Goal: Task Accomplishment & Management: Manage account settings

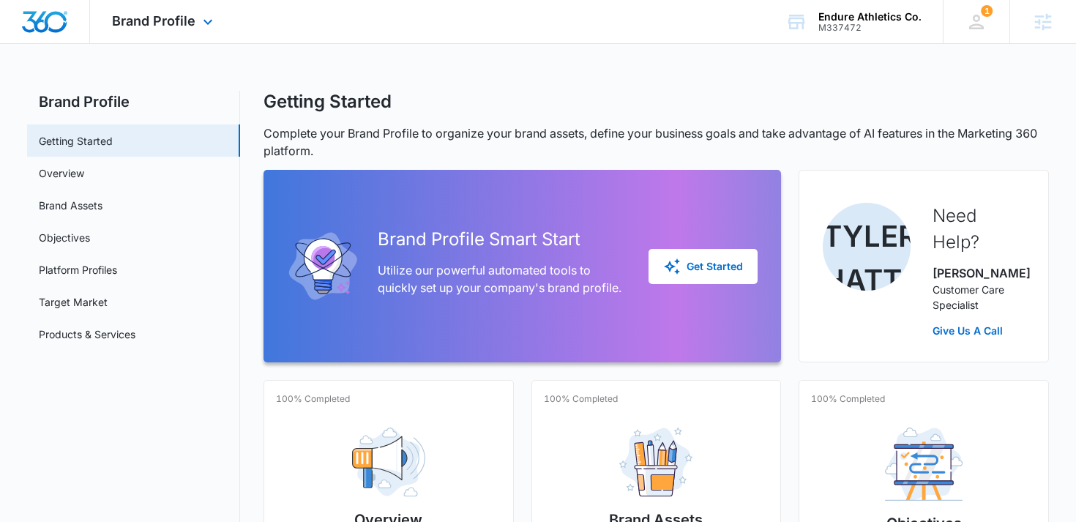
click at [157, 30] on div "Brand Profile Apps Reputation Websites Forms CRM Email Social Shop Content Ads …" at bounding box center [164, 21] width 149 height 43
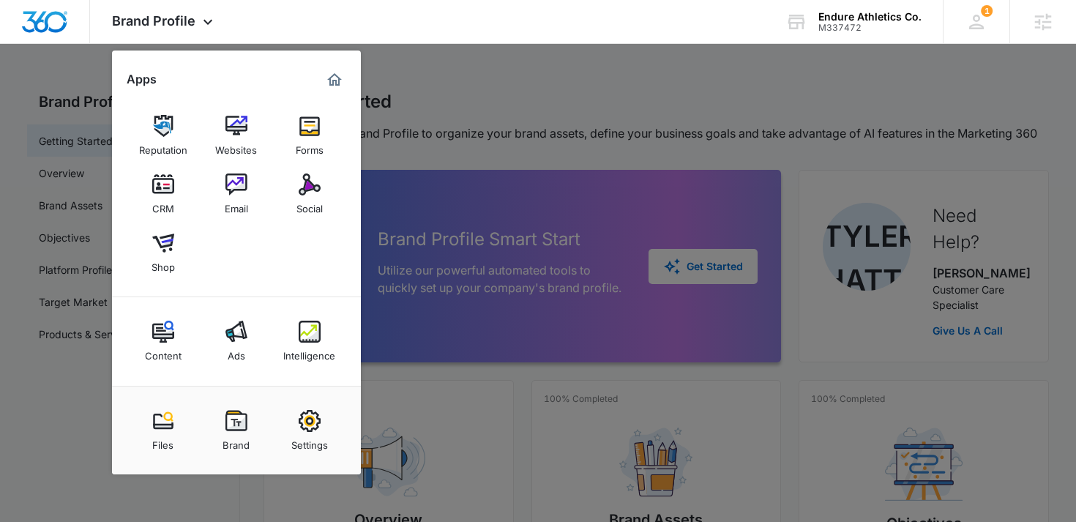
click at [247, 187] on img at bounding box center [236, 184] width 22 height 22
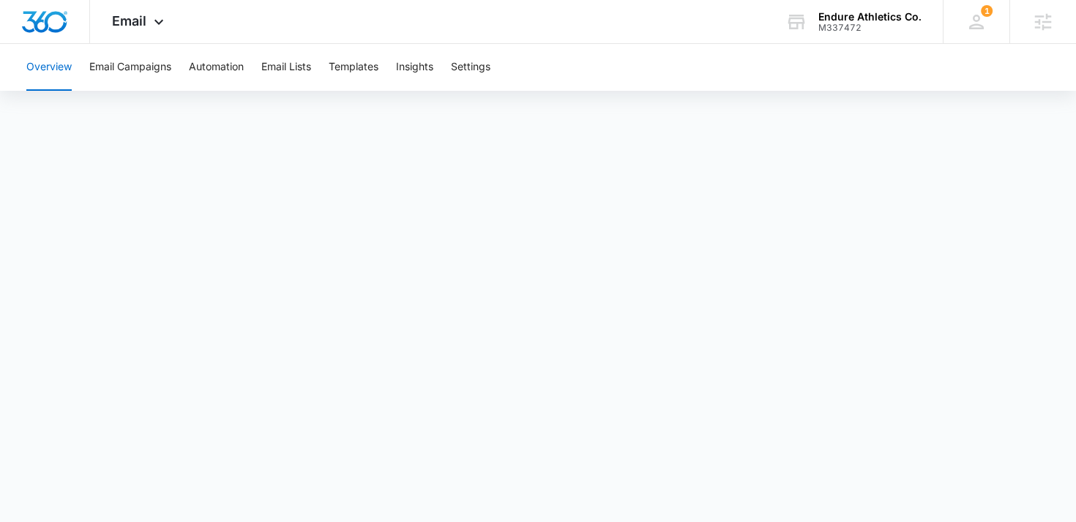
click at [501, 66] on div "Overview Email Campaigns Automation Email Lists Templates Insights Settings" at bounding box center [538, 67] width 1041 height 47
click at [481, 67] on button "Settings" at bounding box center [471, 67] width 40 height 47
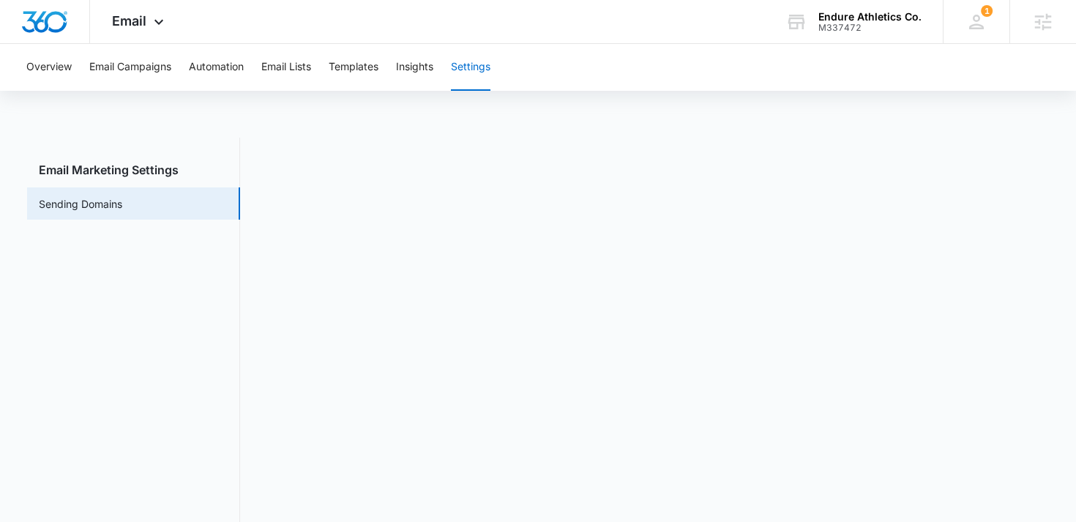
scroll to position [5, 0]
click at [153, 26] on icon at bounding box center [159, 26] width 18 height 18
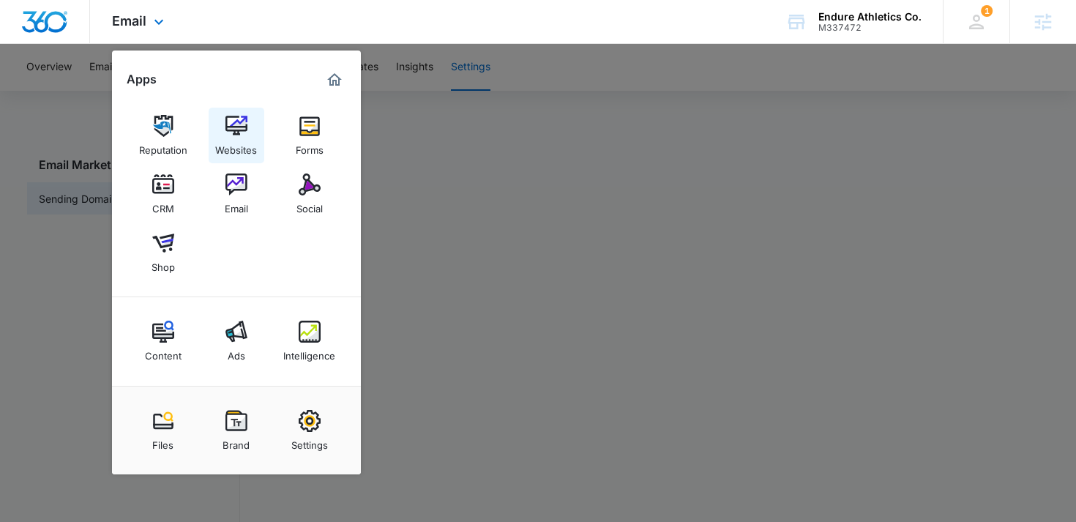
click at [228, 125] on img at bounding box center [236, 126] width 22 height 22
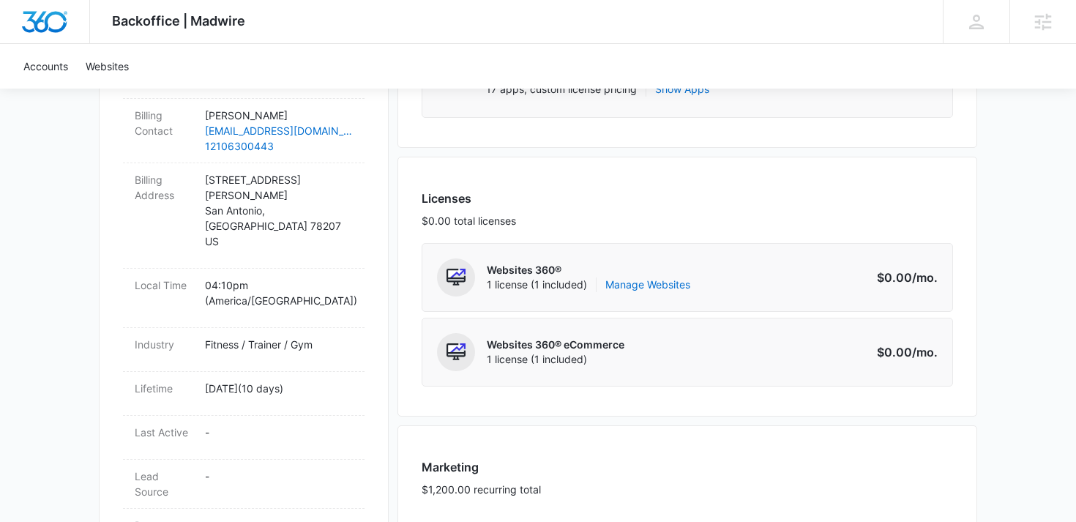
scroll to position [504, 0]
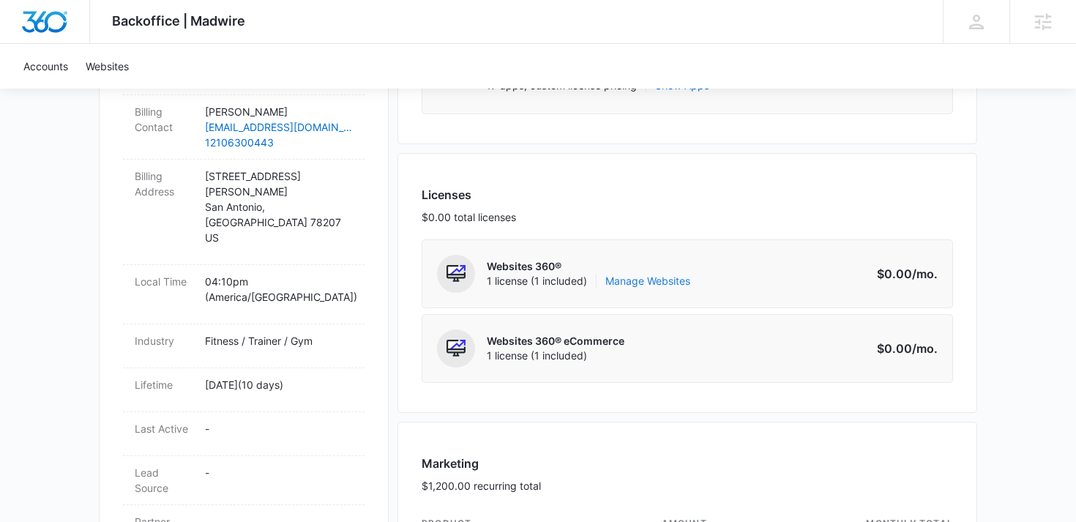
click at [662, 280] on link "Manage Websites" at bounding box center [647, 281] width 85 height 15
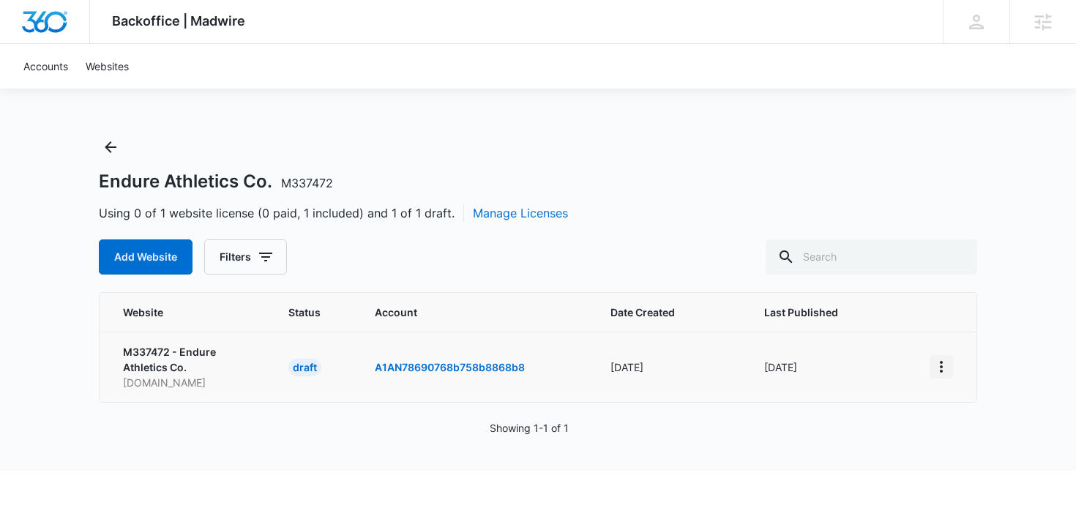
click at [941, 366] on icon "View More" at bounding box center [941, 367] width 3 height 12
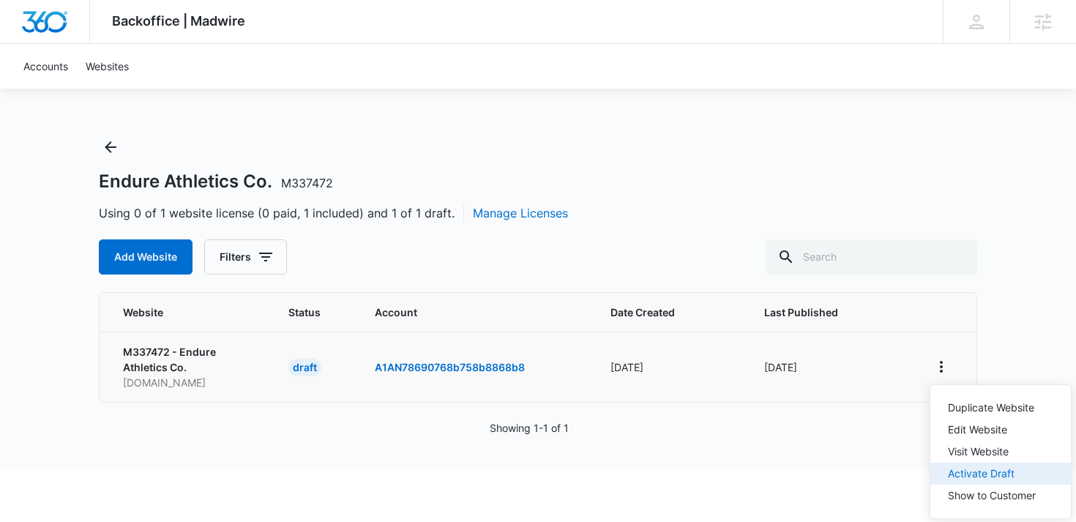
click at [981, 472] on div "Activate Draft" at bounding box center [992, 473] width 88 height 10
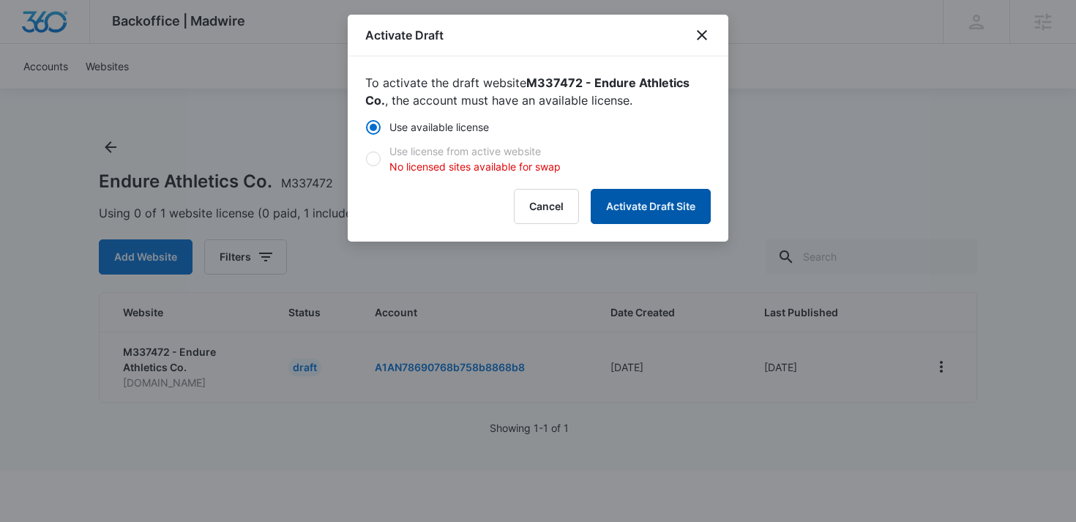
click at [650, 205] on button "Activate Draft Site" at bounding box center [651, 206] width 120 height 35
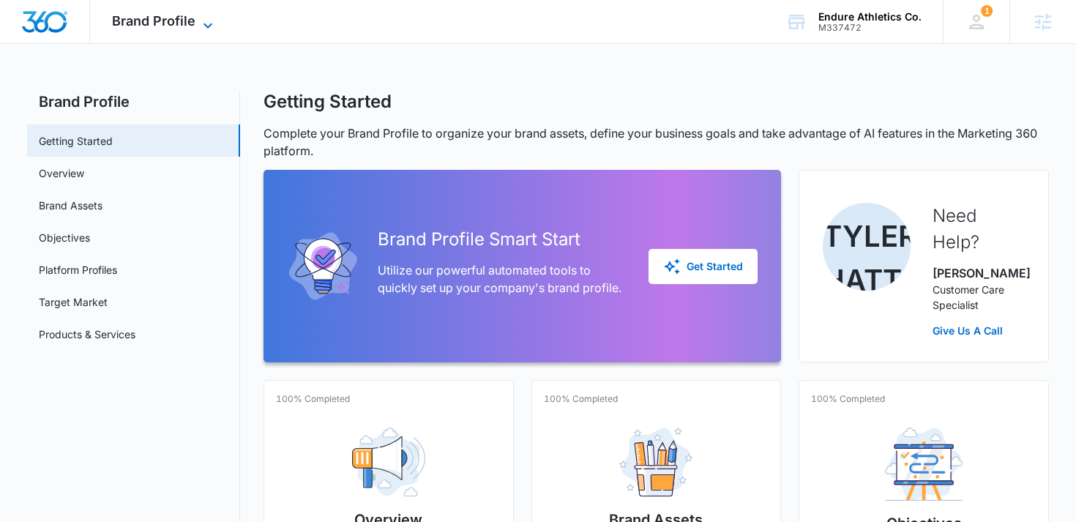
click at [171, 20] on span "Brand Profile" at bounding box center [153, 20] width 83 height 15
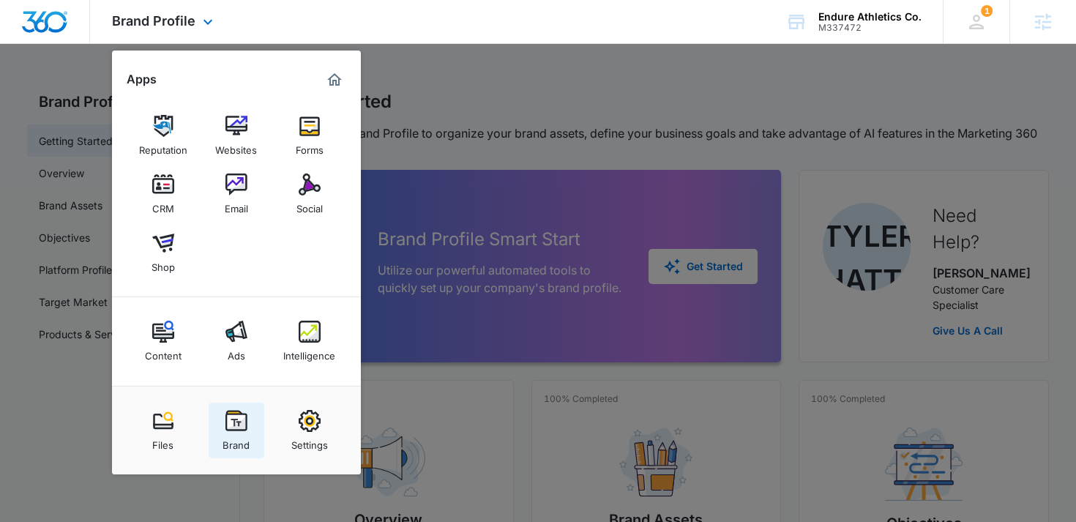
click at [242, 430] on img at bounding box center [236, 421] width 22 height 22
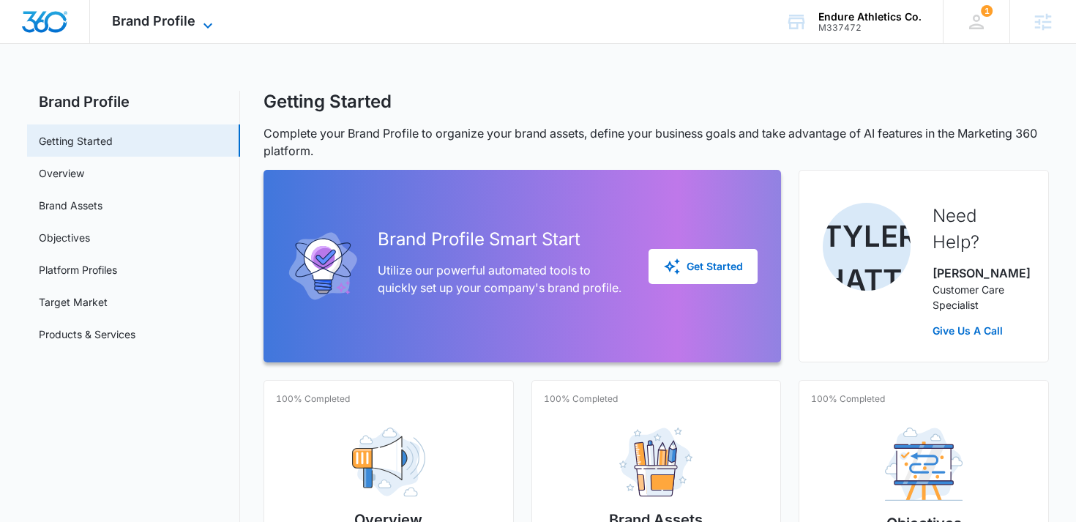
click at [190, 24] on span "Brand Profile" at bounding box center [153, 20] width 83 height 15
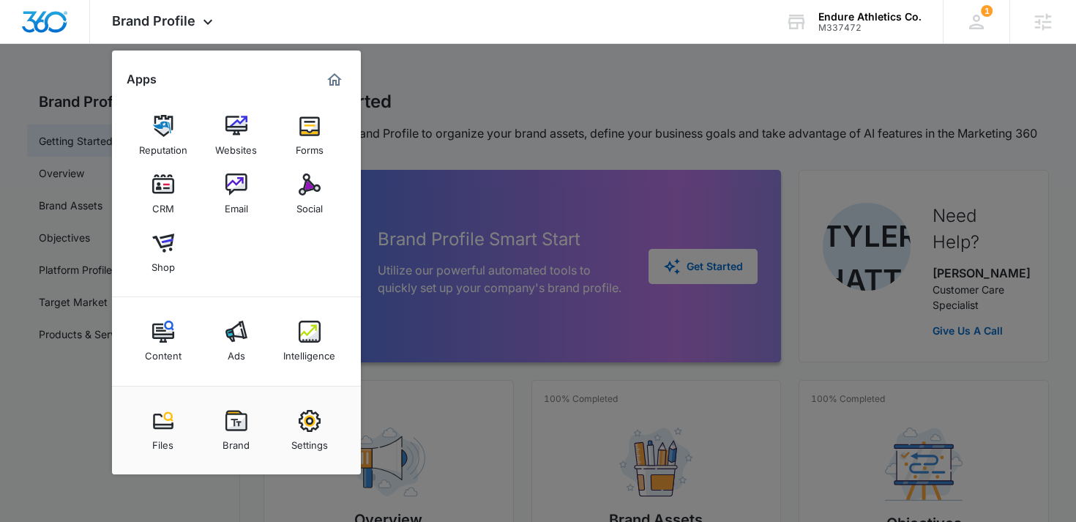
click at [503, 96] on div at bounding box center [538, 261] width 1076 height 522
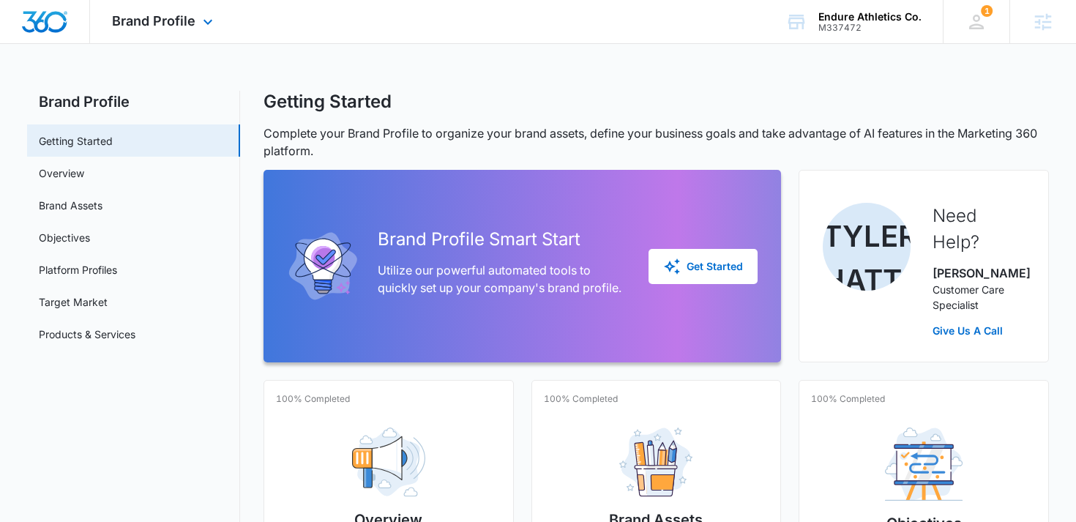
click at [198, 33] on div "Brand Profile Apps Reputation Websites Forms CRM Email Social Shop Content Ads …" at bounding box center [164, 21] width 149 height 43
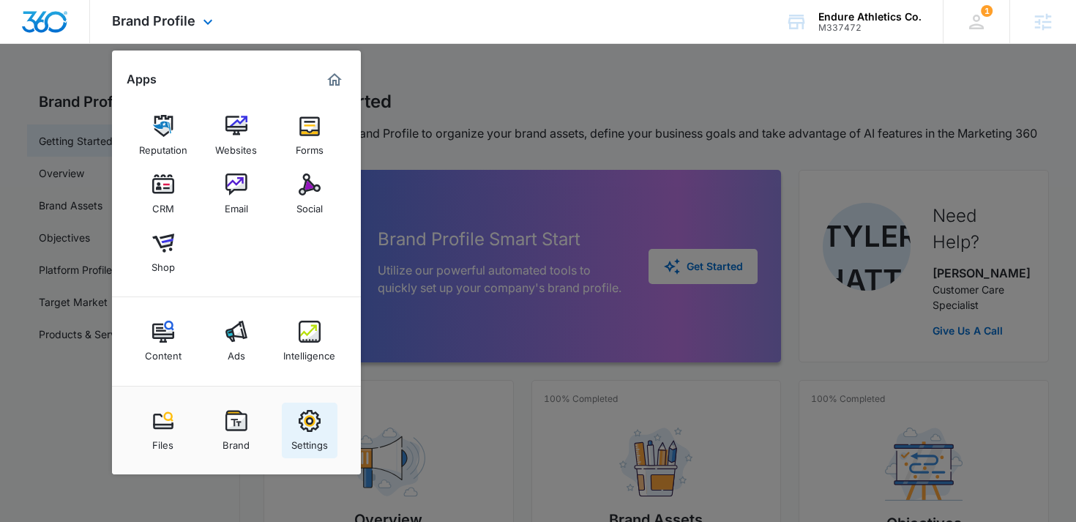
click at [299, 422] on img at bounding box center [310, 421] width 22 height 22
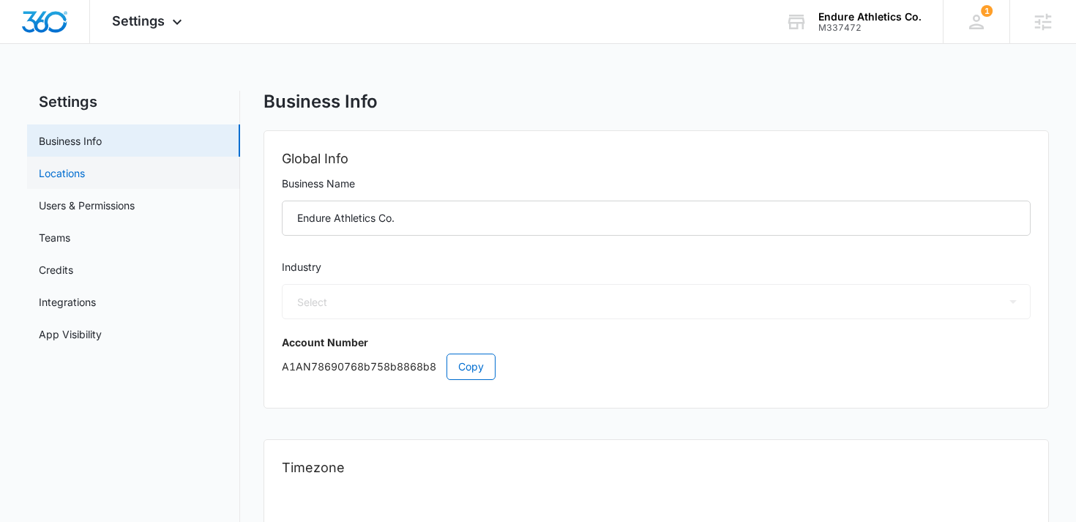
select select "36"
select select "US"
select select "America/Chicago"
click at [85, 165] on link "Locations" at bounding box center [62, 172] width 46 height 15
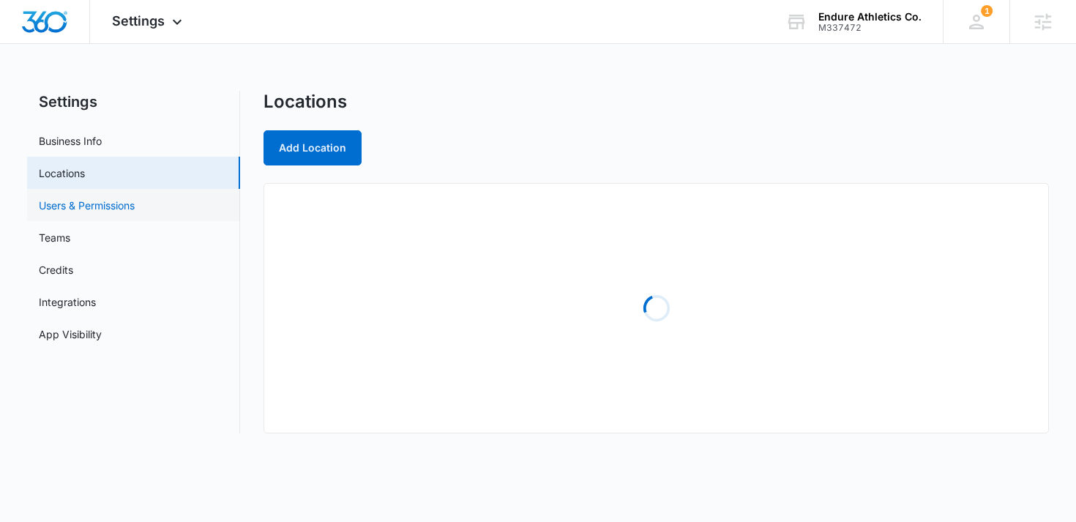
click at [133, 206] on link "Users & Permissions" at bounding box center [87, 205] width 96 height 15
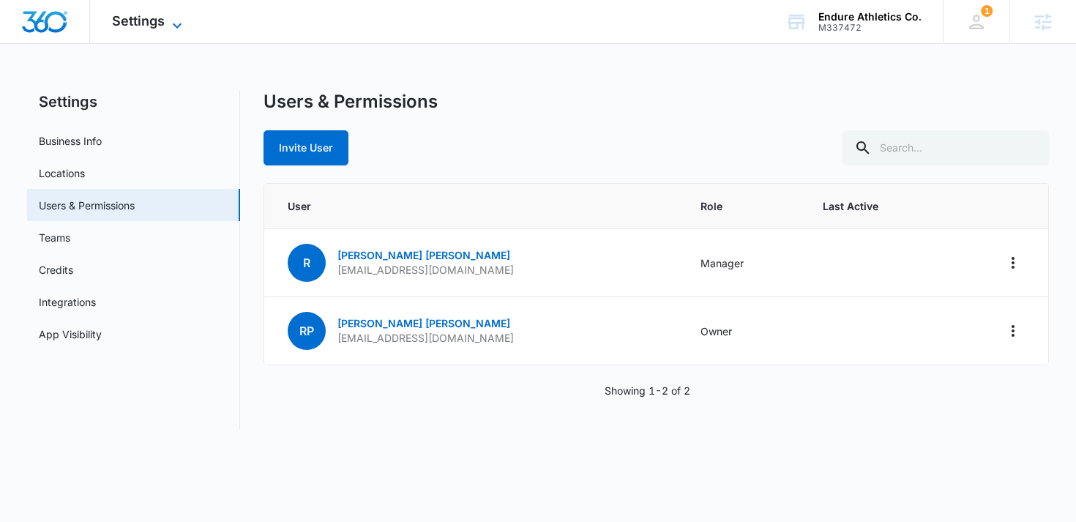
click at [147, 20] on span "Settings" at bounding box center [138, 20] width 53 height 15
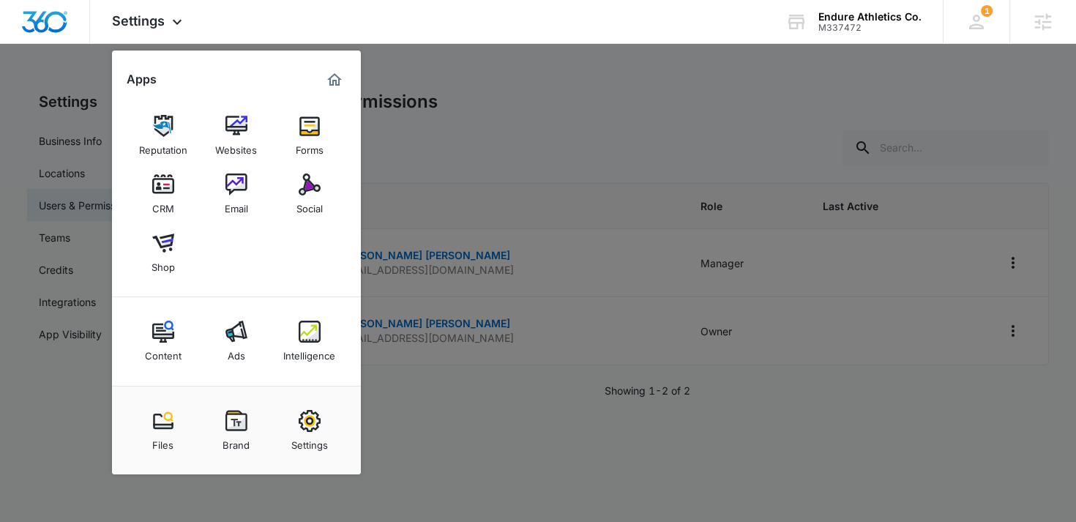
click at [486, 174] on div at bounding box center [538, 261] width 1076 height 522
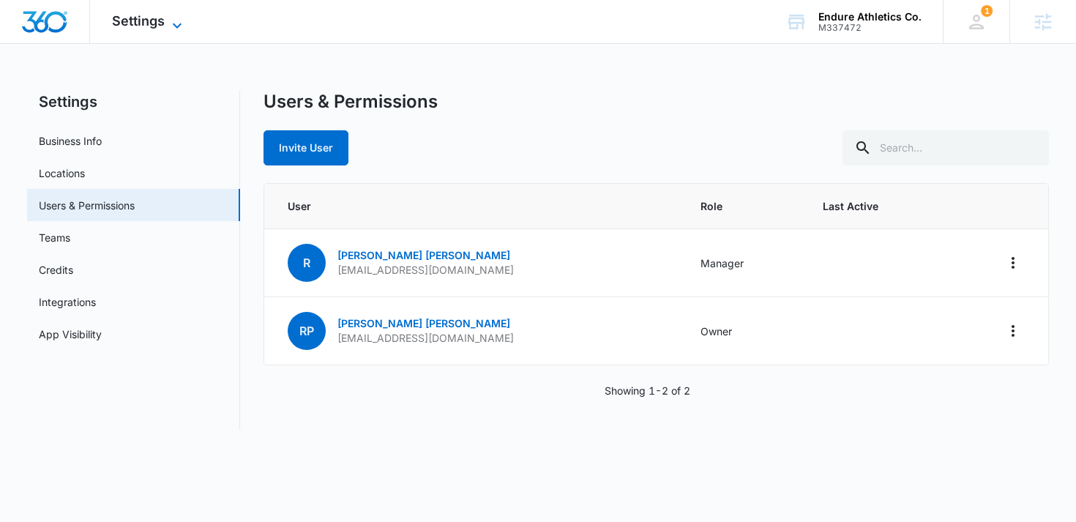
click at [159, 14] on span "Settings" at bounding box center [138, 20] width 53 height 15
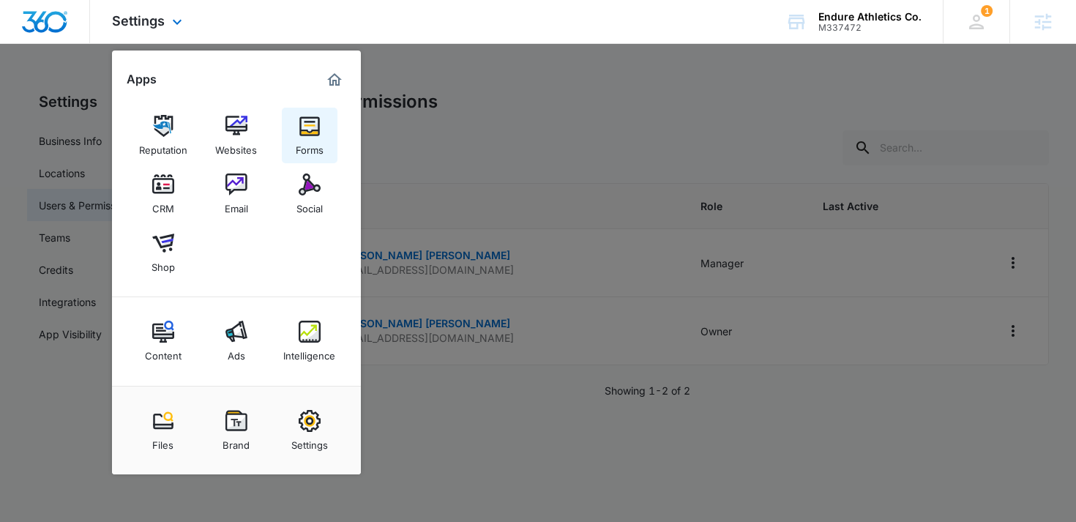
click at [322, 129] on link "Forms" at bounding box center [310, 136] width 56 height 56
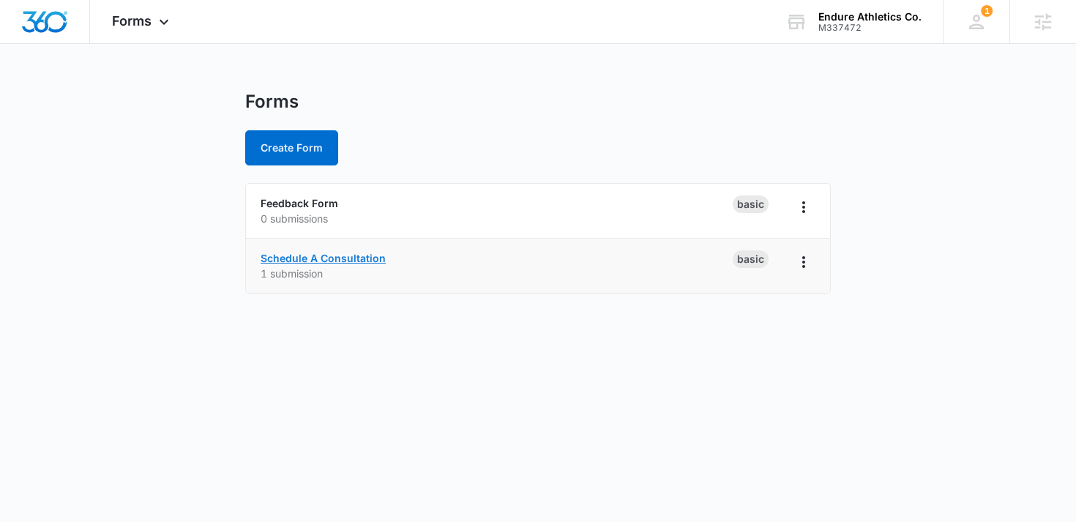
click at [362, 264] on link "Schedule A Consultation" at bounding box center [323, 258] width 125 height 12
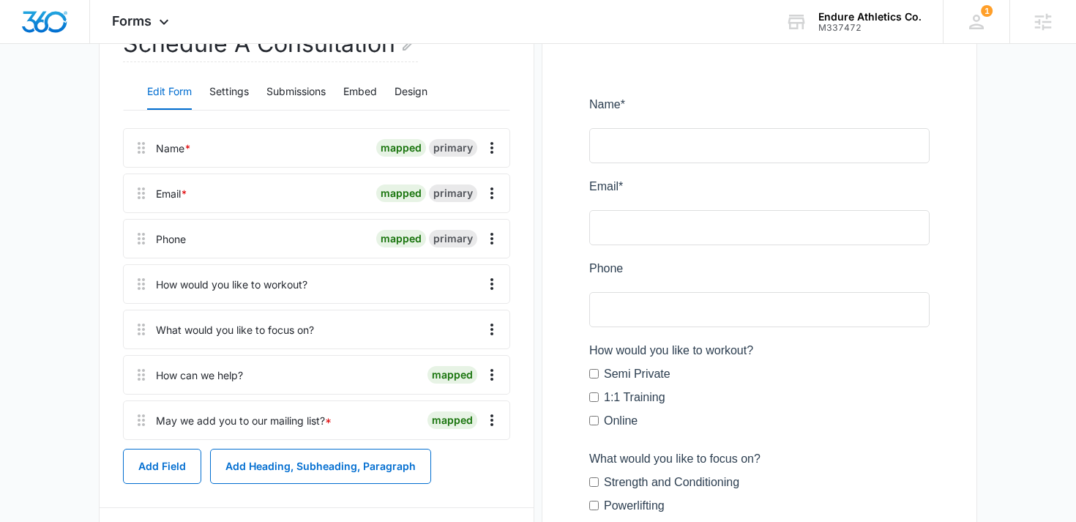
scroll to position [162, 0]
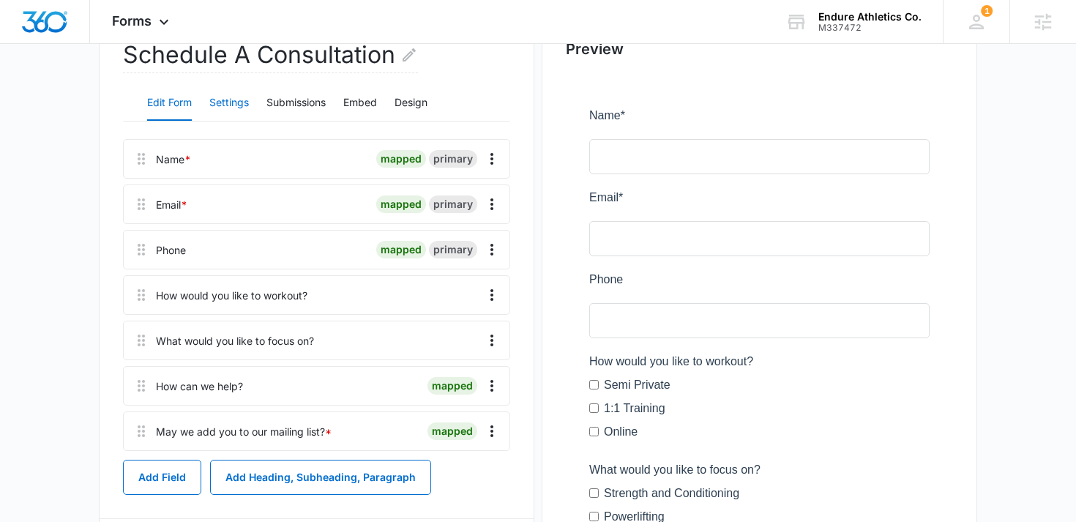
click at [229, 100] on button "Settings" at bounding box center [229, 103] width 40 height 35
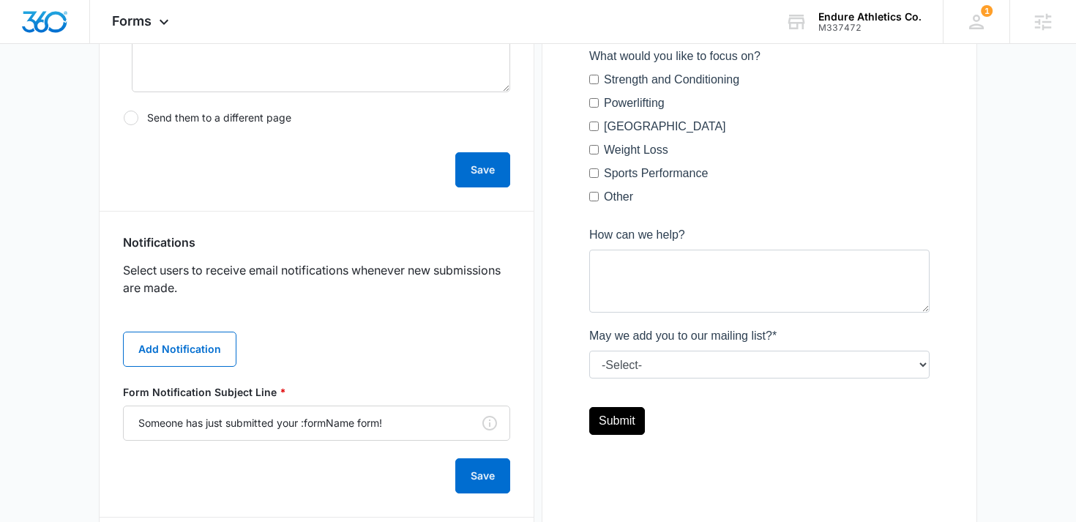
scroll to position [577, 0]
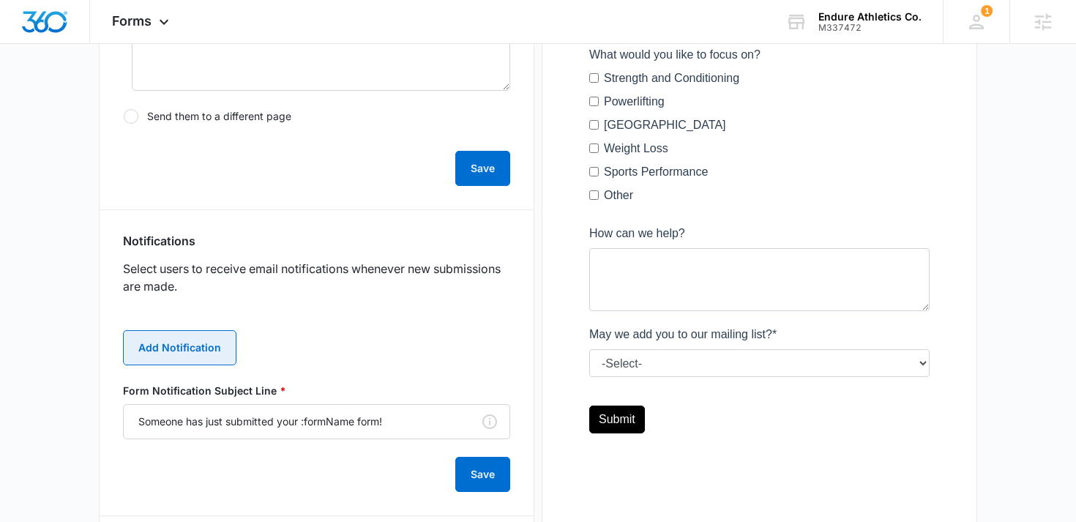
click at [179, 338] on button "Add Notification" at bounding box center [179, 347] width 113 height 35
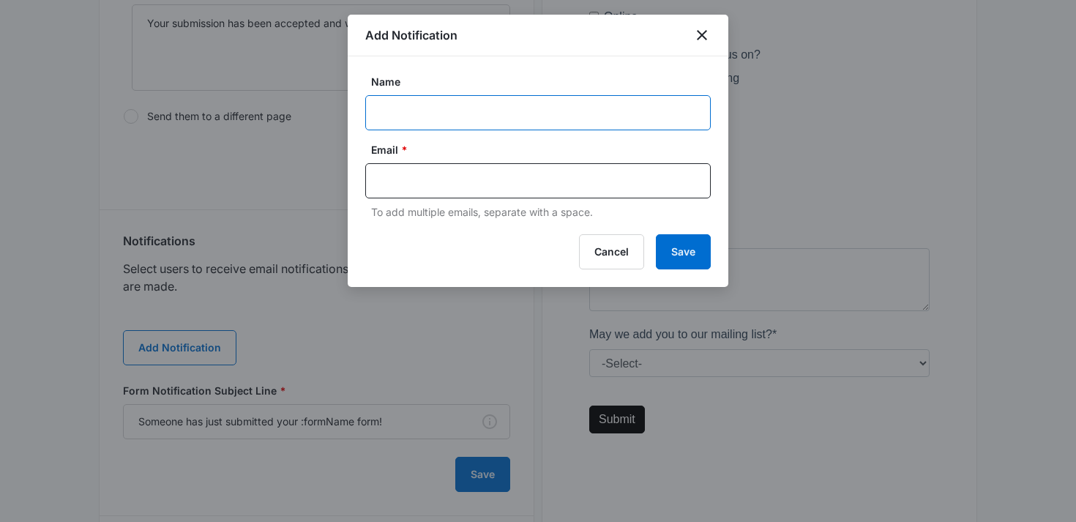
click at [405, 104] on input "Name" at bounding box center [538, 112] width 346 height 35
click at [414, 118] on input "Ro" at bounding box center [538, 112] width 346 height 35
paste input "gelio Perez"
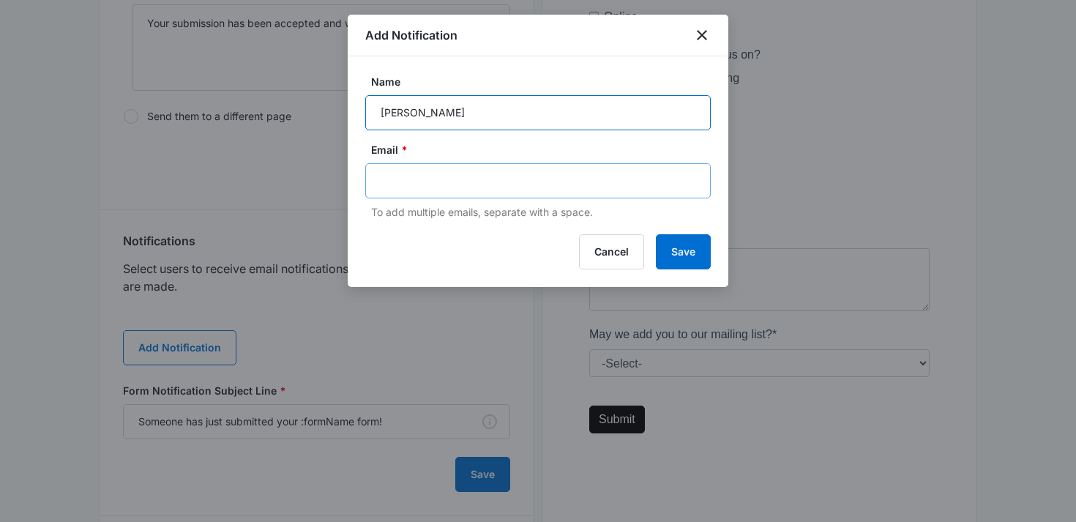
type input "Rogelio Perez"
click at [408, 170] on input "text" at bounding box center [540, 181] width 318 height 22
paste input "[EMAIL_ADDRESS][DOMAIN_NAME]"
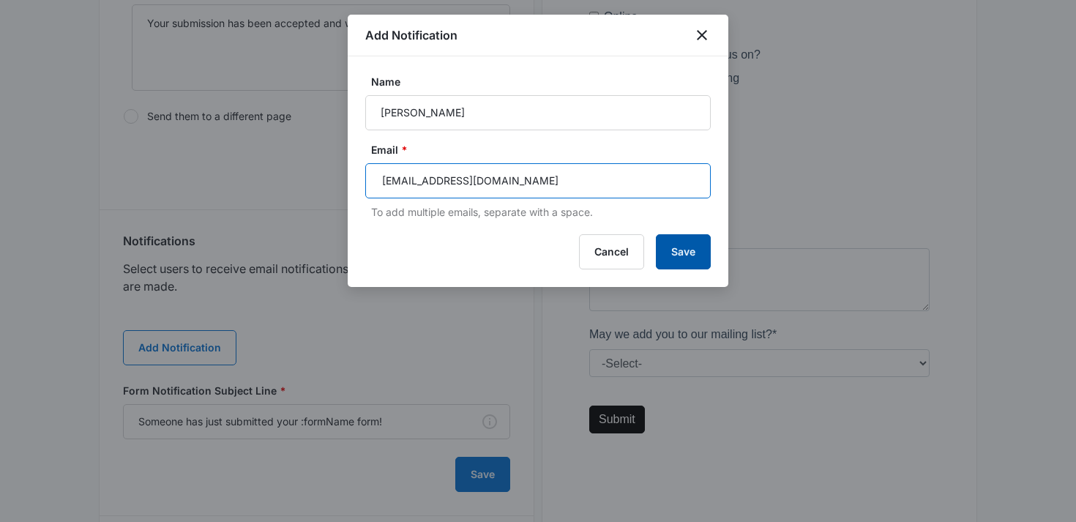
type input "[EMAIL_ADDRESS][DOMAIN_NAME]"
click at [682, 253] on button "Save" at bounding box center [683, 251] width 55 height 35
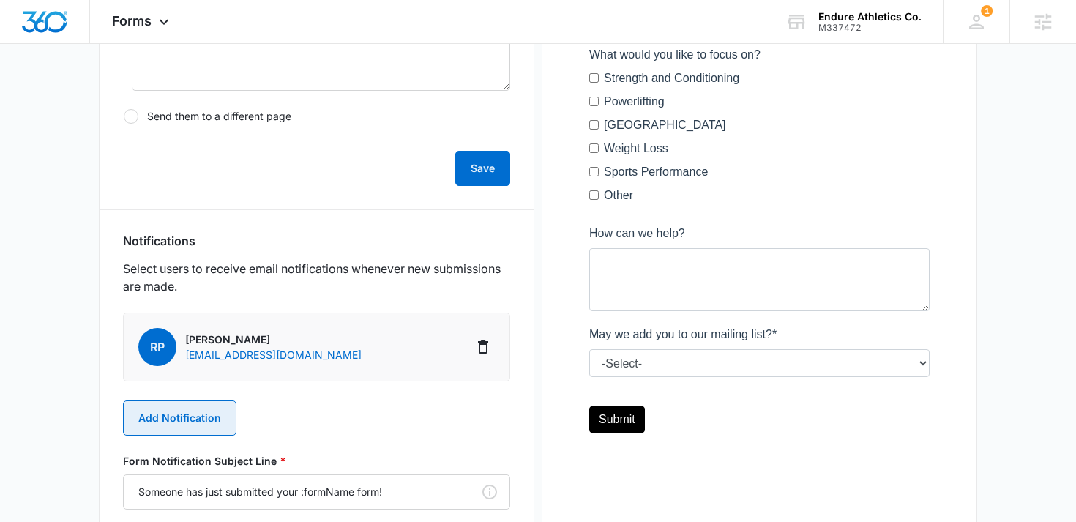
click at [171, 419] on button "Add Notification" at bounding box center [179, 417] width 113 height 35
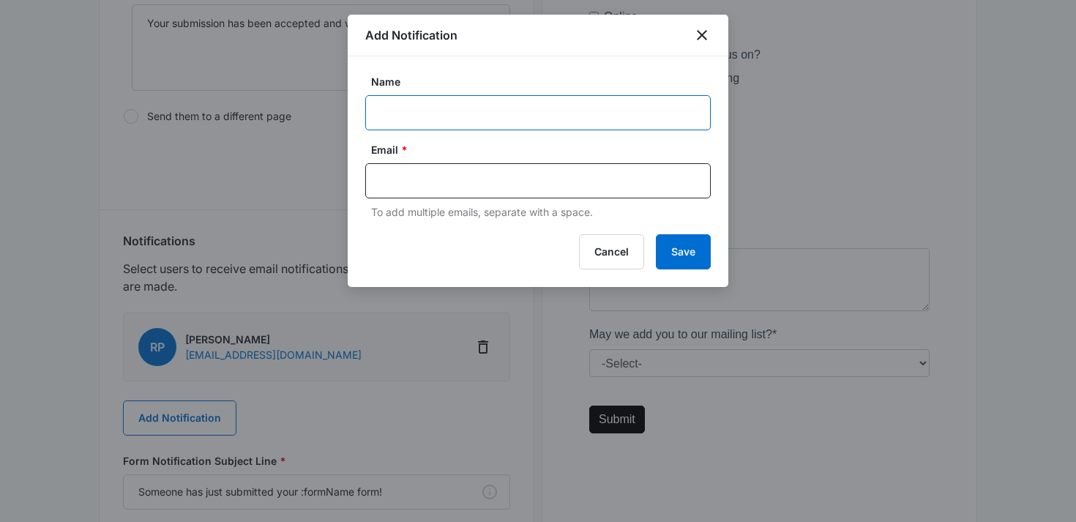
click at [397, 111] on input "Name" at bounding box center [538, 112] width 346 height 35
paste input "[EMAIL_ADDRESS][DOMAIN_NAME]"
click at [370, 111] on input "[EMAIL_ADDRESS][DOMAIN_NAME]" at bounding box center [538, 112] width 346 height 35
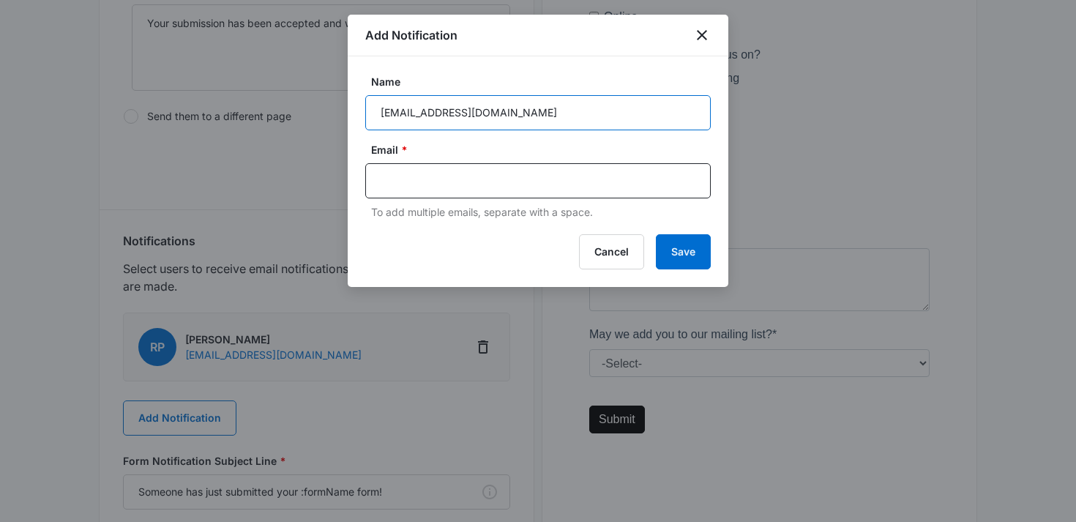
type input "v"
paste input "[EMAIL_ADDRESS][DOMAIN_NAME]"
type input "[EMAIL_ADDRESS][DOMAIN_NAME]"
click at [436, 125] on input "[EMAIL_ADDRESS][DOMAIN_NAME]" at bounding box center [538, 112] width 346 height 35
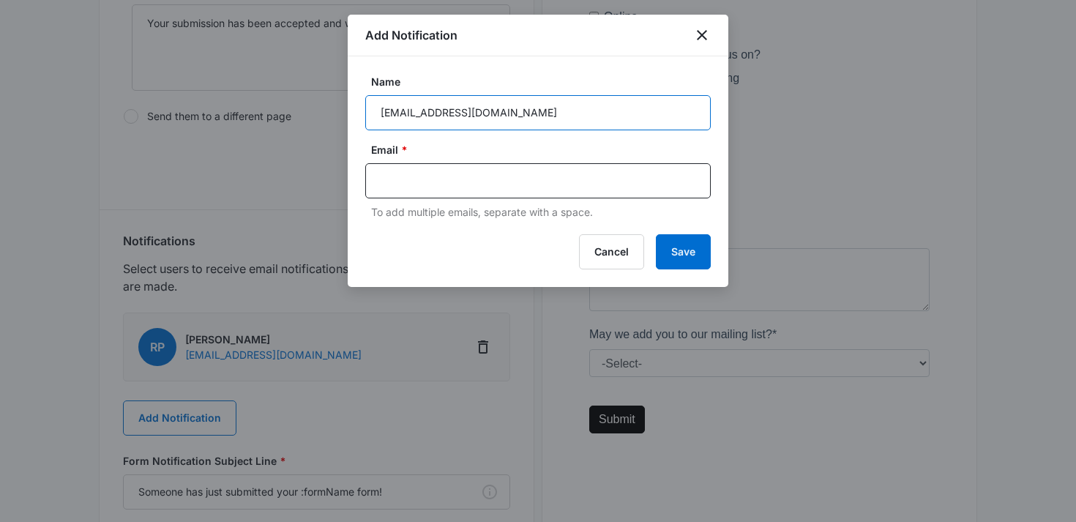
click at [436, 125] on input "[EMAIL_ADDRESS][DOMAIN_NAME]" at bounding box center [538, 112] width 346 height 35
paste input "M337472 - Endure Athletics Co."
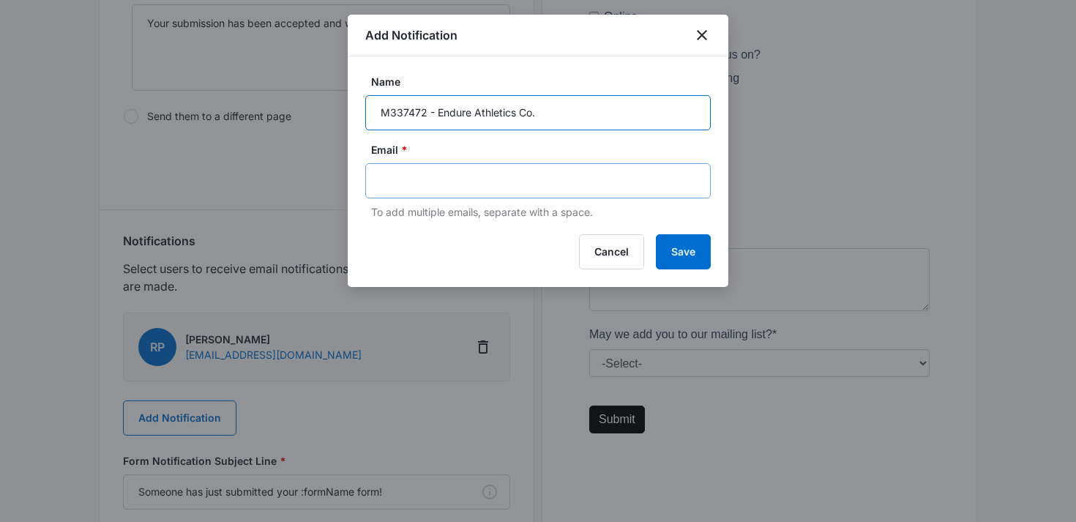
type input "M337472 - Endure Athletics Co."
click at [396, 182] on input "text" at bounding box center [540, 181] width 318 height 22
paste input "grace.pribble@madwire.com"
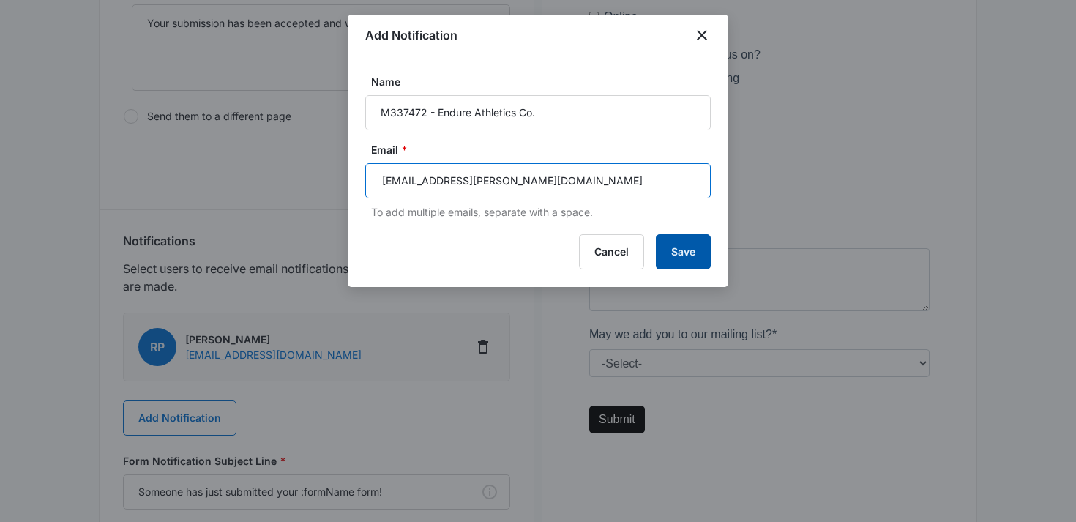
type input "grace.pribble@madwire.com"
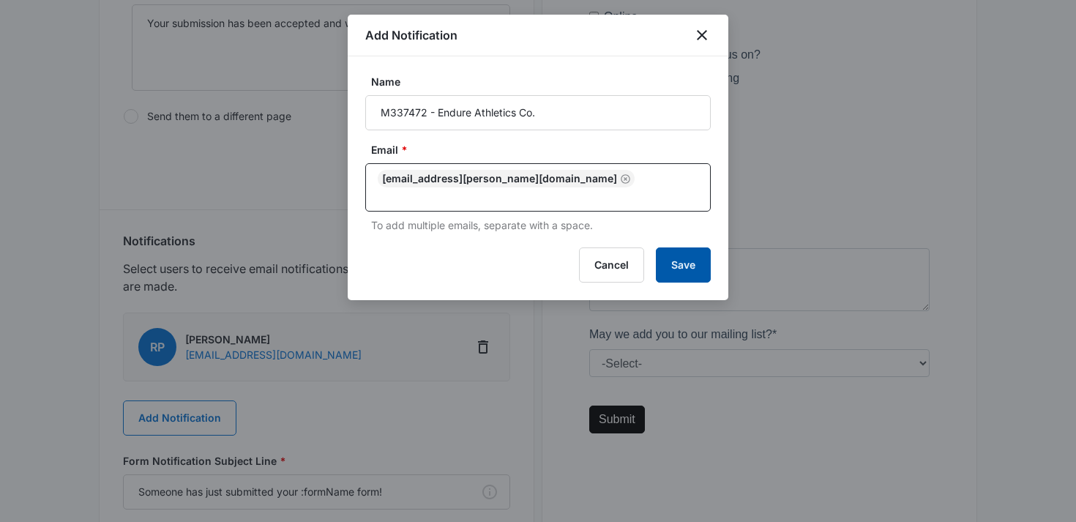
click at [681, 258] on button "Save" at bounding box center [683, 264] width 55 height 35
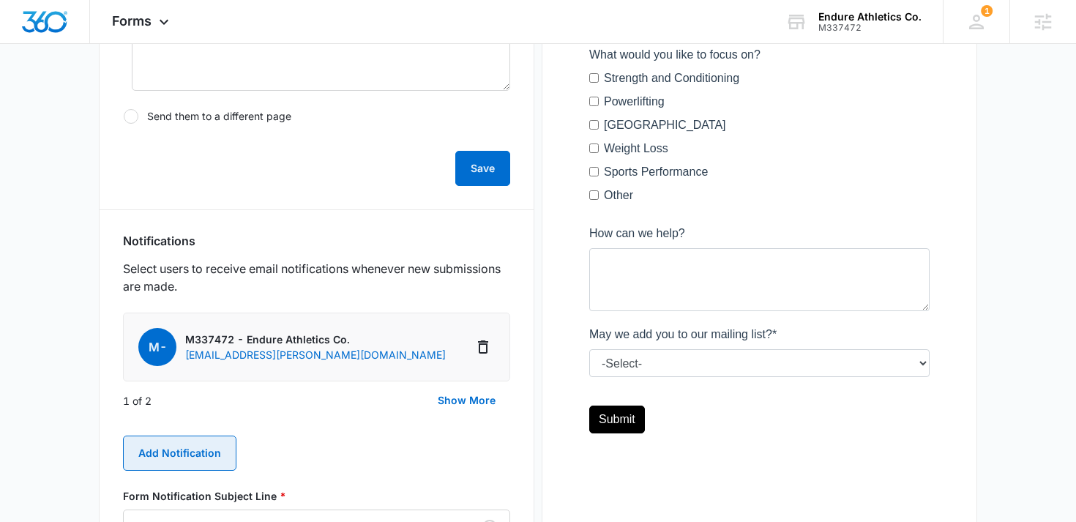
click at [190, 451] on button "Add Notification" at bounding box center [179, 453] width 113 height 35
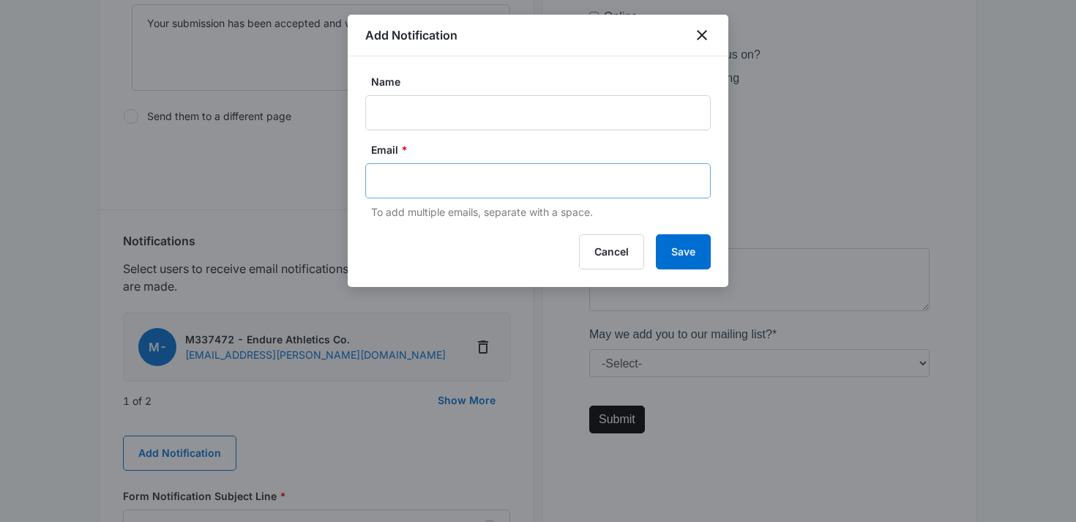
click at [425, 192] on div at bounding box center [538, 180] width 346 height 35
click at [430, 180] on input "text" at bounding box center [540, 181] width 318 height 22
paste input "Robert Davila davilarobert1152@yahoo.com"
click at [450, 182] on input "Robert Davila davilarobert1152@yahoo.com" at bounding box center [540, 181] width 318 height 22
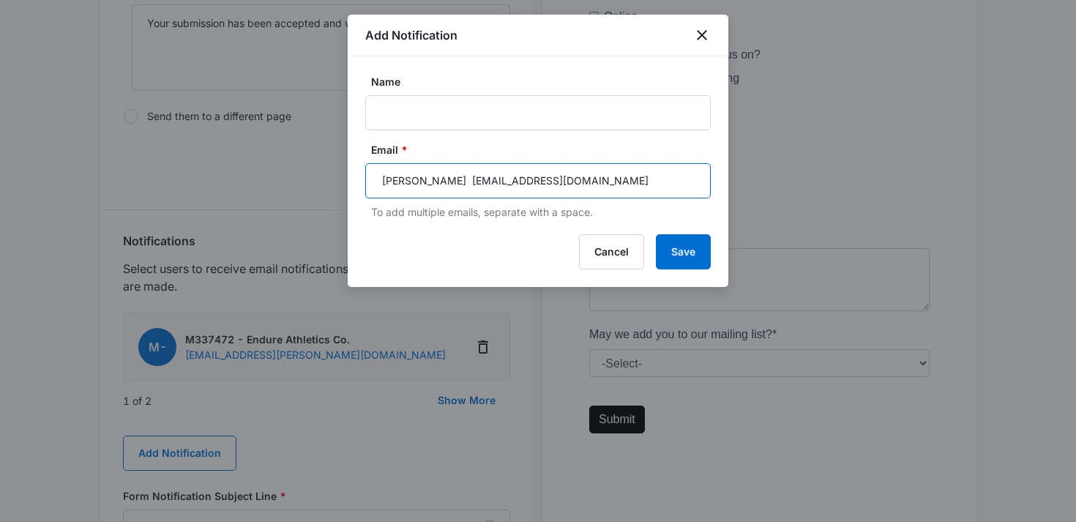
drag, startPoint x: 452, startPoint y: 182, endPoint x: 324, endPoint y: 180, distance: 128.1
click at [324, 180] on body "Forms Apps Reputation Websites Forms CRM Email Social Shop Content Ads Intellig…" at bounding box center [538, 126] width 1076 height 1406
type input "[EMAIL_ADDRESS][DOMAIN_NAME]"
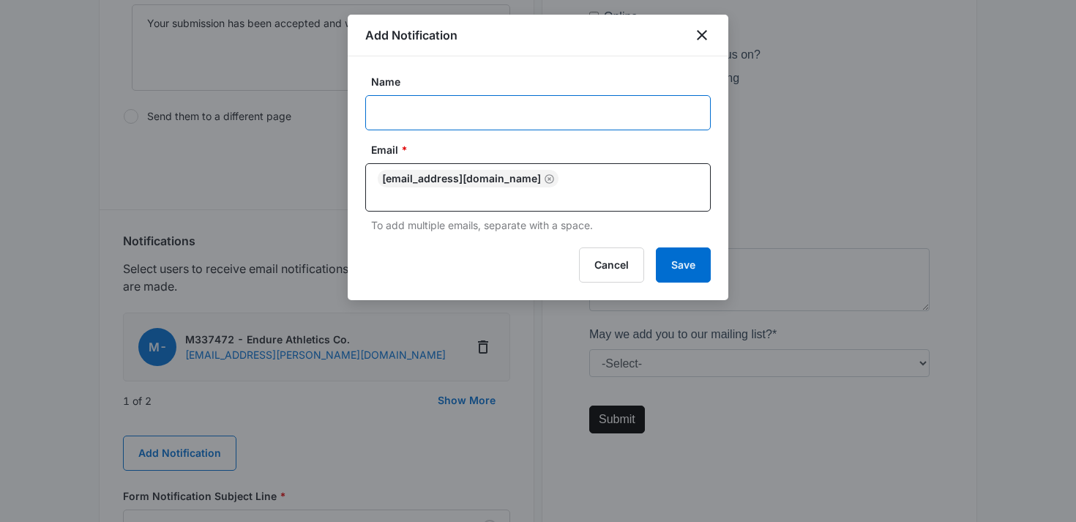
click at [423, 121] on input "Name" at bounding box center [538, 112] width 346 height 35
paste input "Robert Davila"
type input "Robert Davila"
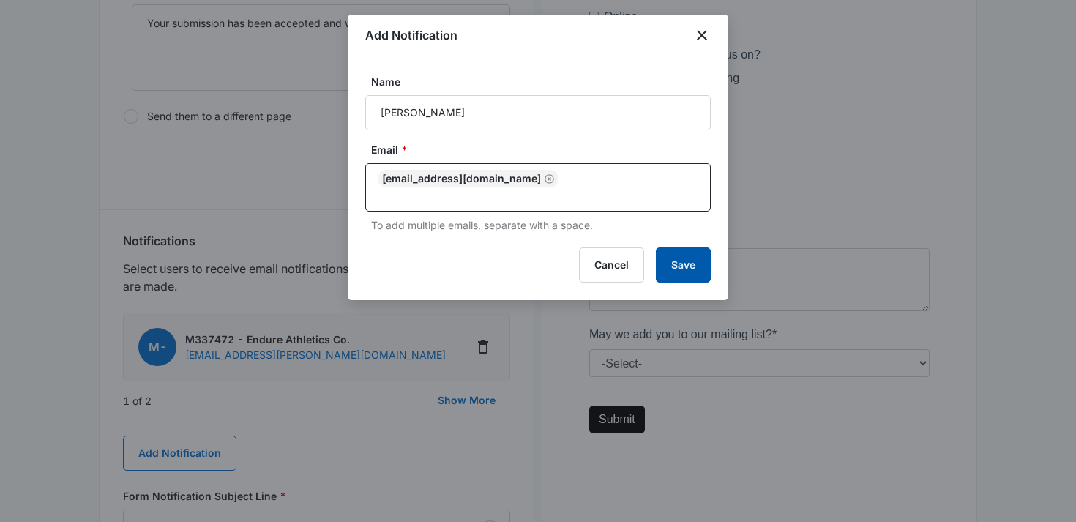
click at [695, 247] on button "Save" at bounding box center [683, 264] width 55 height 35
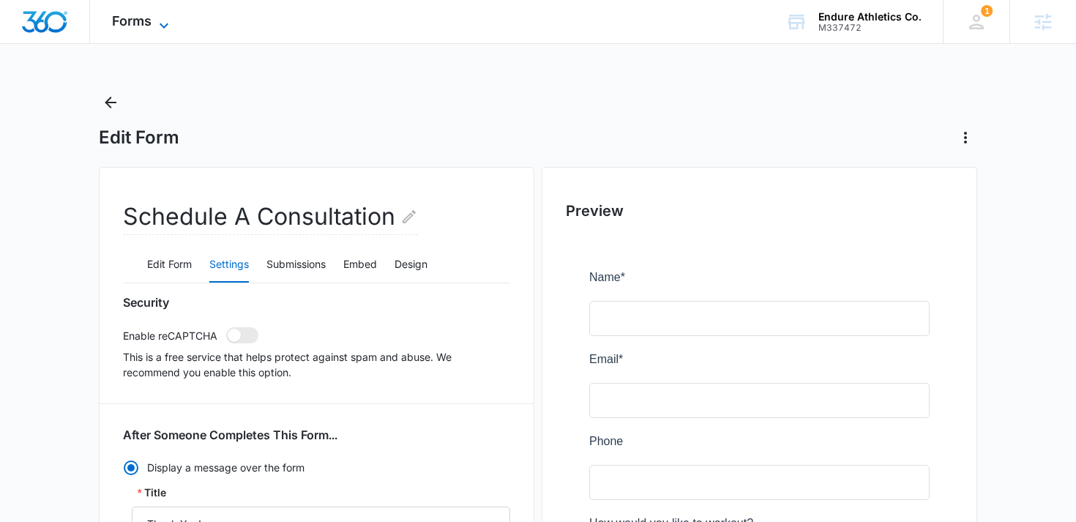
click at [133, 26] on span "Forms" at bounding box center [132, 20] width 40 height 15
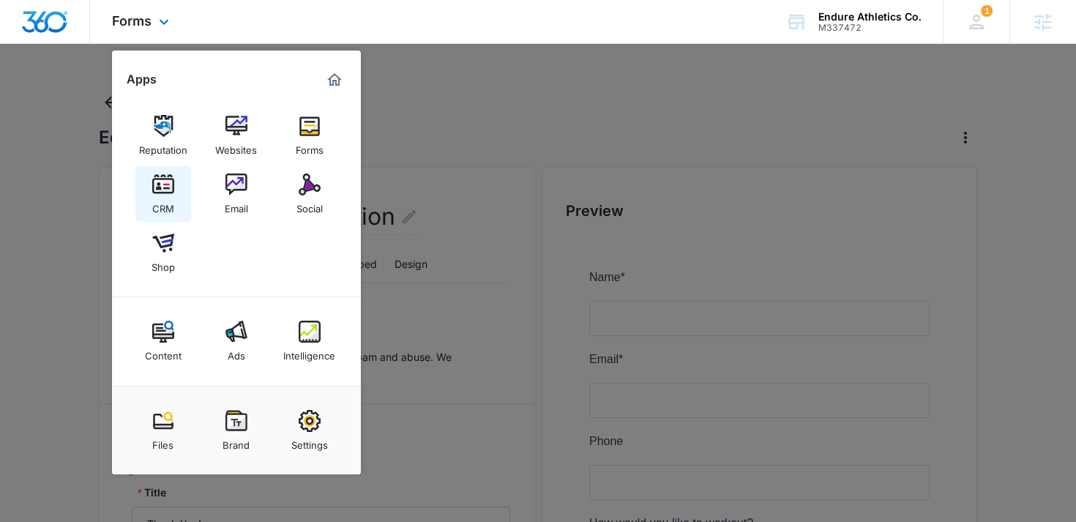
click at [178, 193] on link "CRM" at bounding box center [163, 194] width 56 height 56
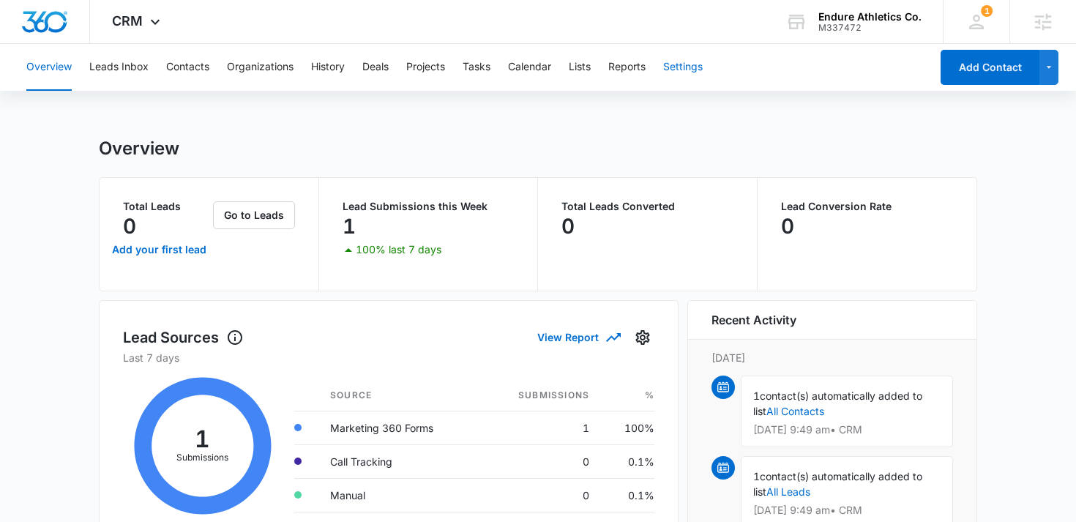
click at [688, 68] on button "Settings" at bounding box center [683, 67] width 40 height 47
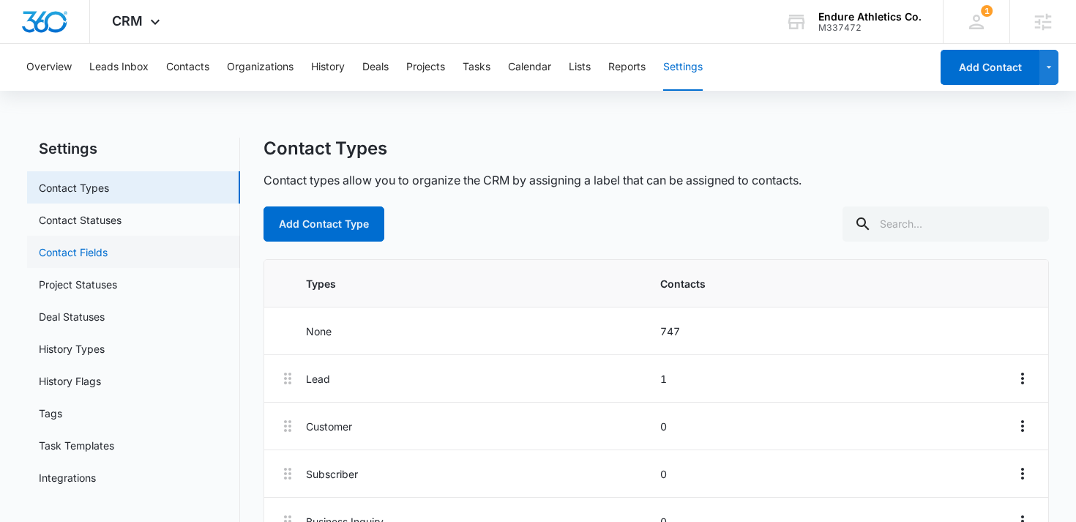
click at [108, 246] on link "Contact Fields" at bounding box center [73, 251] width 69 height 15
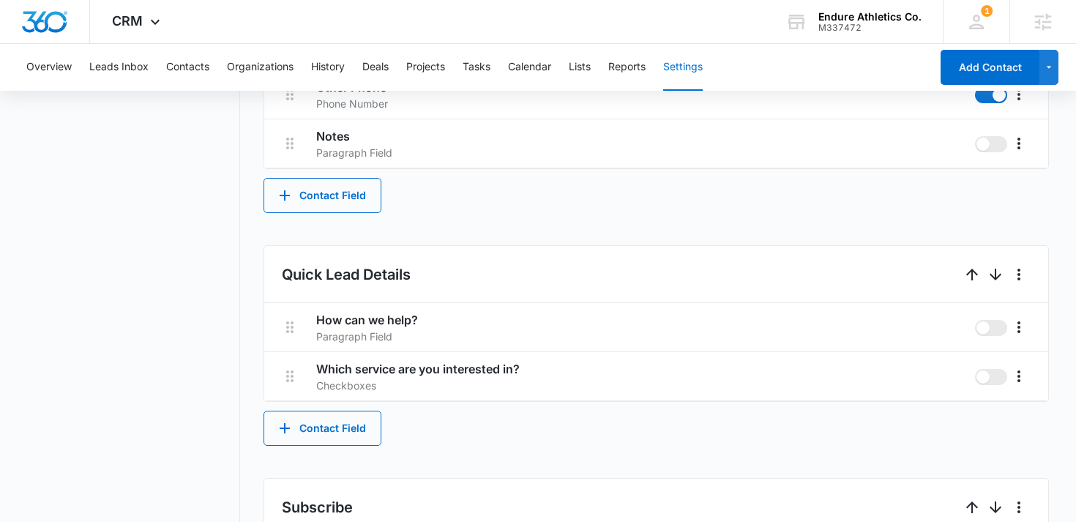
scroll to position [732, 0]
click at [1015, 374] on icon "More" at bounding box center [1019, 374] width 18 height 18
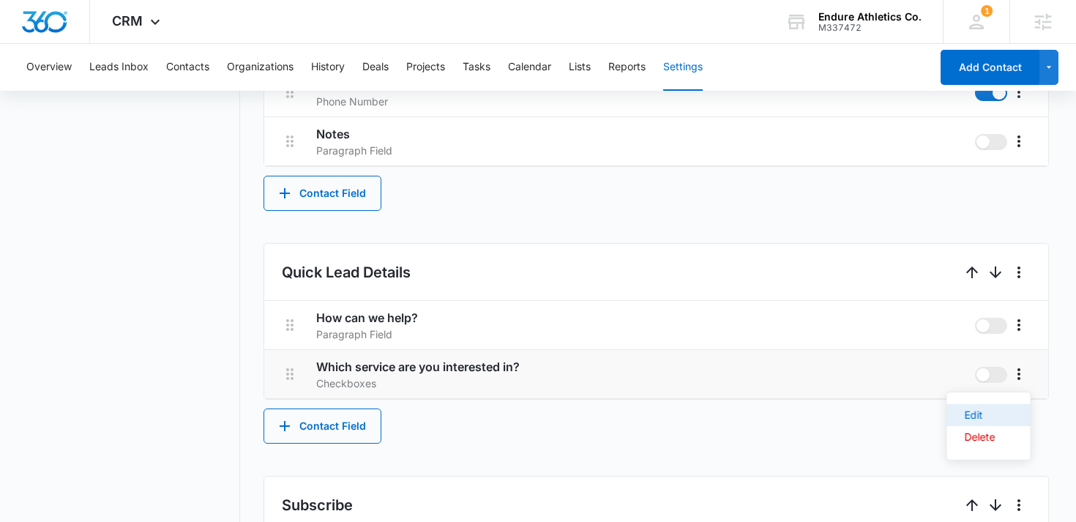
click at [989, 408] on button "Edit" at bounding box center [988, 415] width 83 height 22
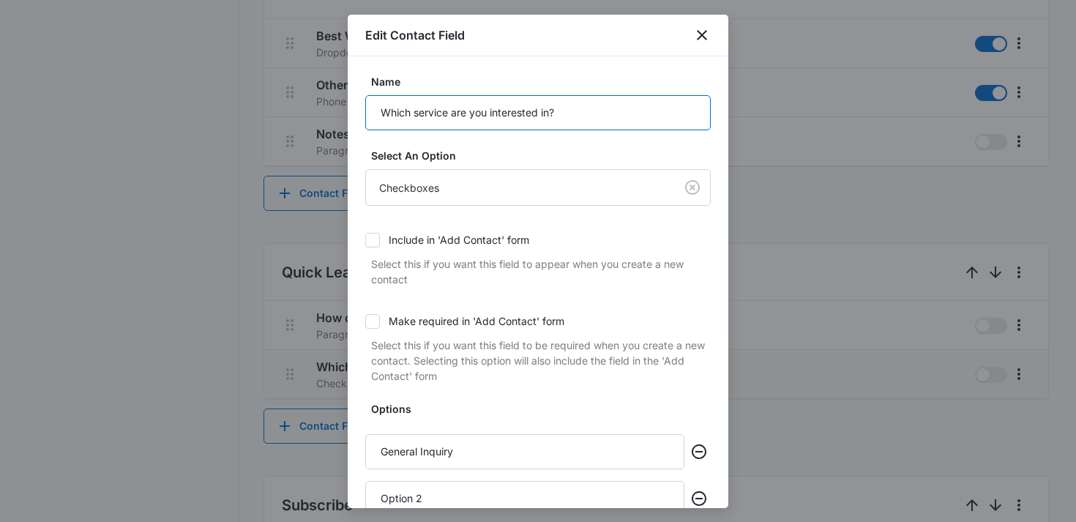
click at [485, 105] on input "Which service are you interested in?" at bounding box center [538, 112] width 346 height 35
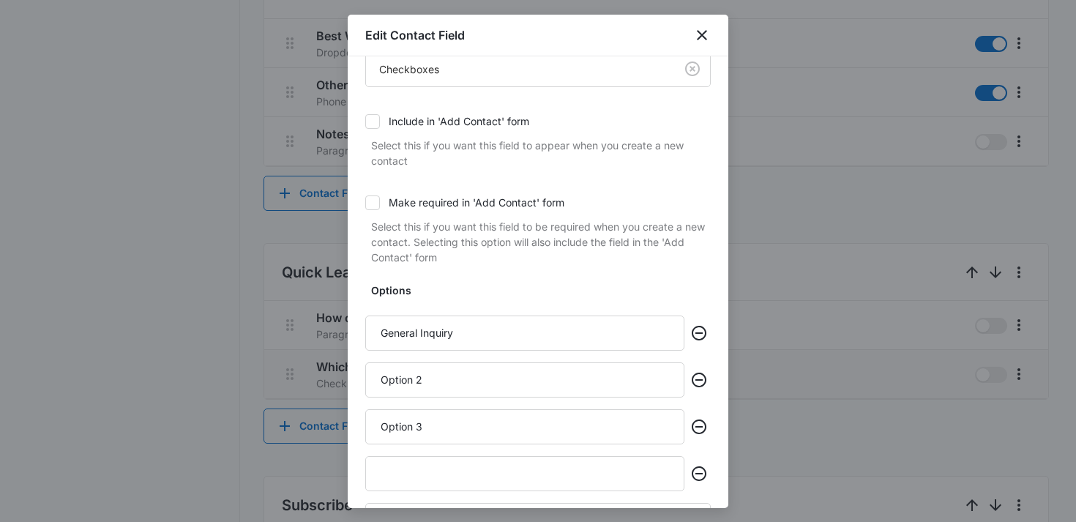
scroll to position [219, 0]
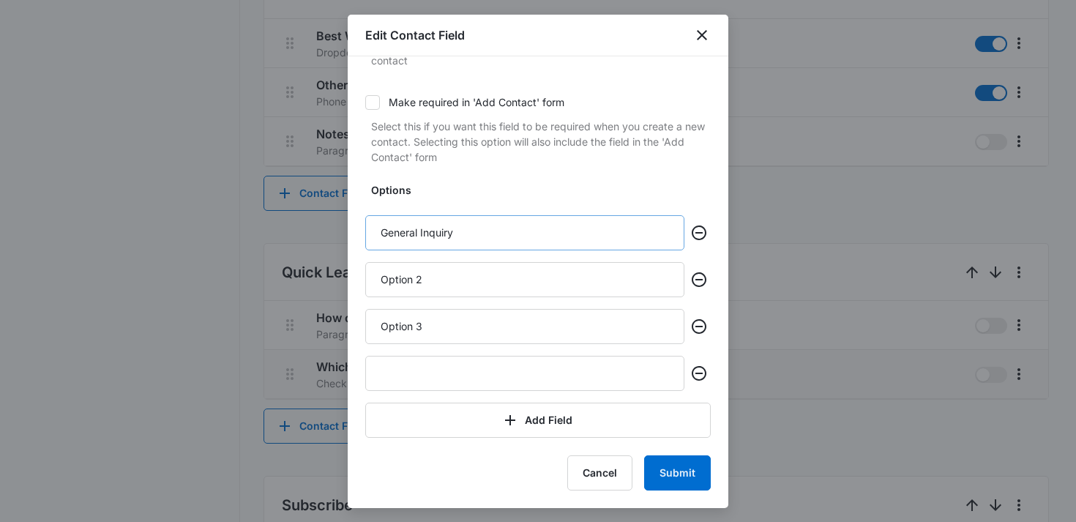
type input "How Would You Like to Work Out?"
click at [457, 228] on input "General Inquiry" at bounding box center [524, 232] width 319 height 35
type input "Semi Private"
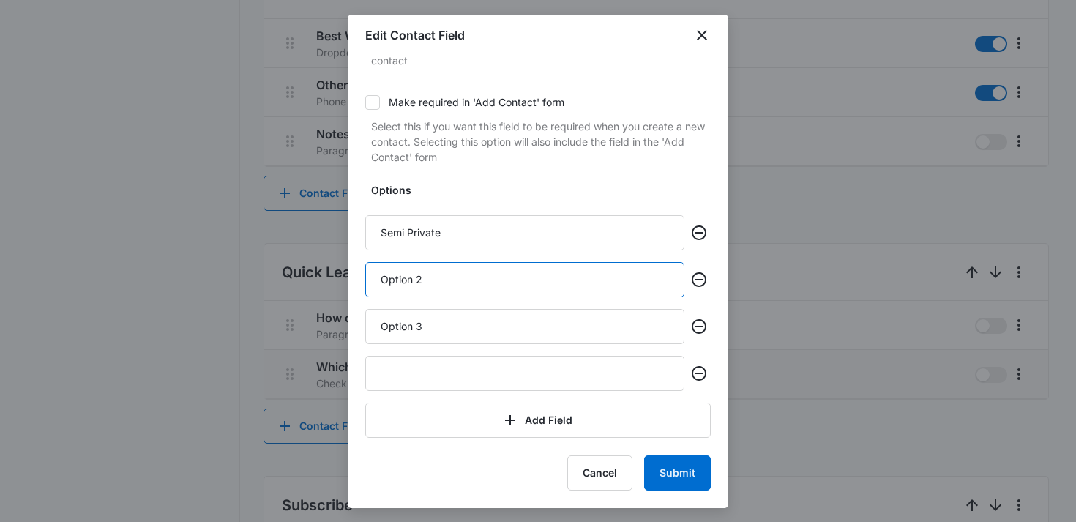
click at [394, 274] on input "Option 2" at bounding box center [524, 279] width 319 height 35
type input "1:1"
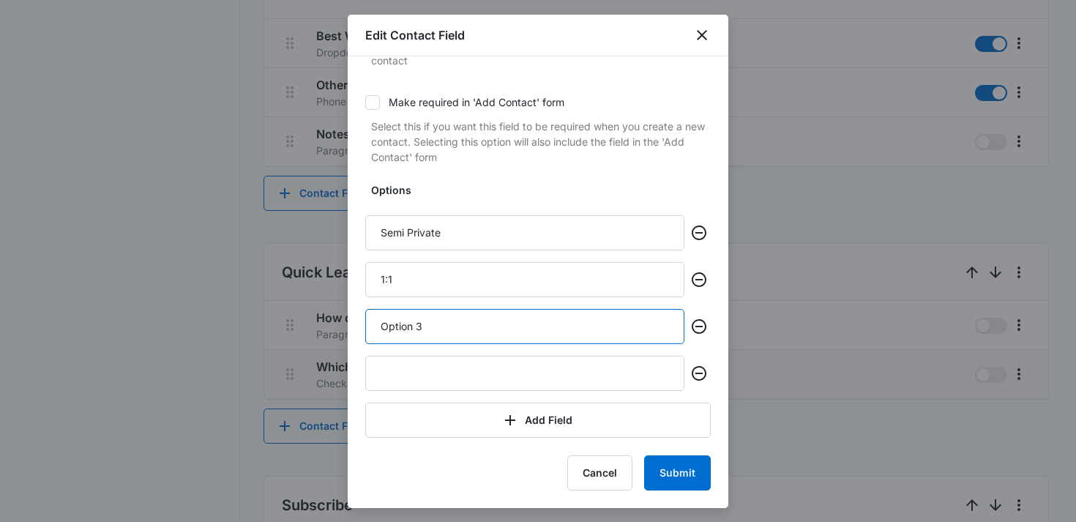
click at [405, 320] on input "Option 3" at bounding box center [524, 326] width 319 height 35
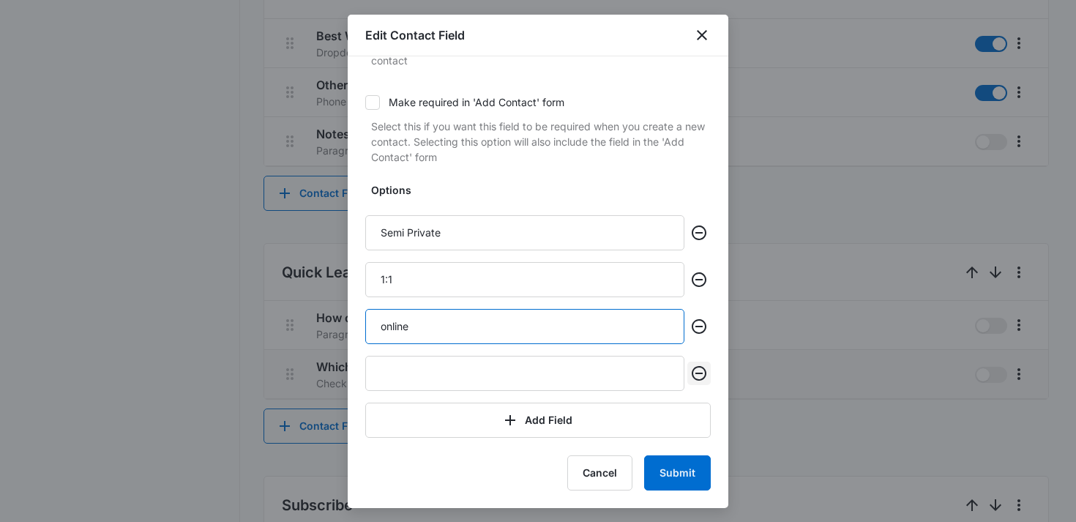
type input "online"
click at [707, 372] on icon "Remove" at bounding box center [699, 374] width 18 height 18
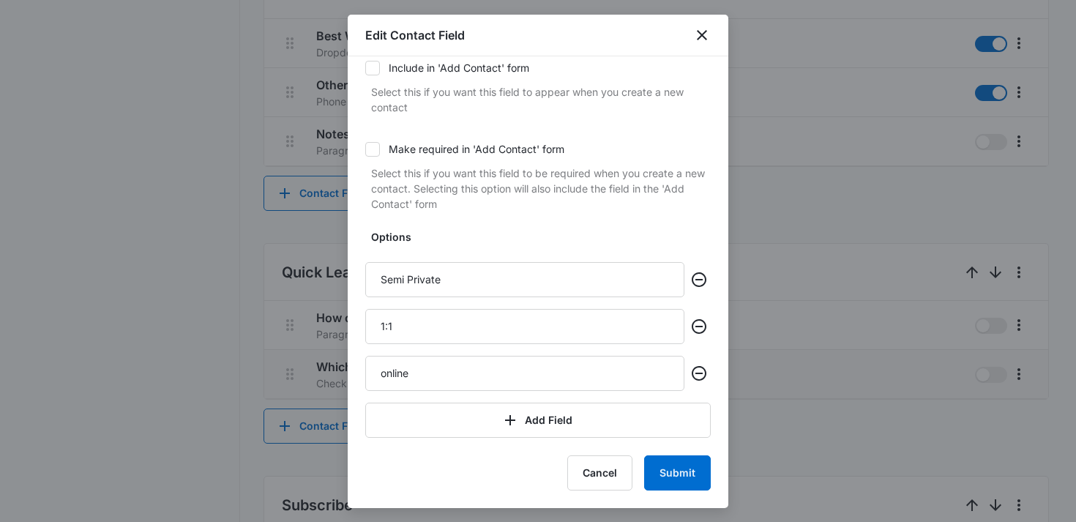
scroll to position [172, 0]
click at [666, 465] on button "Submit" at bounding box center [677, 472] width 67 height 35
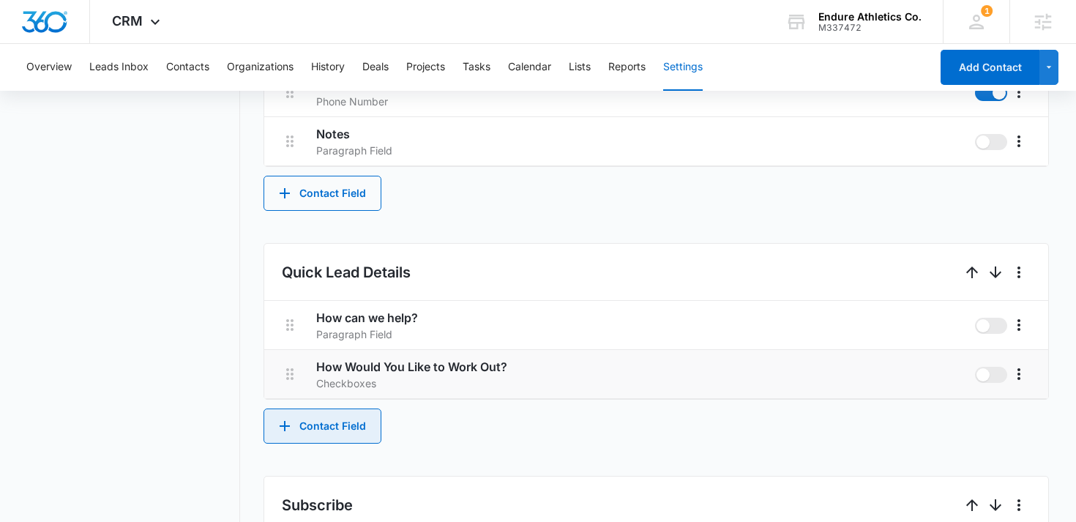
click at [310, 416] on button "Contact Field" at bounding box center [323, 425] width 118 height 35
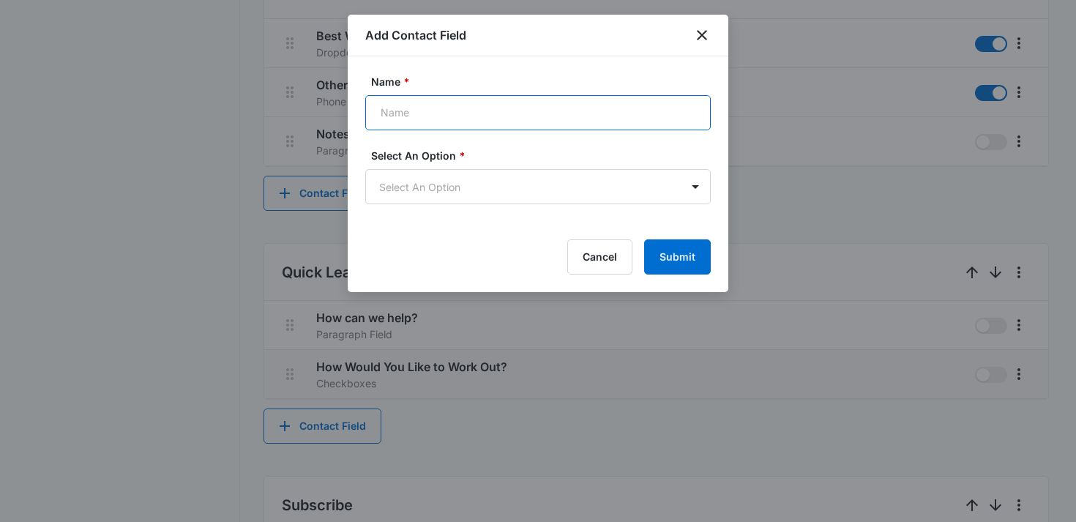
click at [425, 113] on input "Name *" at bounding box center [538, 112] width 346 height 35
click at [409, 118] on input "Name *" at bounding box center [538, 112] width 346 height 35
type input "What would you like to focus on?"
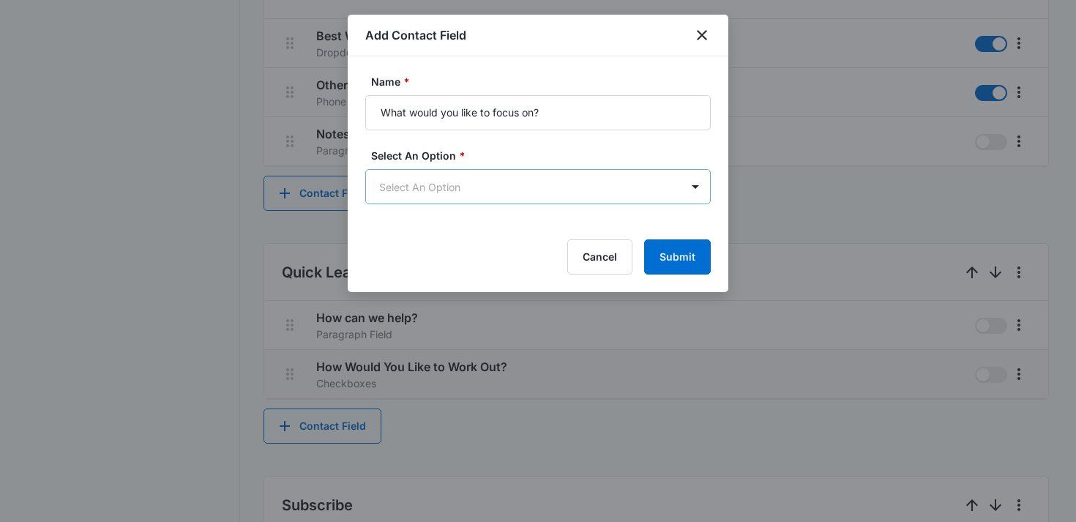
scroll to position [0, 0]
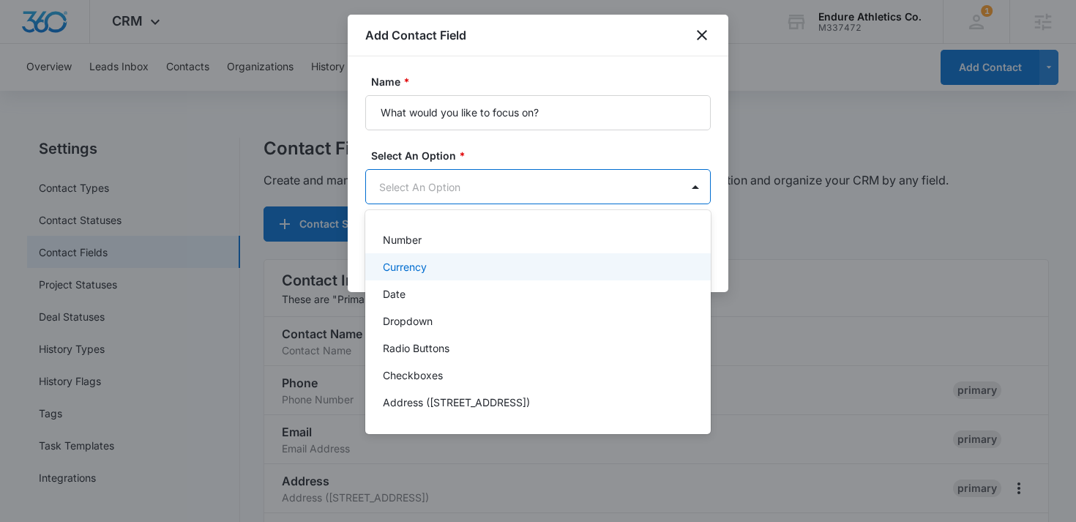
scroll to position [184, 0]
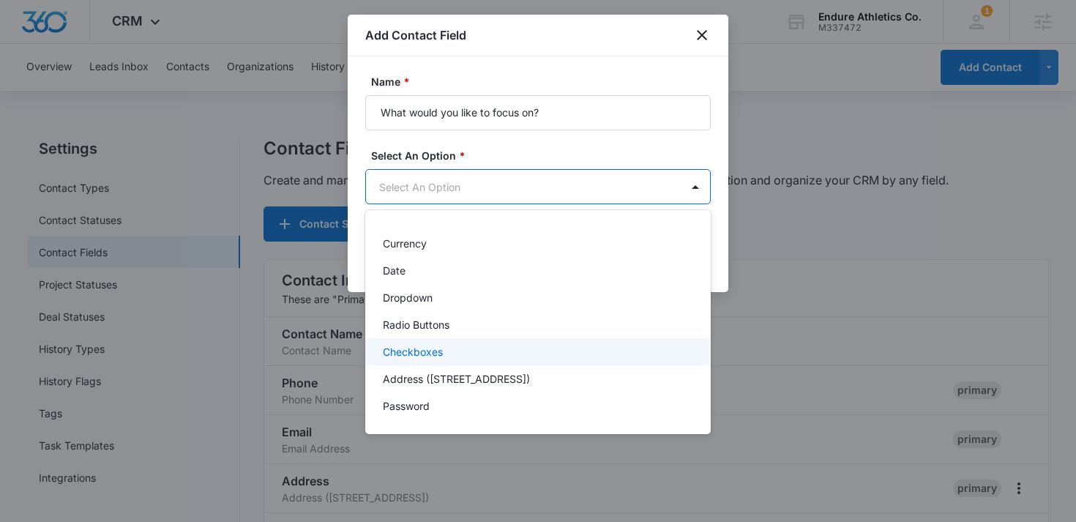
click at [420, 351] on p "Checkboxes" at bounding box center [413, 351] width 60 height 15
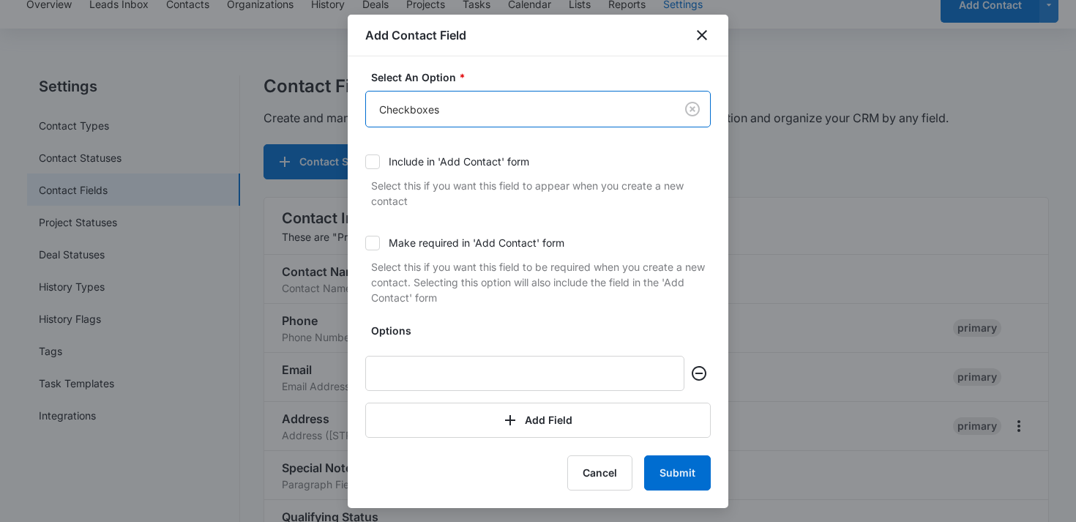
scroll to position [83, 0]
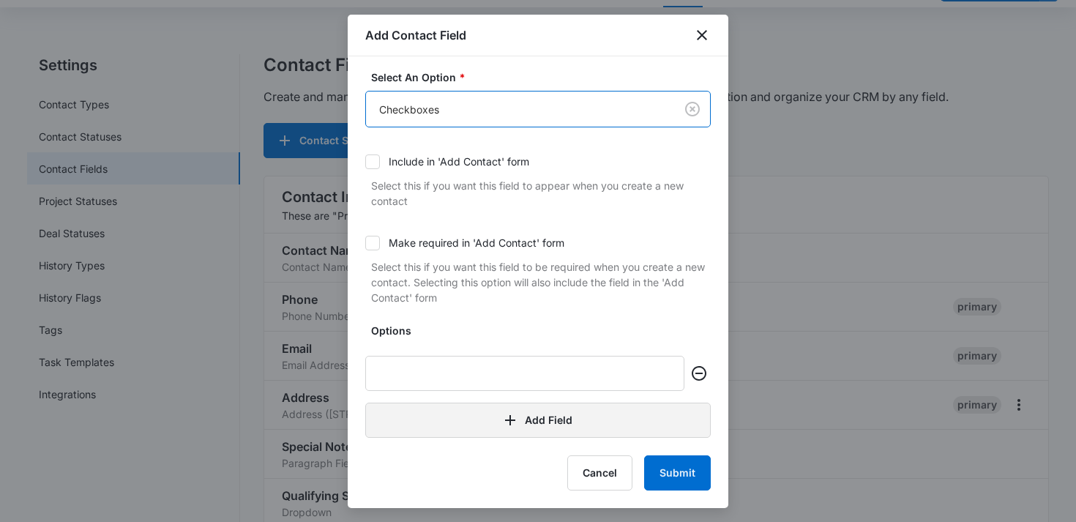
drag, startPoint x: 441, startPoint y: 422, endPoint x: 438, endPoint y: 401, distance: 20.7
click at [441, 422] on button "Add Field" at bounding box center [538, 420] width 346 height 35
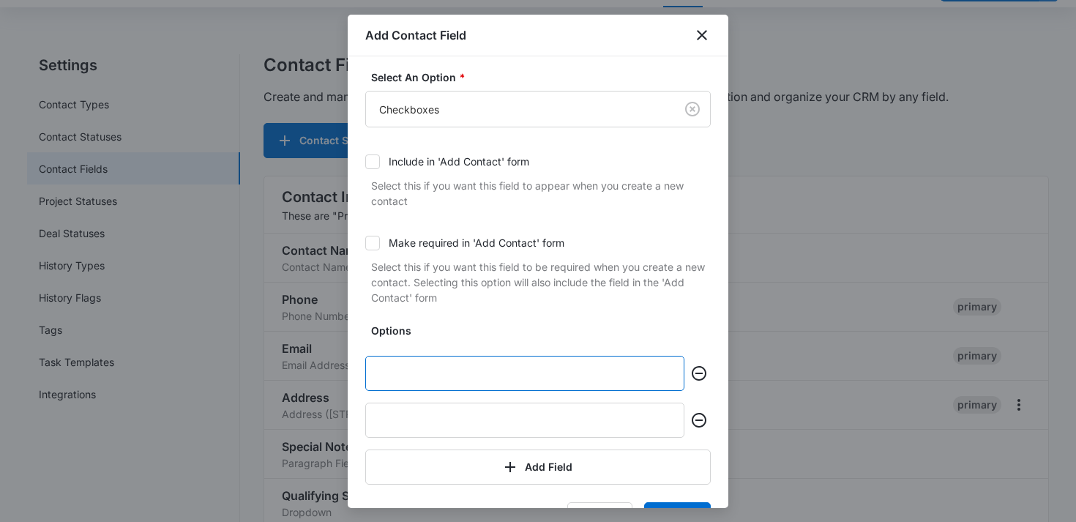
click at [440, 370] on input "text" at bounding box center [524, 373] width 319 height 35
type input "Strength and conditining"
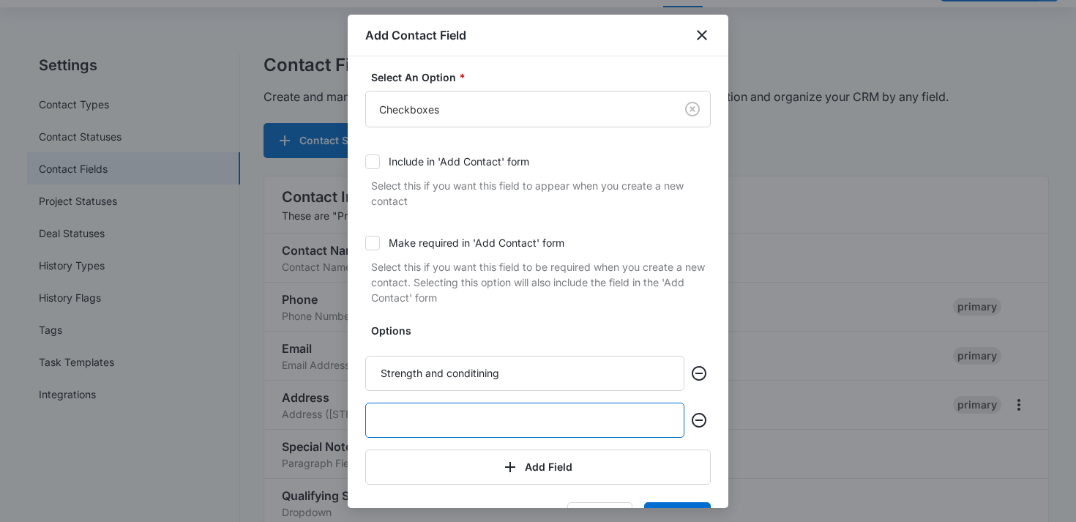
click at [439, 414] on input "text" at bounding box center [524, 420] width 319 height 35
click at [418, 423] on input "Powerlifiting" at bounding box center [524, 420] width 319 height 35
type input "Powerlifting"
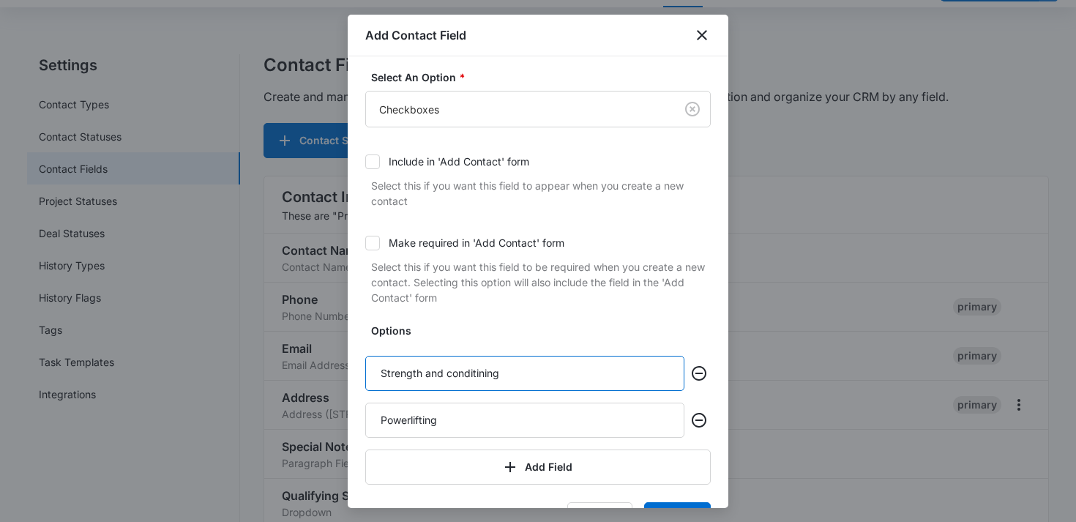
click at [474, 366] on input "Strength and conditining" at bounding box center [524, 373] width 319 height 35
click at [474, 373] on input "Strength and conditining" at bounding box center [524, 373] width 319 height 35
click at [525, 373] on input "Strength and conditioning" at bounding box center [524, 373] width 319 height 35
type input "Strength and conditioning"
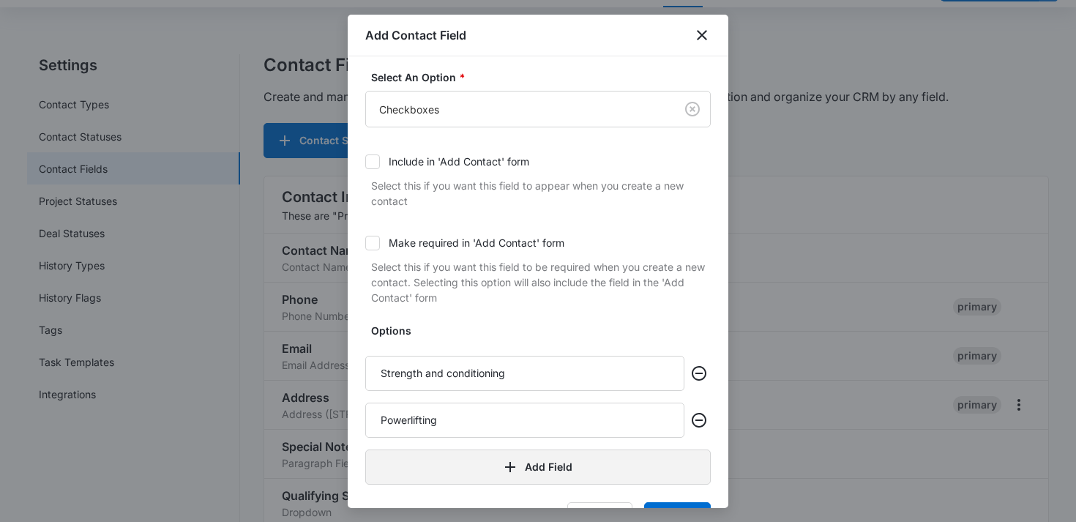
click at [513, 466] on icon "button" at bounding box center [510, 467] width 18 height 18
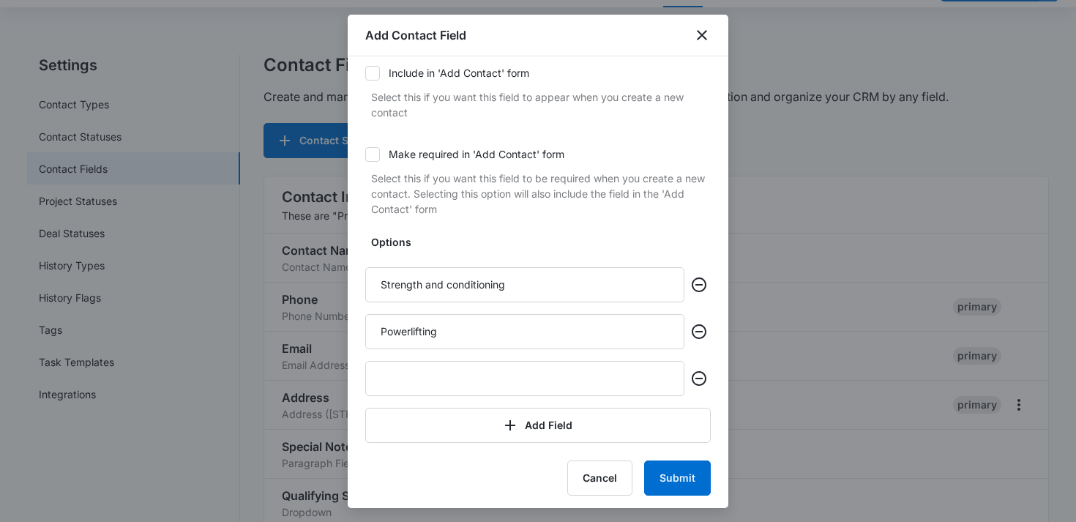
scroll to position [172, 0]
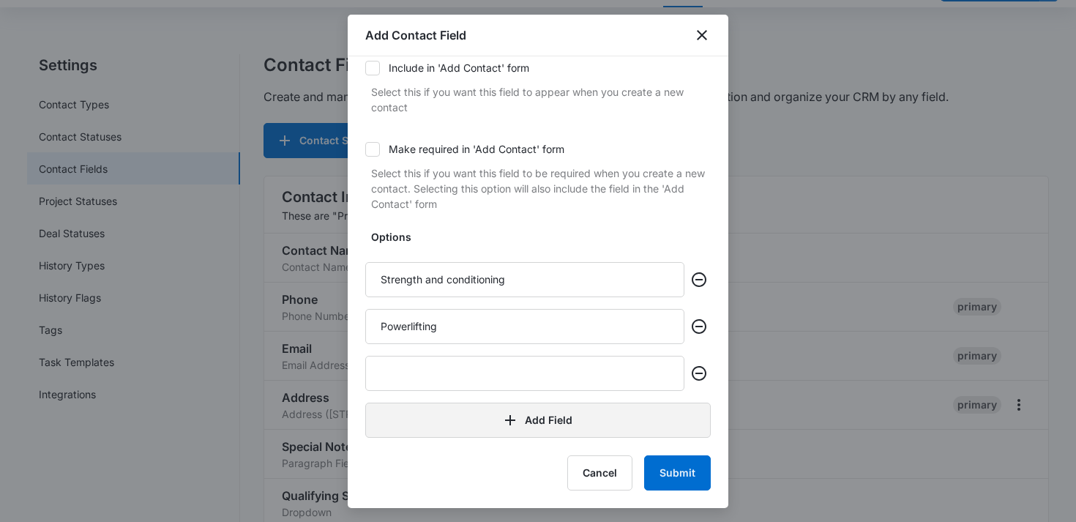
click at [520, 403] on button "Add Field" at bounding box center [538, 420] width 346 height 35
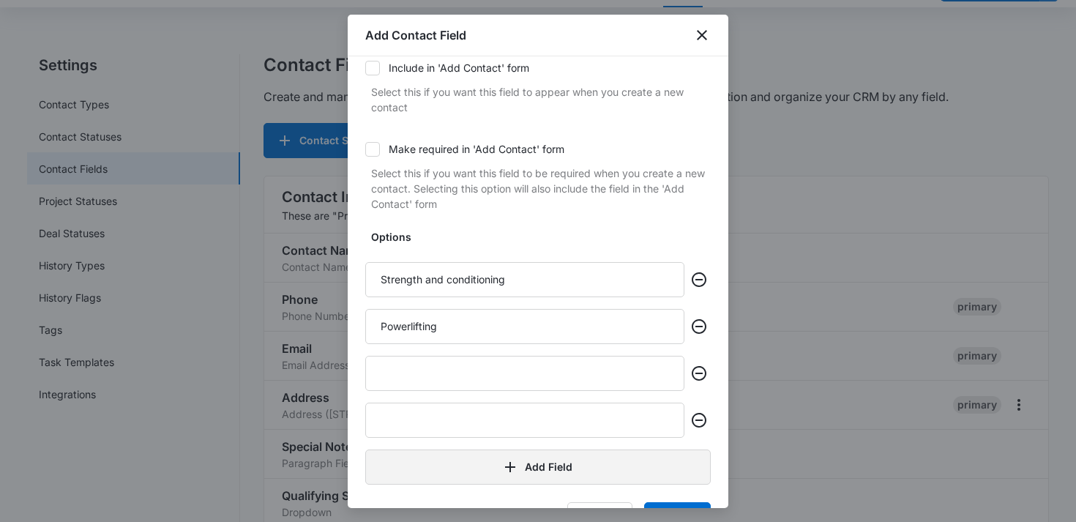
click at [501, 468] on icon "button" at bounding box center [510, 467] width 18 height 18
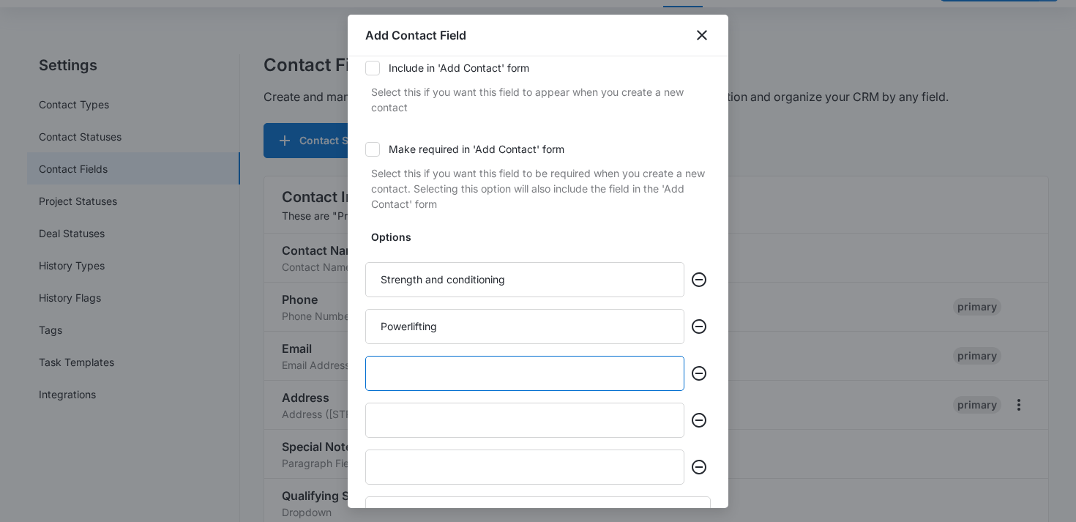
click at [454, 383] on input "text" at bounding box center [524, 373] width 319 height 35
type input "muscle building"
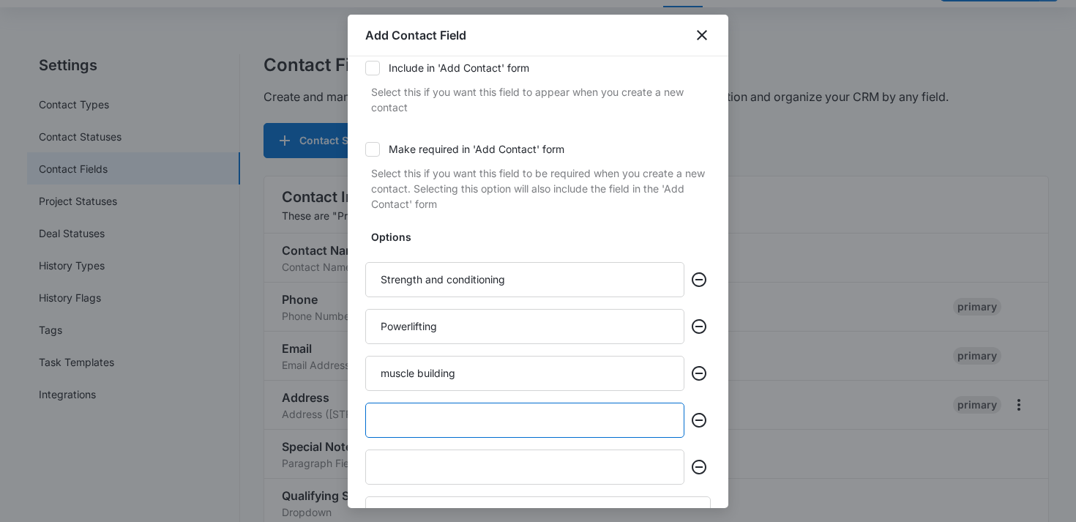
click at [445, 422] on input "text" at bounding box center [524, 420] width 319 height 35
click at [388, 420] on input "eright loss" at bounding box center [524, 420] width 319 height 35
type input "weight loss"
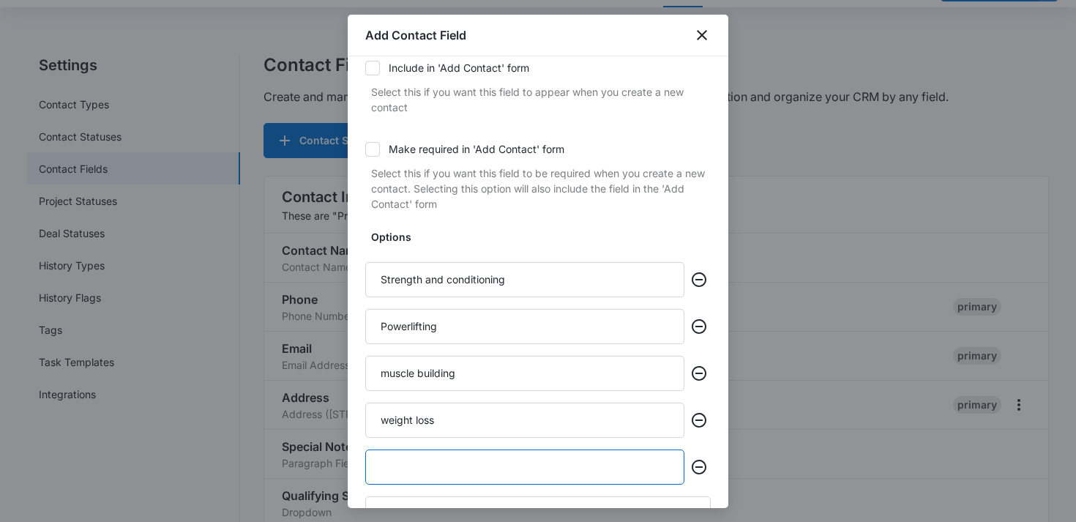
click at [401, 454] on input "text" at bounding box center [524, 466] width 319 height 35
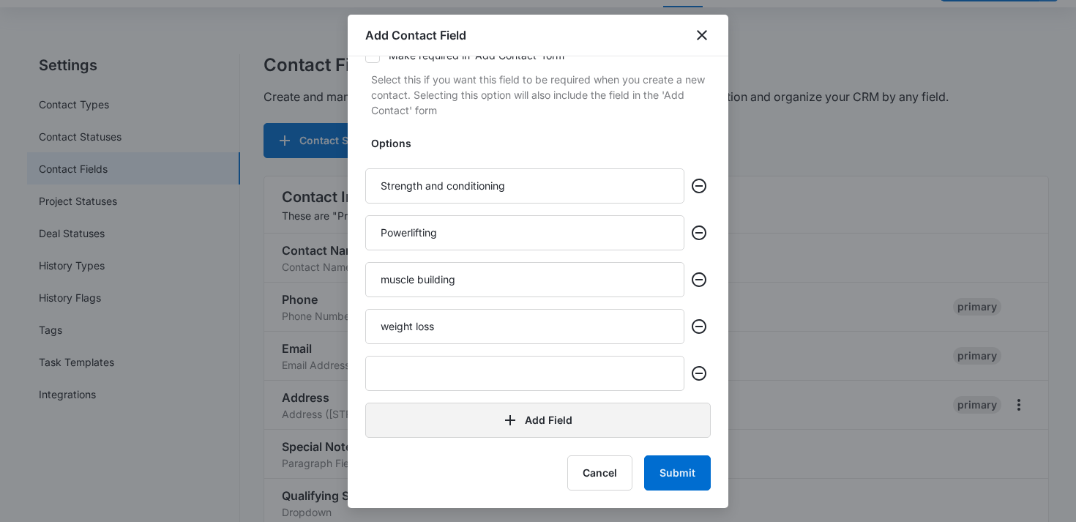
click at [449, 422] on button "Add Field" at bounding box center [538, 420] width 346 height 35
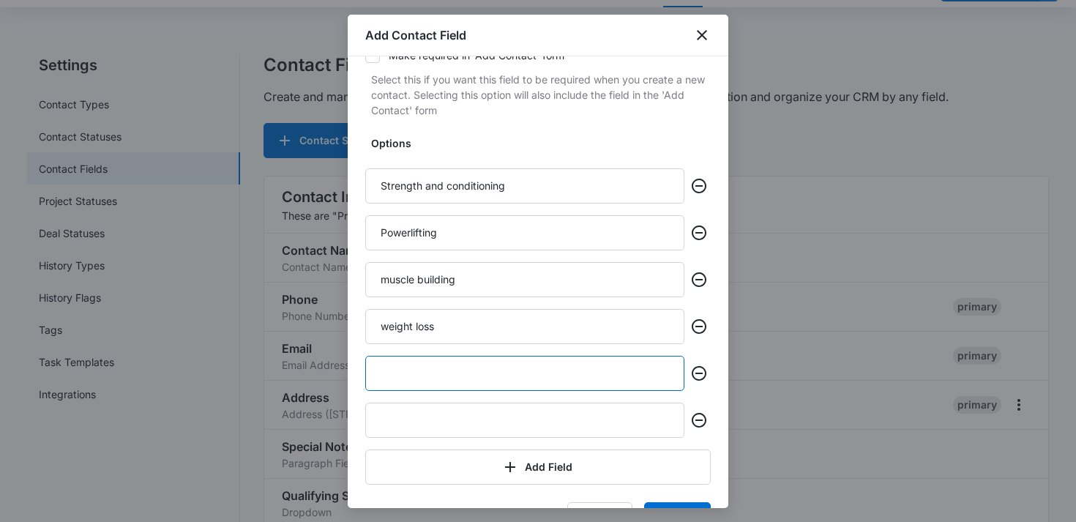
click at [449, 376] on input "text" at bounding box center [524, 373] width 319 height 35
type input "sports performance"
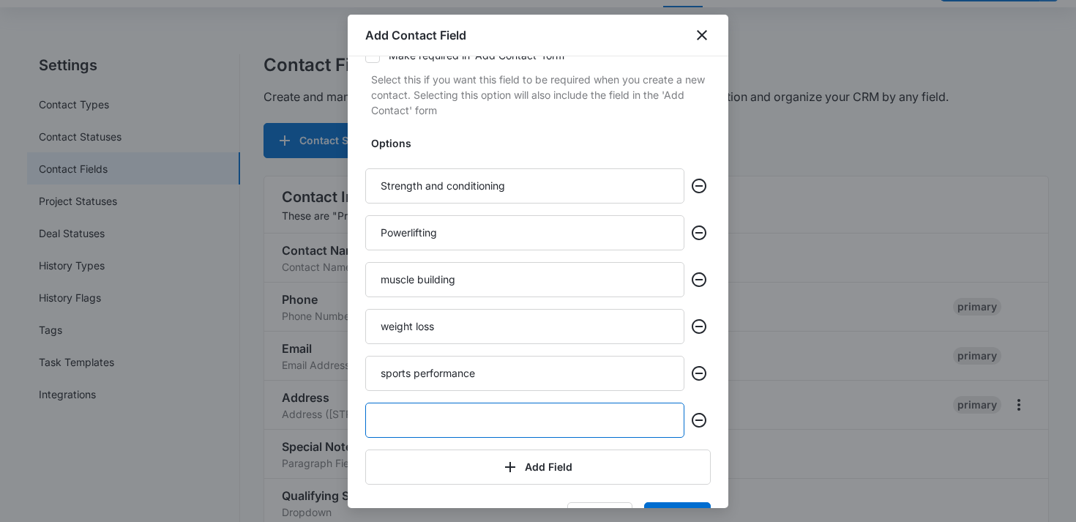
click at [425, 421] on input "text" at bounding box center [524, 420] width 319 height 35
click at [534, 409] on input "other" at bounding box center [524, 420] width 319 height 35
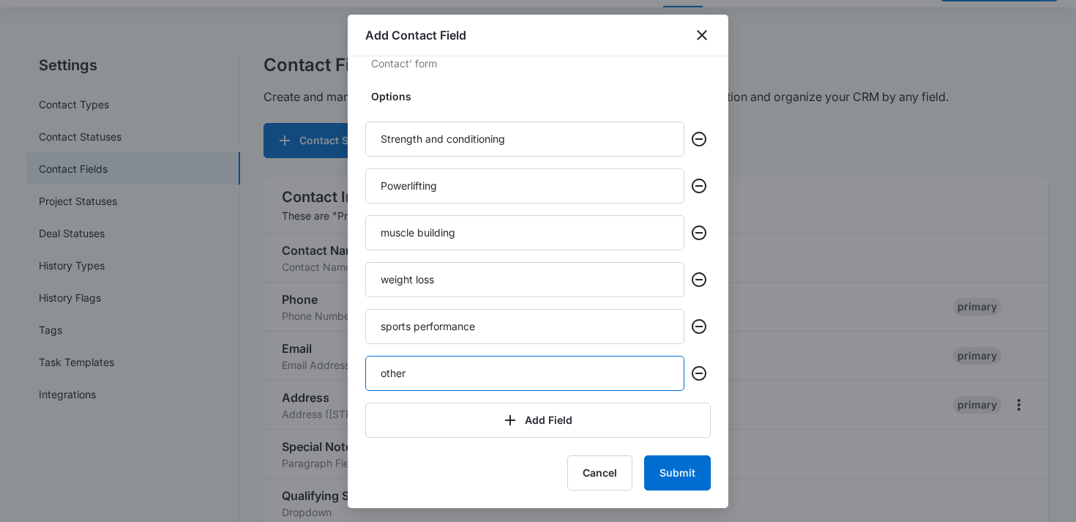
type input "other"
click at [662, 468] on button "Submit" at bounding box center [677, 472] width 67 height 35
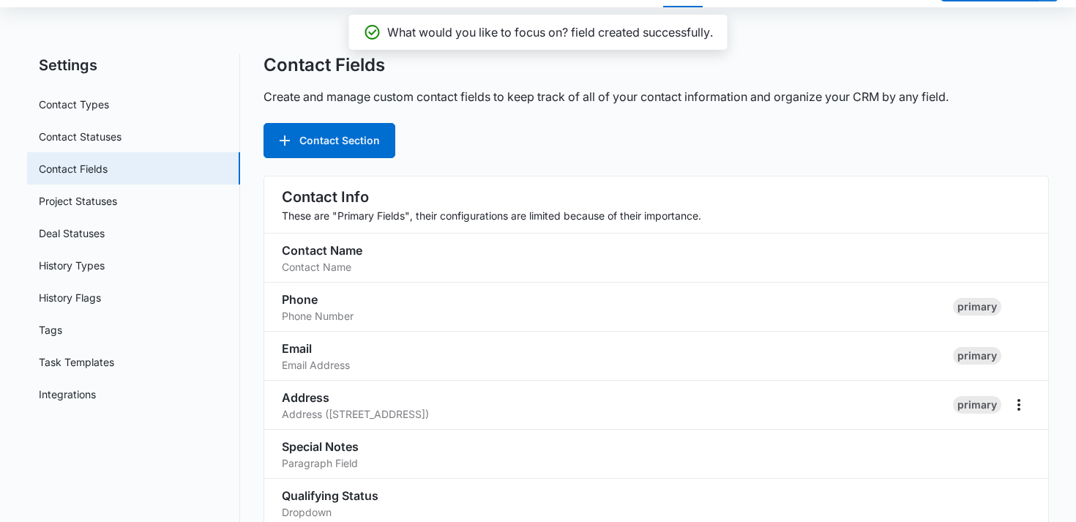
scroll to position [946, 0]
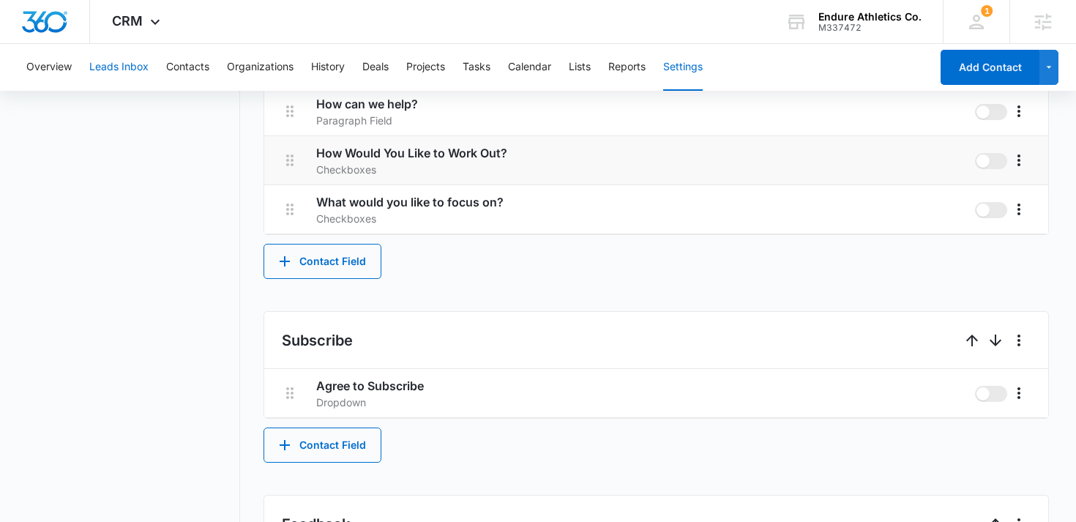
click at [124, 70] on button "Leads Inbox" at bounding box center [118, 67] width 59 height 47
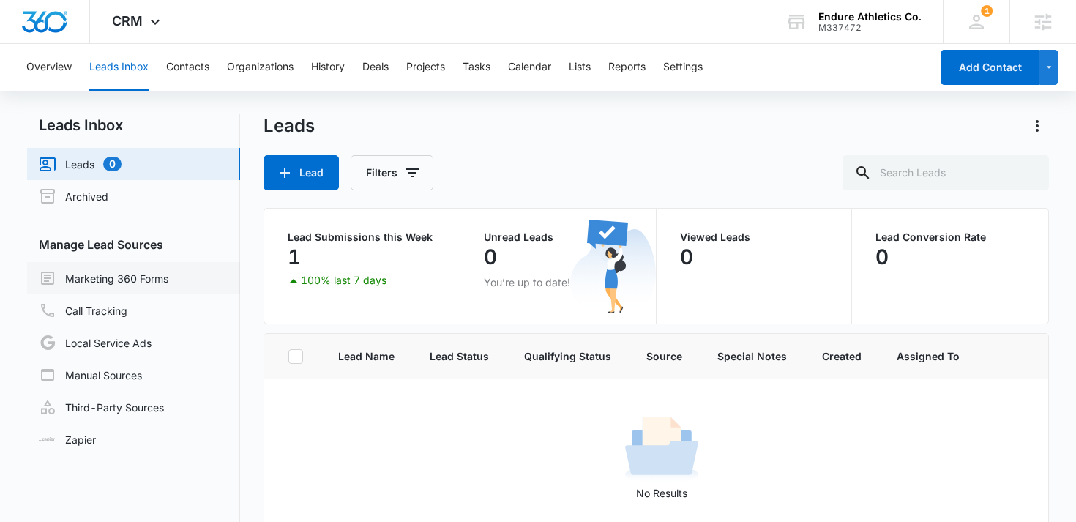
click at [168, 279] on link "Marketing 360 Forms" at bounding box center [104, 278] width 130 height 18
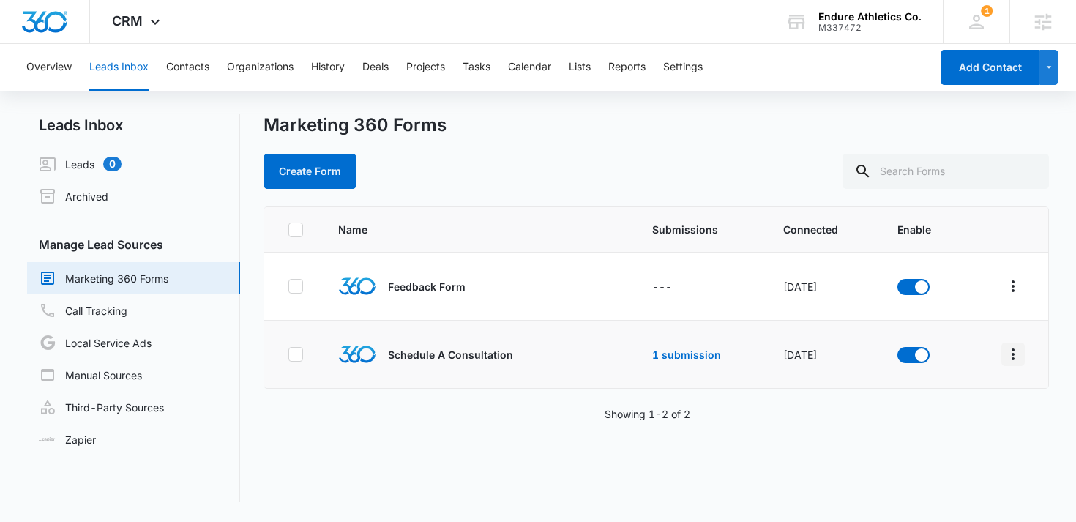
click at [1013, 359] on icon "Overflow Menu" at bounding box center [1013, 354] width 3 height 12
click at [931, 444] on div "Field Mapping" at bounding box center [948, 439] width 83 height 10
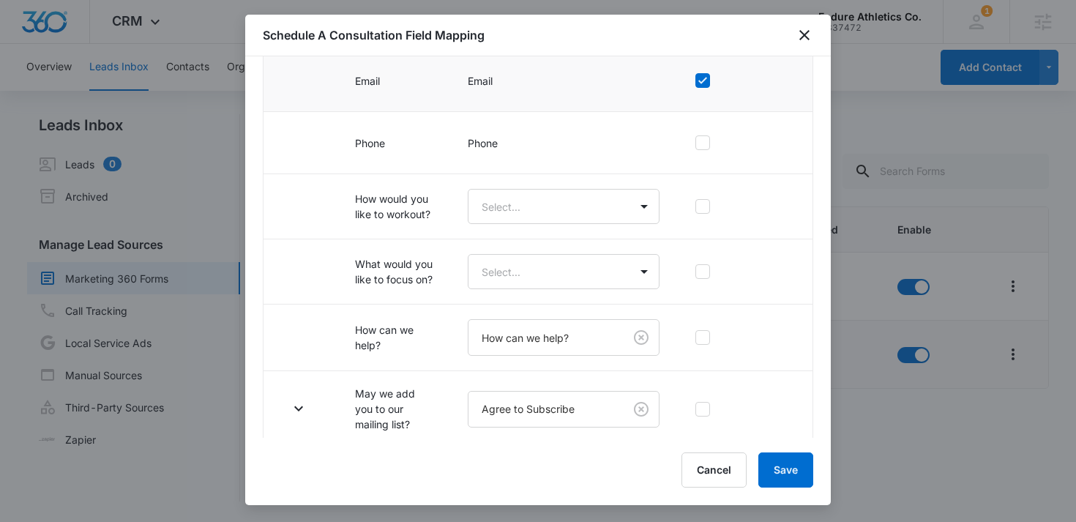
scroll to position [257, 0]
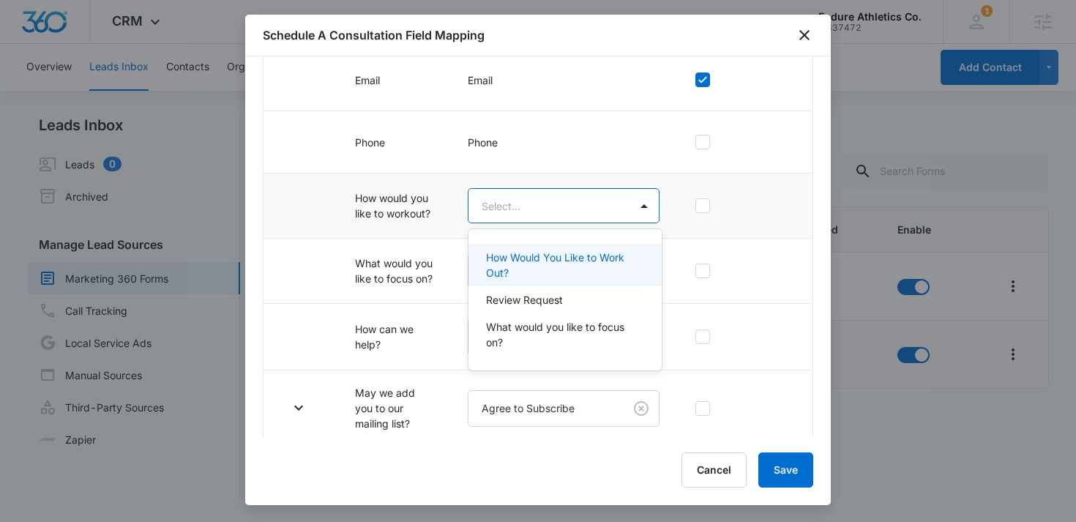
click at [543, 196] on body "CRM Apps Reputation Websites Forms CRM Email Social Shop Content Ads Intelligen…" at bounding box center [538, 261] width 1076 height 522
click at [523, 265] on p "How Would You Like to Work Out?" at bounding box center [563, 265] width 155 height 31
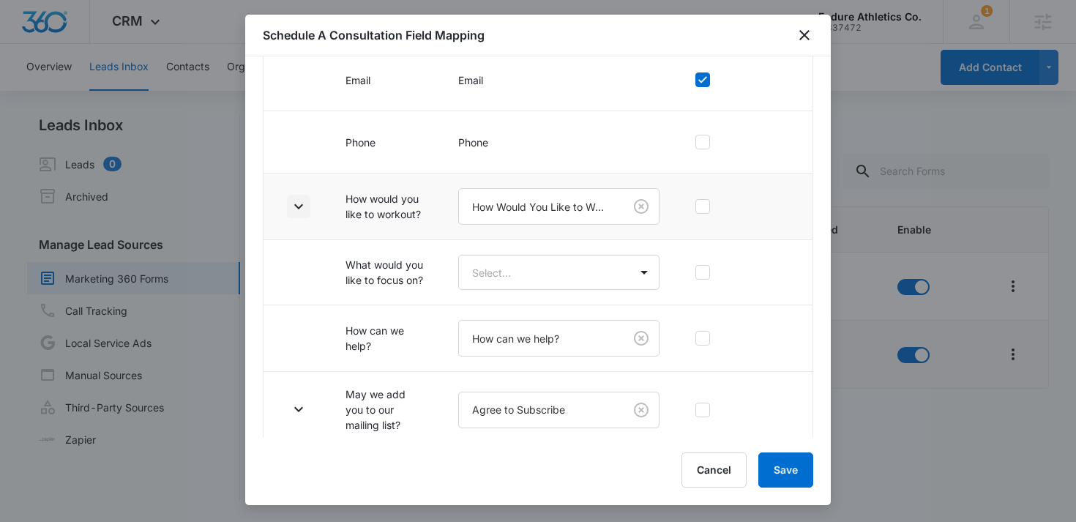
click at [307, 207] on icon "button" at bounding box center [299, 207] width 18 height 18
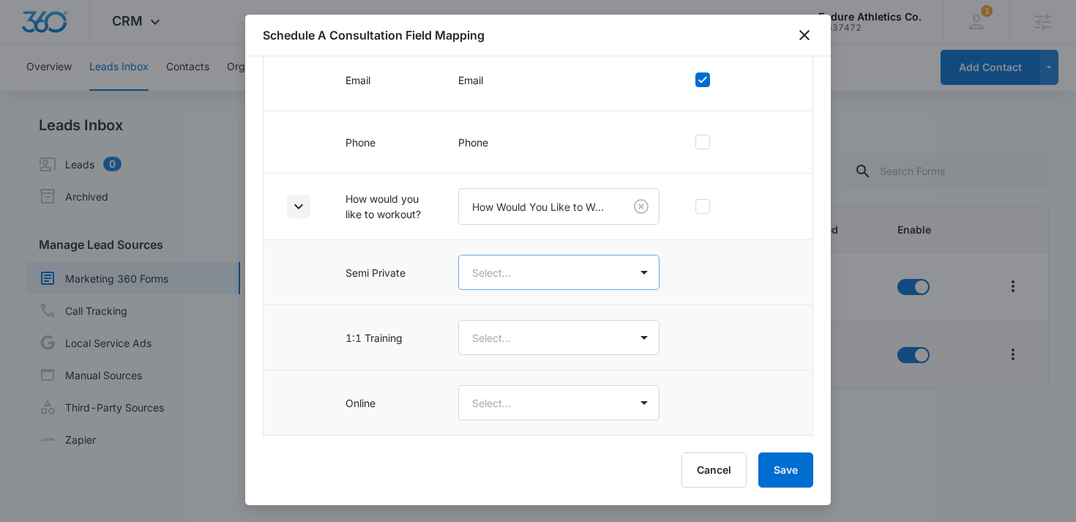
scroll to position [301, 0]
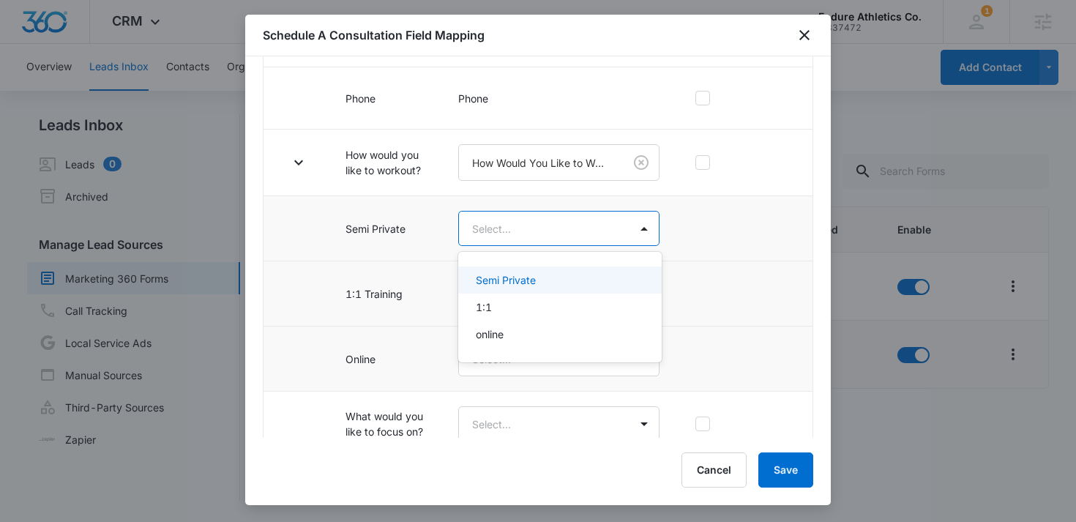
click at [569, 235] on body "CRM Apps Reputation Websites Forms CRM Email Social Shop Content Ads Intelligen…" at bounding box center [538, 261] width 1076 height 522
click at [552, 283] on div "Semi Private" at bounding box center [558, 279] width 165 height 15
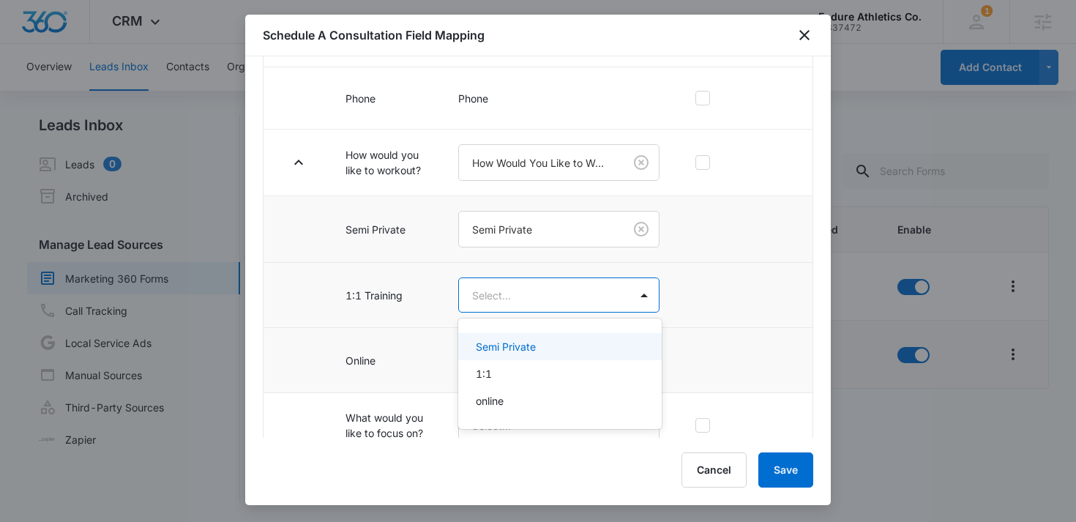
click at [552, 294] on body "CRM Apps Reputation Websites Forms CRM Email Social Shop Content Ads Intelligen…" at bounding box center [538, 261] width 1076 height 522
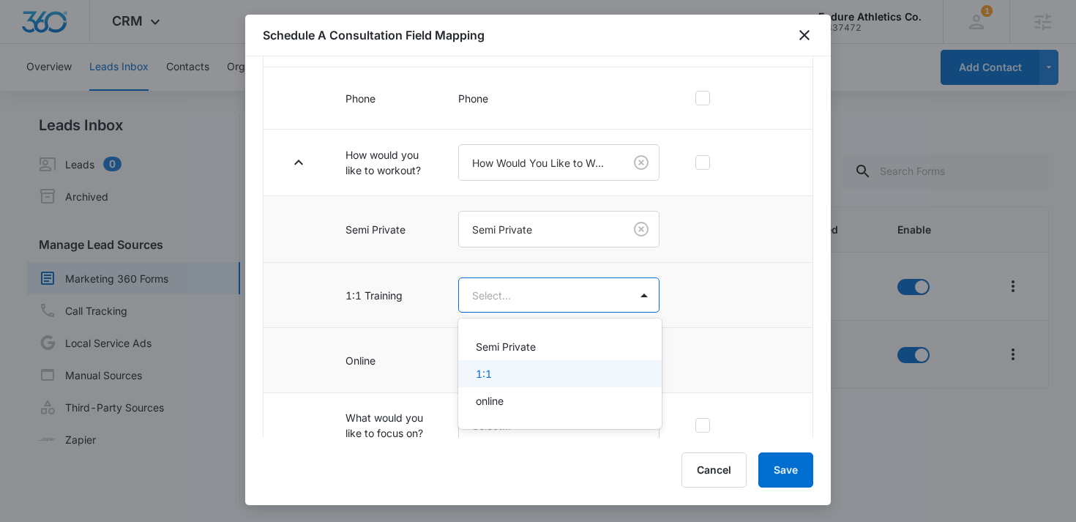
click at [519, 380] on div "1:1" at bounding box center [558, 373] width 165 height 15
click at [525, 373] on body "CRM Apps Reputation Websites Forms CRM Email Social Shop Content Ads Intelligen…" at bounding box center [538, 261] width 1076 height 522
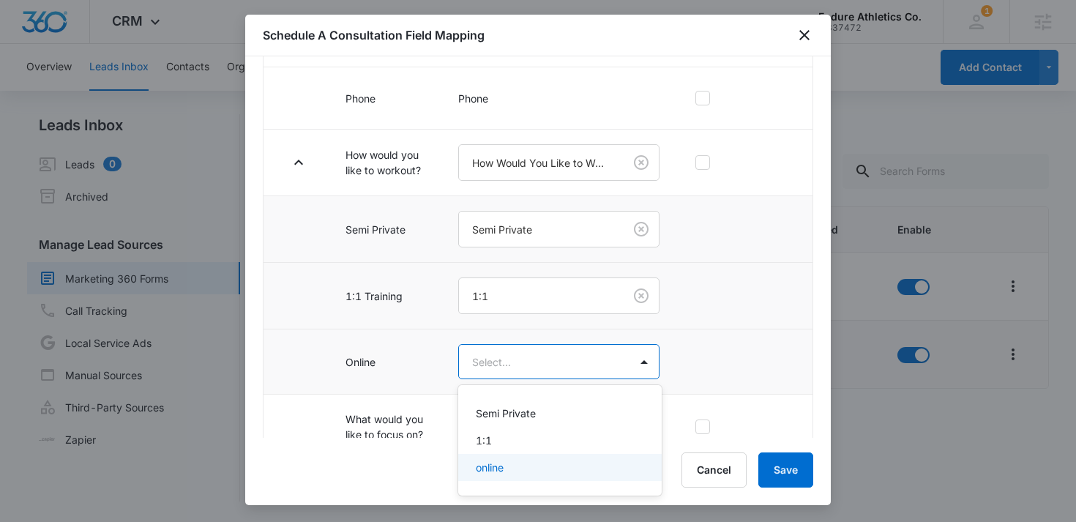
click at [505, 472] on div "online" at bounding box center [558, 467] width 165 height 15
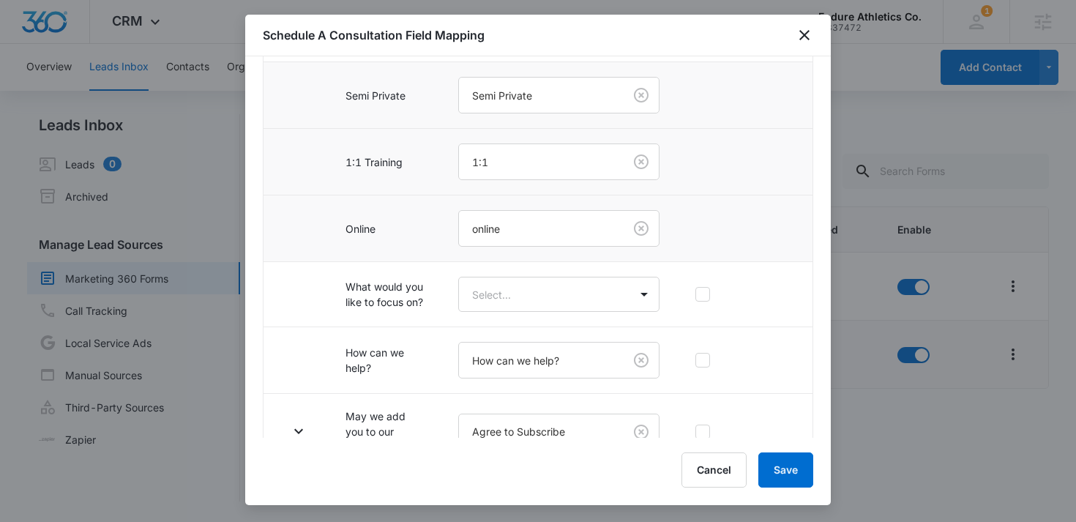
scroll to position [478, 0]
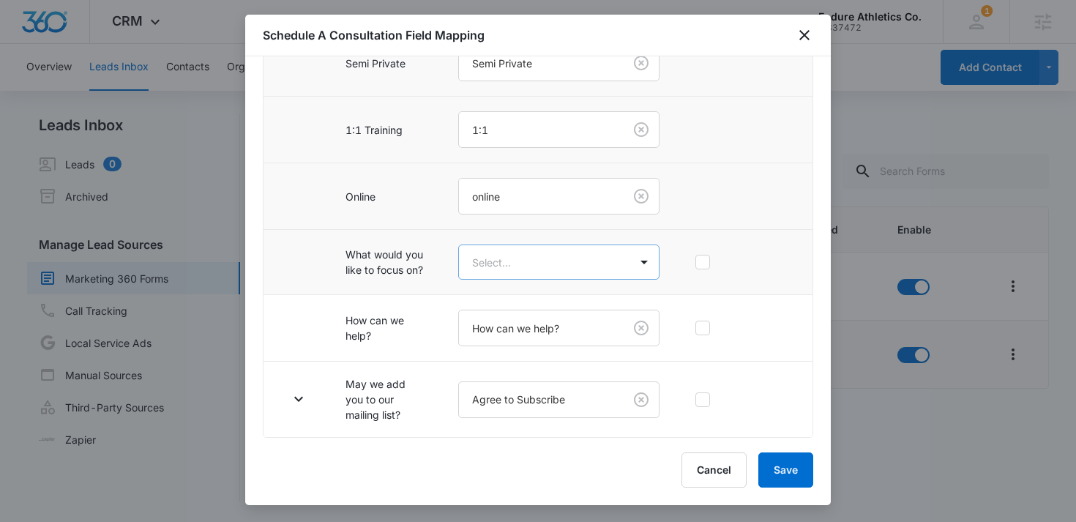
click at [548, 260] on body "CRM Apps Reputation Websites Forms CRM Email Social Shop Content Ads Intelligen…" at bounding box center [538, 261] width 1076 height 522
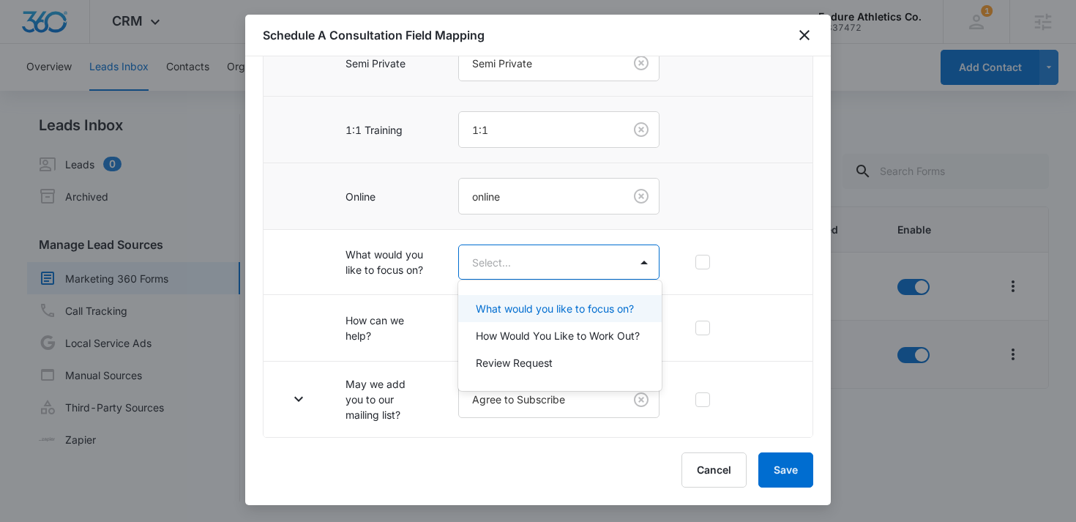
click at [530, 306] on p "What would you like to focus on?" at bounding box center [555, 308] width 158 height 15
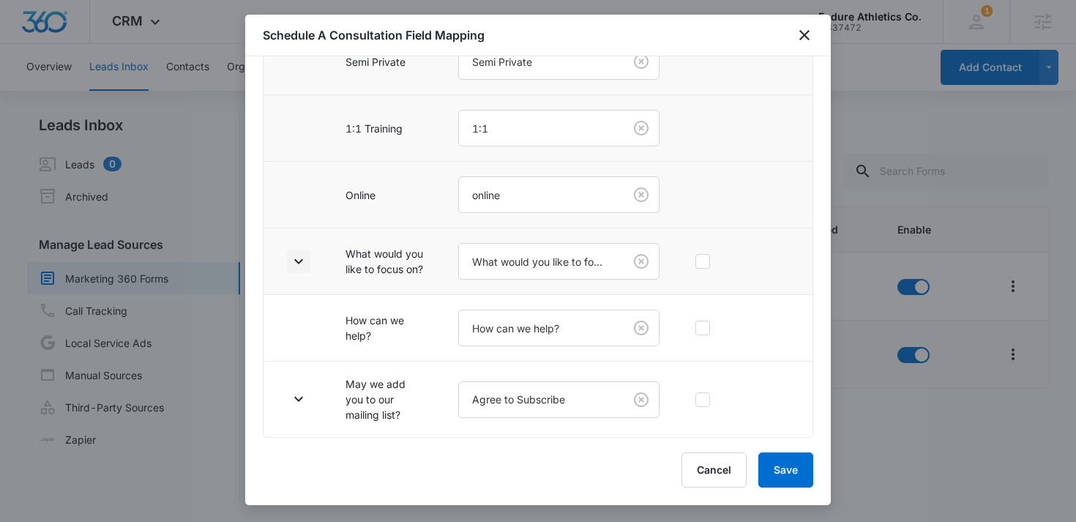
click at [296, 253] on icon "button" at bounding box center [299, 262] width 18 height 18
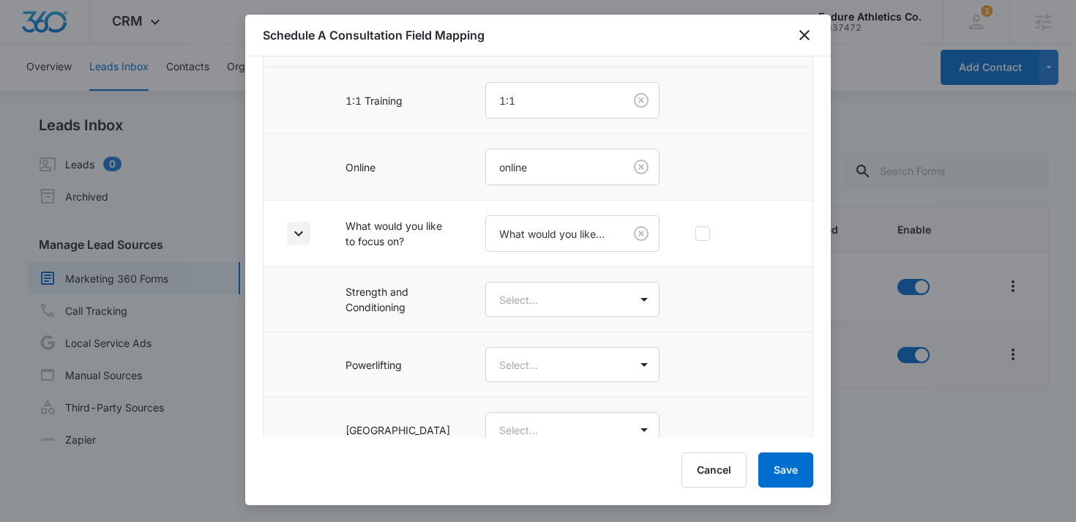
scroll to position [571, 0]
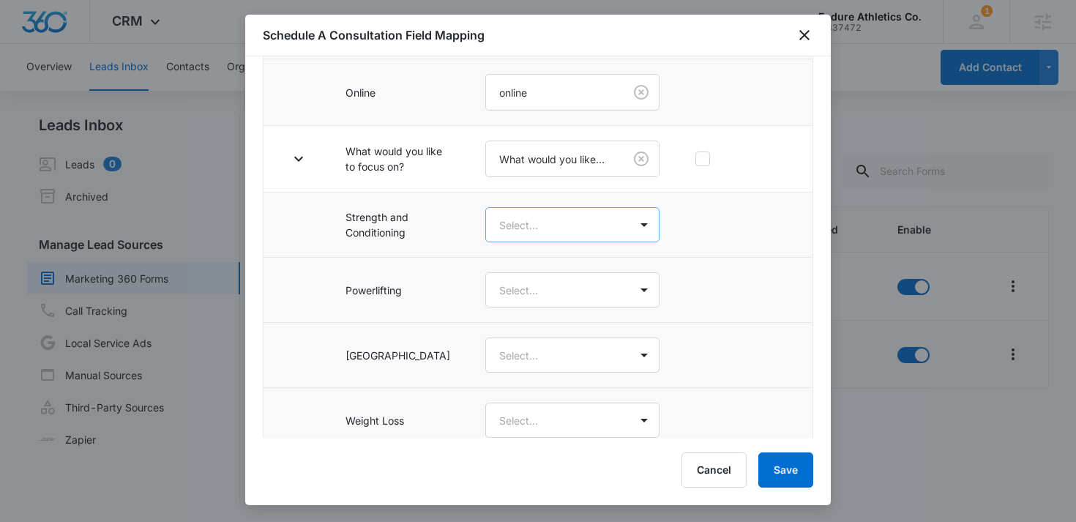
click at [526, 227] on body "CRM Apps Reputation Websites Forms CRM Email Social Shop Content Ads Intelligen…" at bounding box center [538, 261] width 1076 height 522
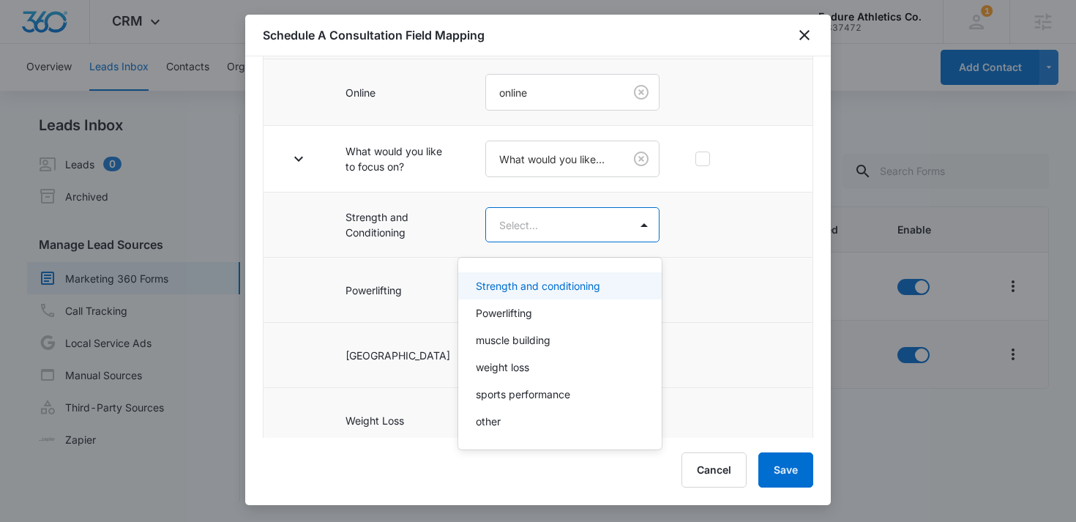
click at [523, 296] on div "Strength and conditioning" at bounding box center [559, 285] width 203 height 27
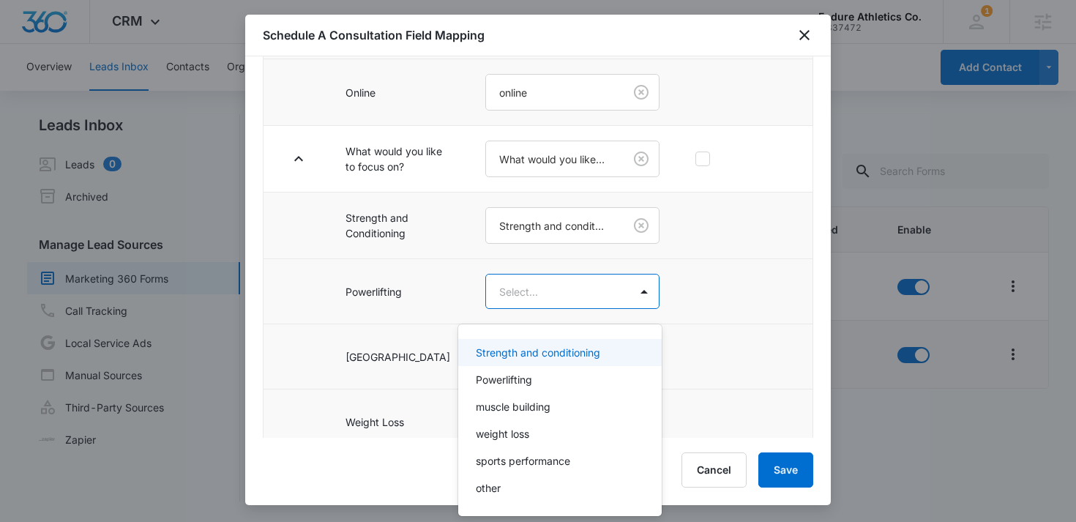
click at [522, 310] on body "CRM Apps Reputation Websites Forms CRM Email Social Shop Content Ads Intelligen…" at bounding box center [538, 261] width 1076 height 522
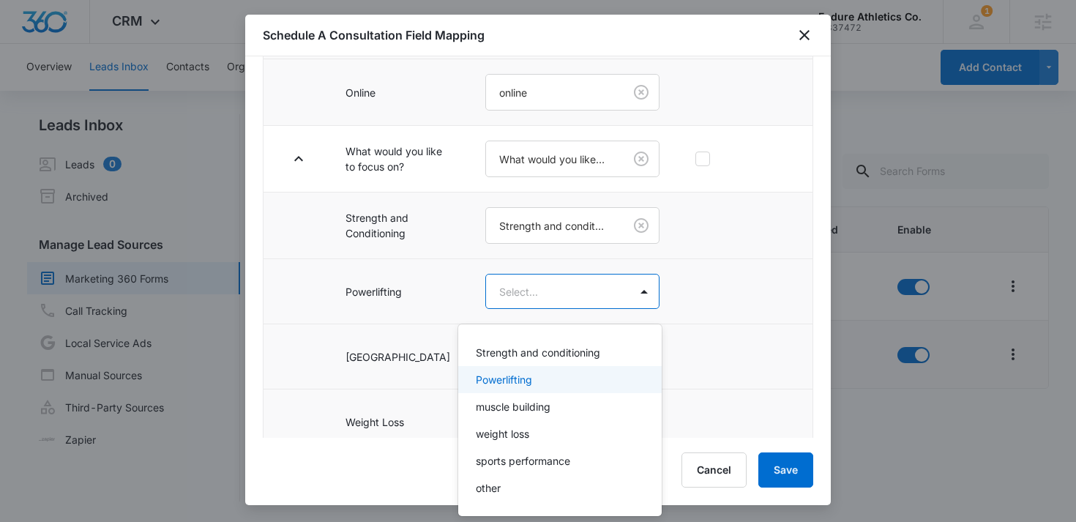
click at [509, 390] on div "Powerlifting" at bounding box center [559, 379] width 203 height 27
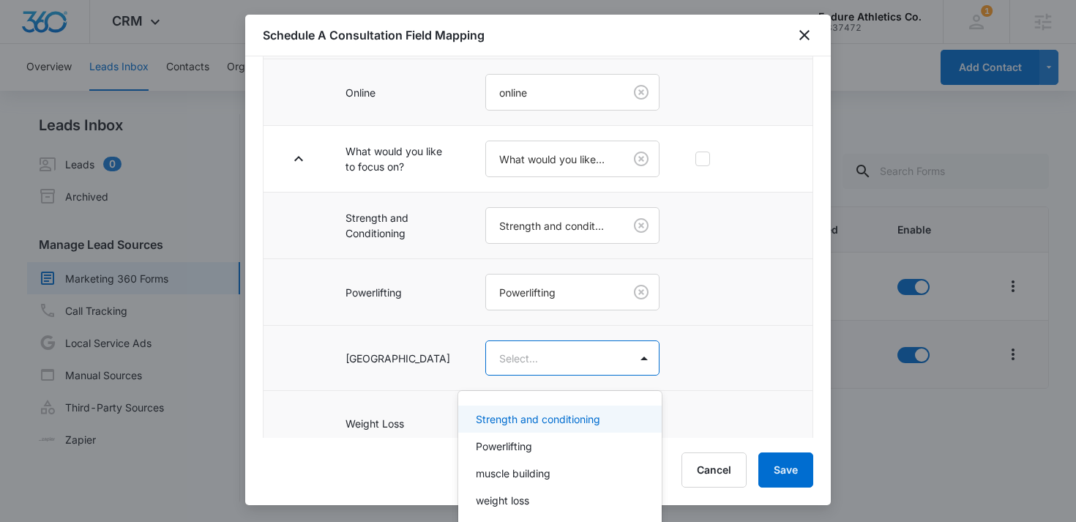
click at [513, 380] on body "CRM Apps Reputation Websites Forms CRM Email Social Shop Content Ads Intelligen…" at bounding box center [538, 261] width 1076 height 522
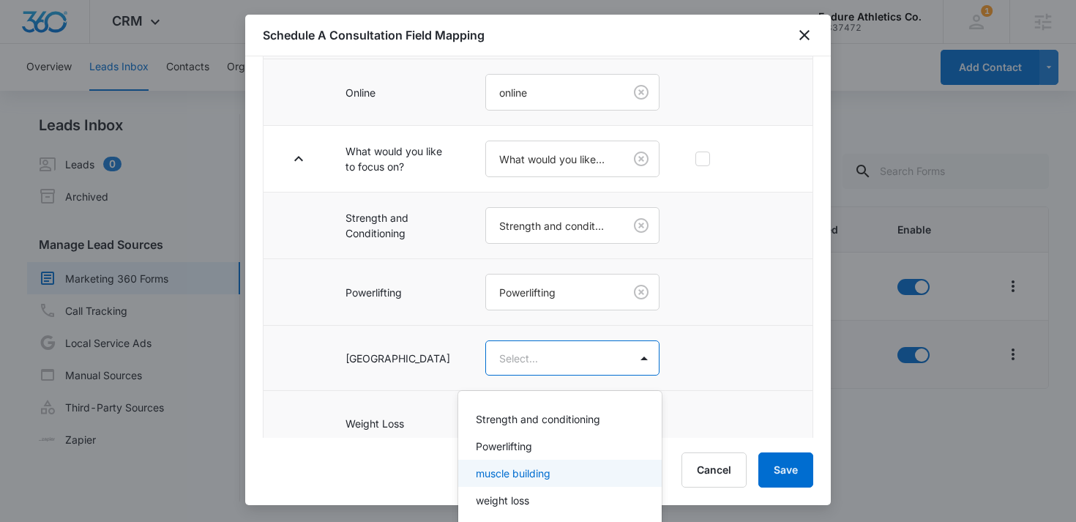
click at [503, 481] on div "muscle building" at bounding box center [559, 473] width 203 height 27
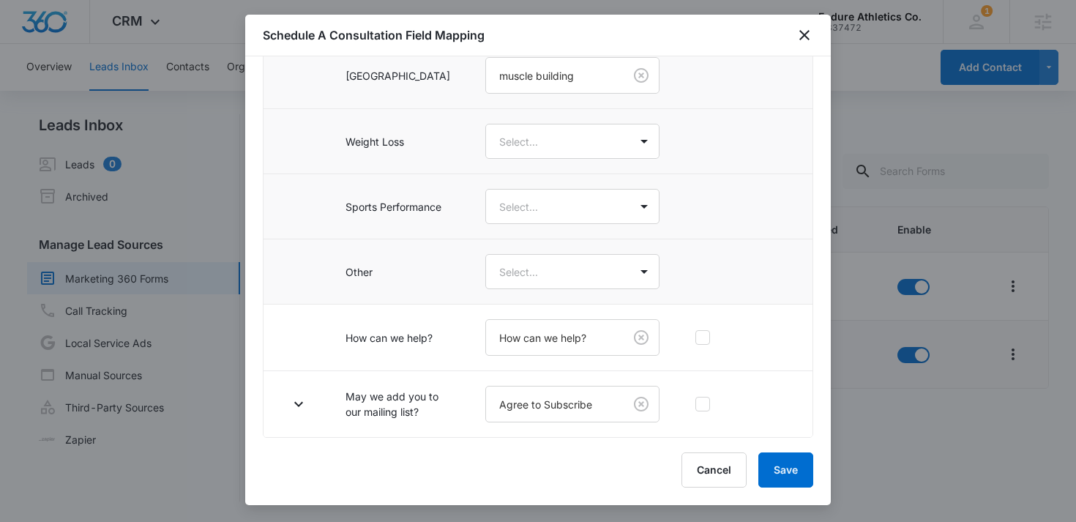
scroll to position [873, 0]
click at [545, 124] on body "CRM Apps Reputation Websites Forms CRM Email Social Shop Content Ads Intelligen…" at bounding box center [538, 261] width 1076 height 522
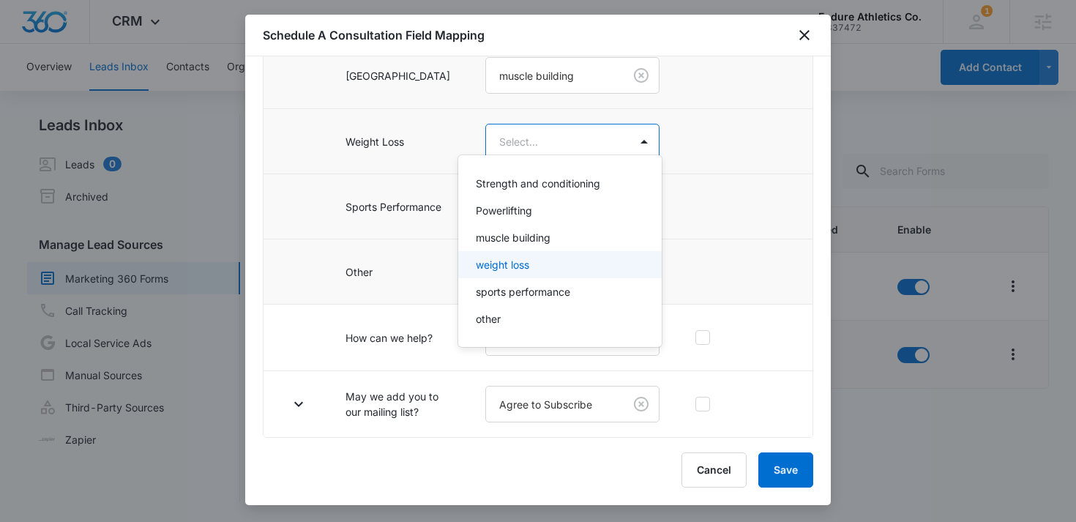
click at [522, 260] on p "weight loss" at bounding box center [502, 264] width 53 height 15
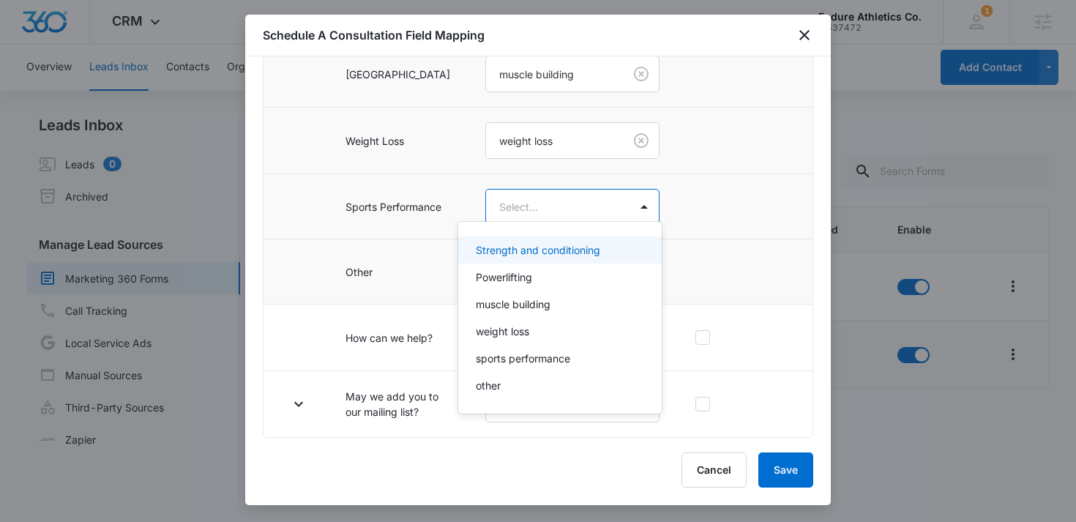
click at [546, 200] on body "CRM Apps Reputation Websites Forms CRM Email Social Shop Content Ads Intelligen…" at bounding box center [538, 261] width 1076 height 522
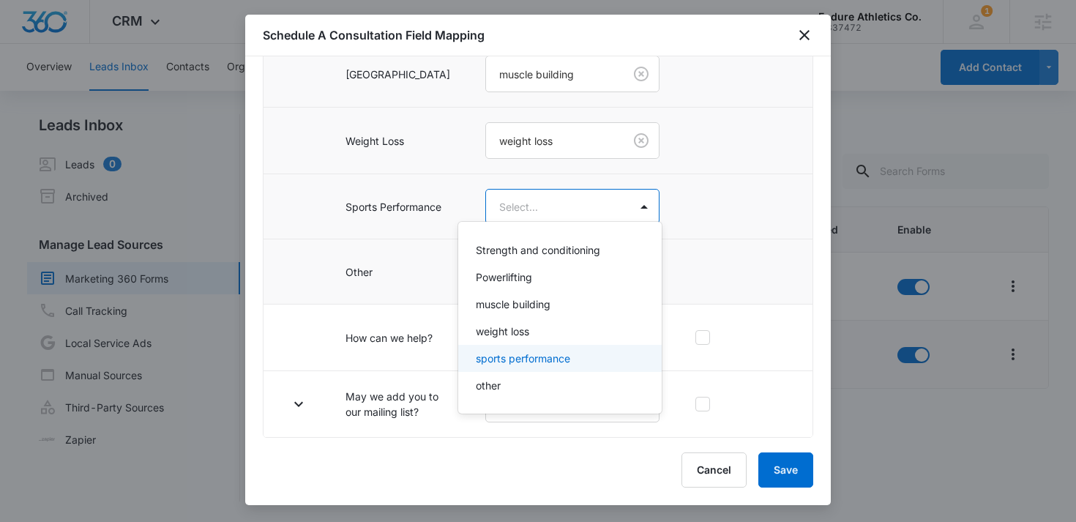
click at [508, 359] on p "sports performance" at bounding box center [523, 358] width 94 height 15
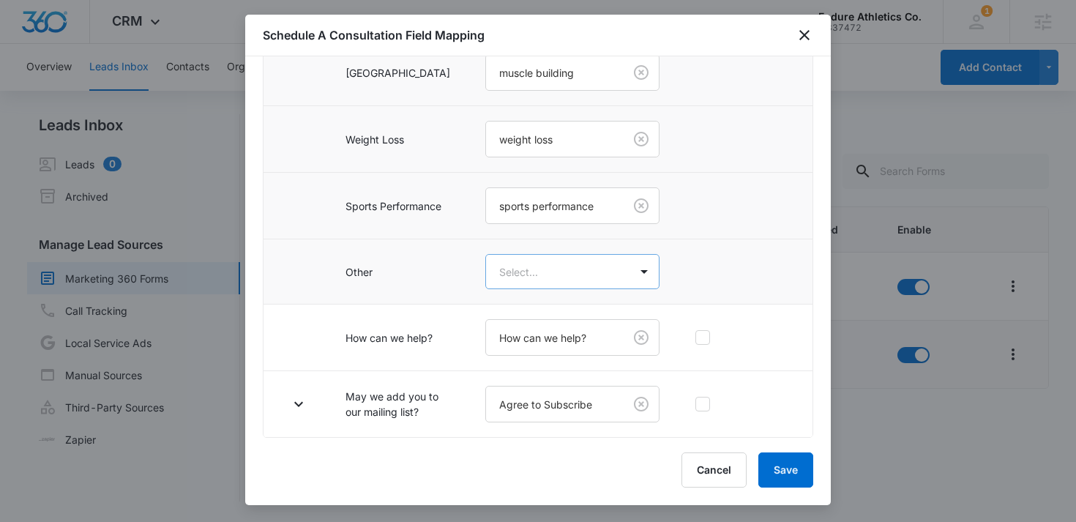
click at [534, 266] on body "CRM Apps Reputation Websites Forms CRM Email Social Shop Content Ads Intelligen…" at bounding box center [538, 261] width 1076 height 522
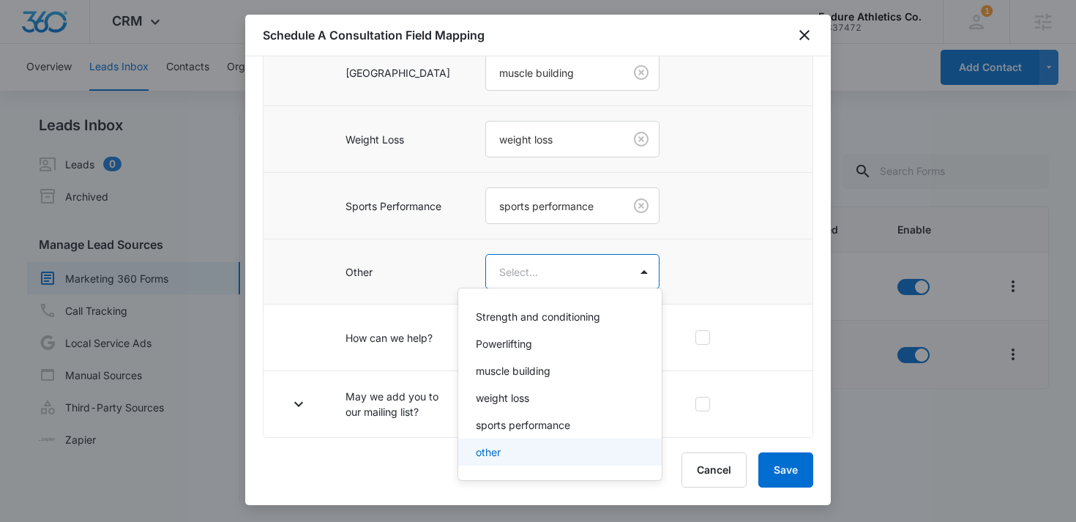
click at [493, 450] on p "other" at bounding box center [488, 451] width 25 height 15
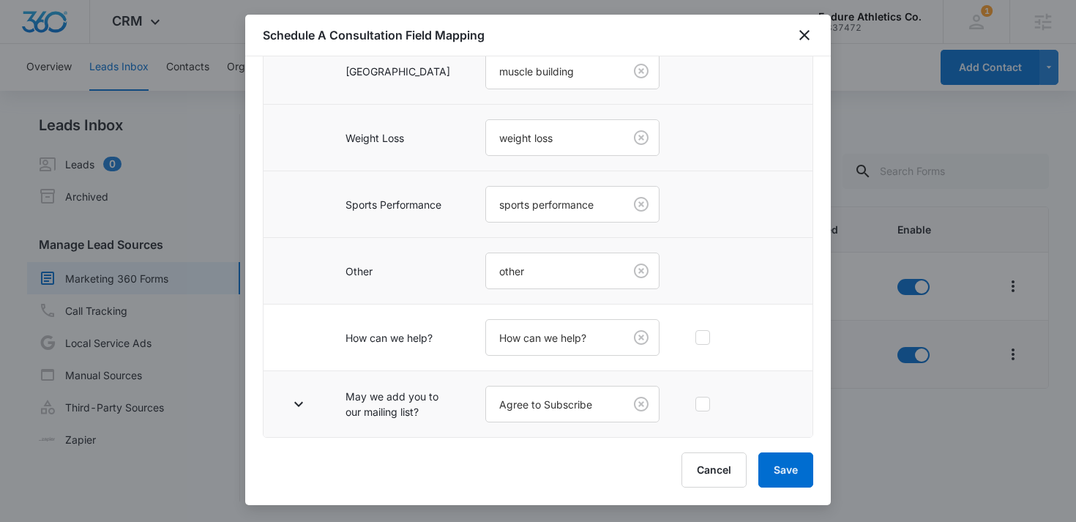
scroll to position [878, 0]
click at [305, 410] on button "button" at bounding box center [298, 403] width 23 height 23
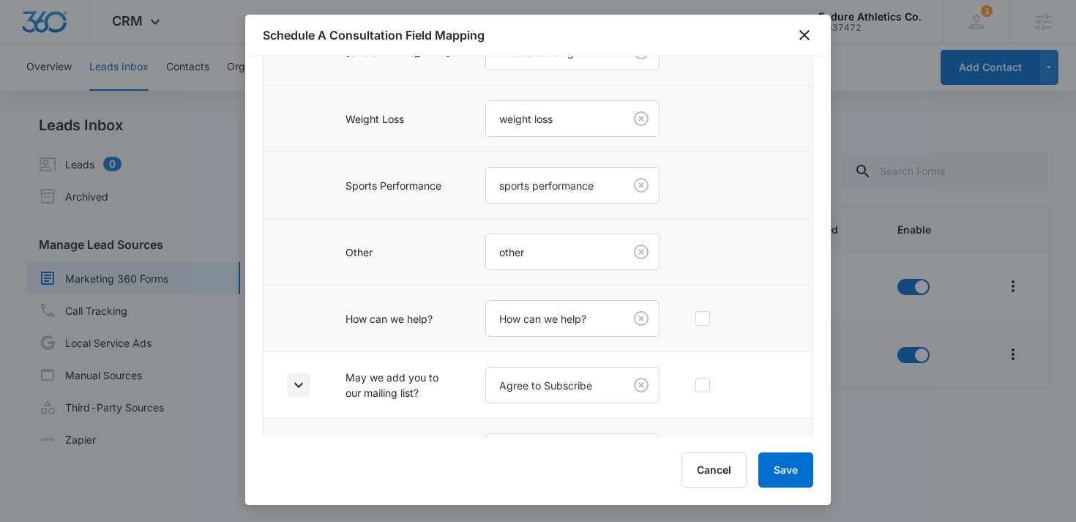
scroll to position [1008, 0]
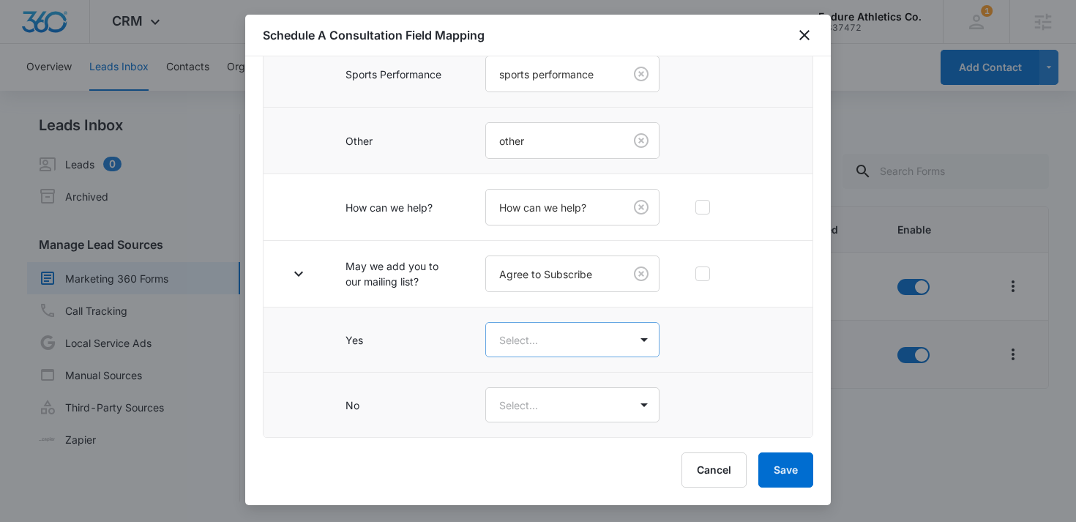
click at [489, 349] on body "CRM Apps Reputation Websites Forms CRM Email Social Shop Content Ads Intelligen…" at bounding box center [538, 261] width 1076 height 522
click at [489, 391] on p "Yes" at bounding box center [485, 391] width 18 height 15
click at [491, 410] on body "CRM Apps Reputation Websites Forms CRM Email Social Shop Content Ads Intelligen…" at bounding box center [538, 261] width 1076 height 522
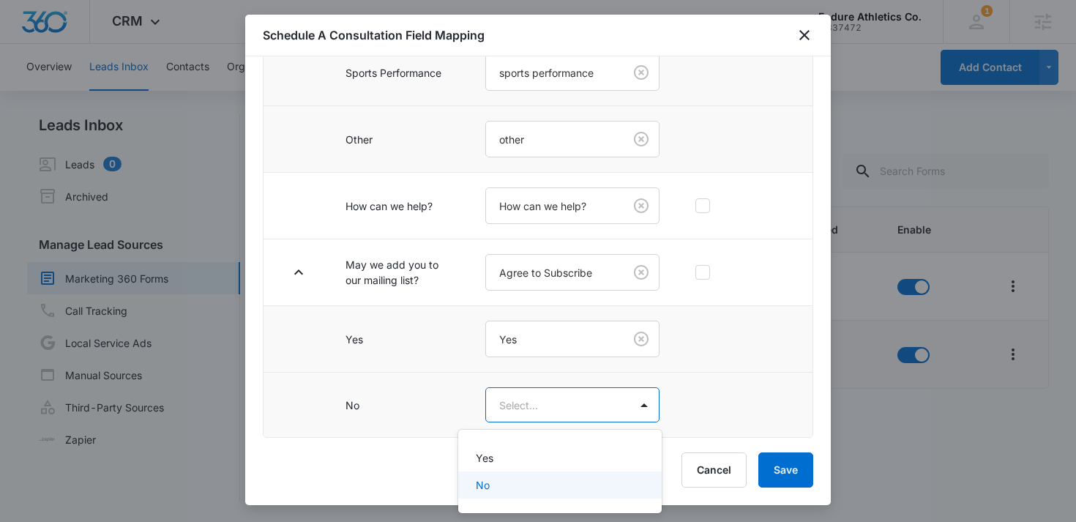
click at [485, 483] on p "No" at bounding box center [483, 484] width 14 height 15
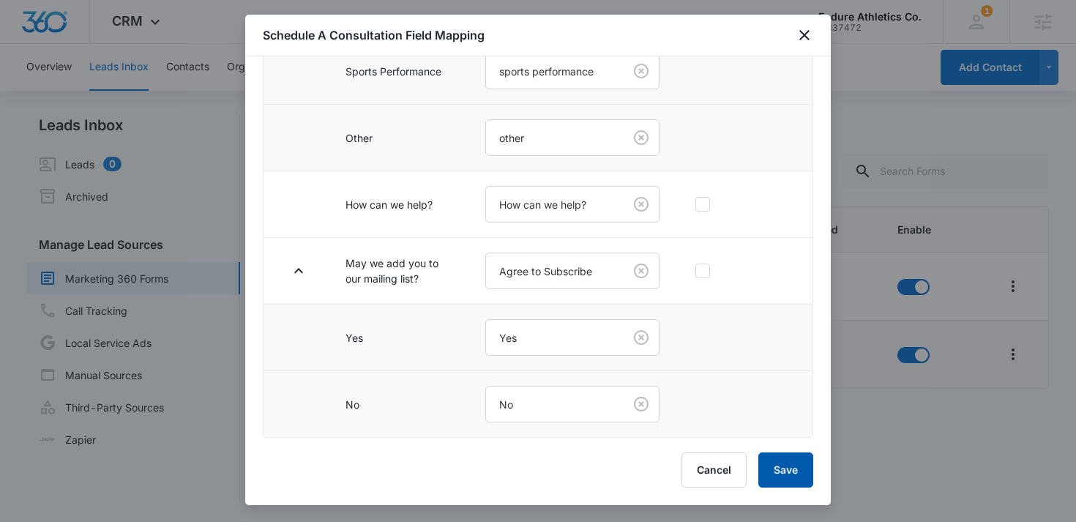
click at [799, 468] on button "Save" at bounding box center [785, 469] width 55 height 35
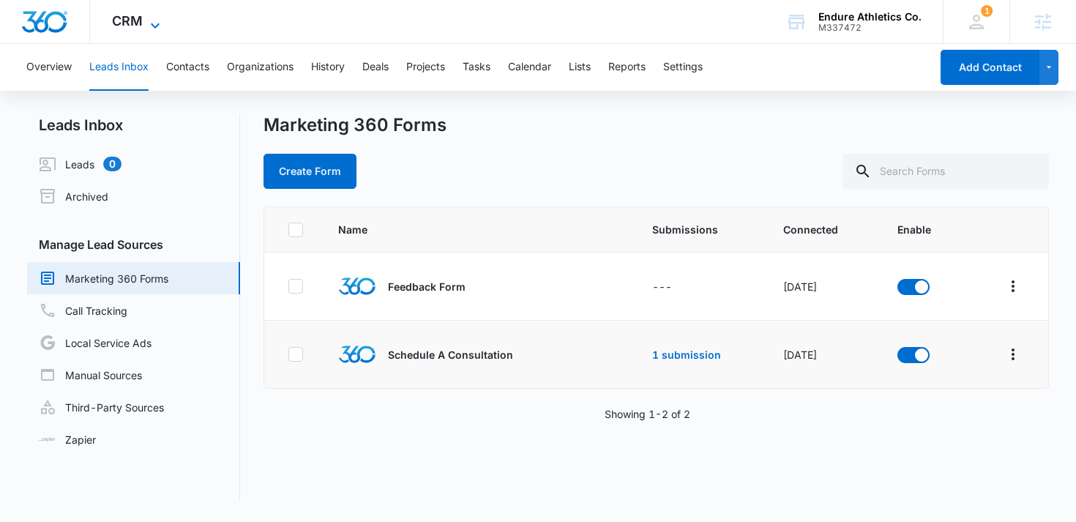
click at [141, 23] on span "CRM" at bounding box center [127, 20] width 31 height 15
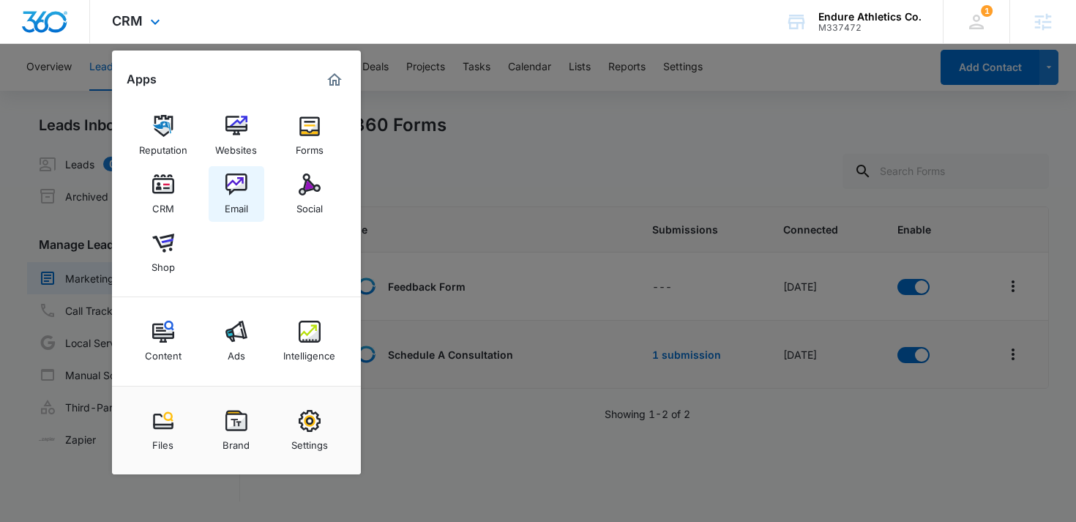
click at [247, 193] on img at bounding box center [236, 184] width 22 height 22
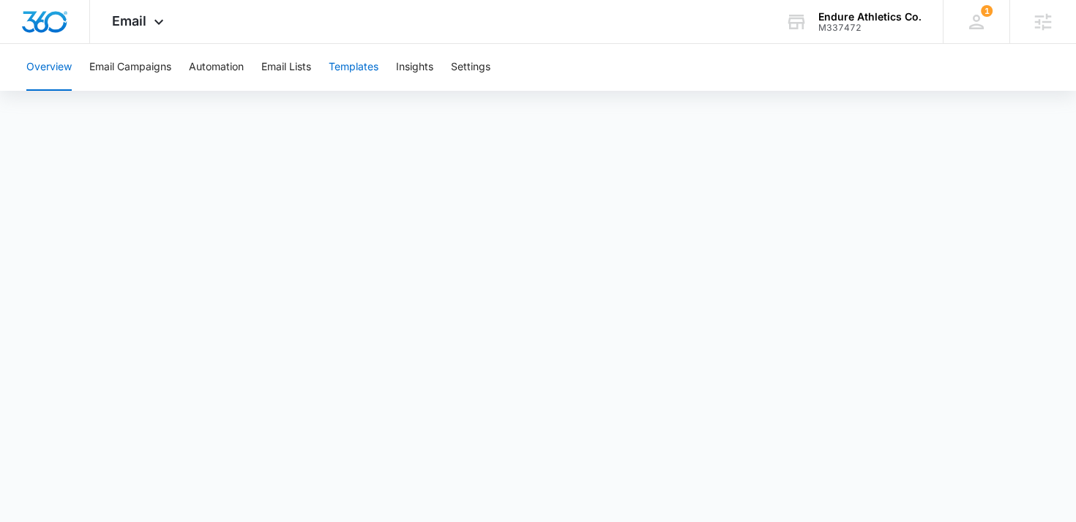
click at [368, 74] on button "Templates" at bounding box center [354, 67] width 50 height 47
click at [156, 32] on div "Email Apps Reputation Websites Forms CRM Email Social Shop Content Ads Intellig…" at bounding box center [140, 21] width 100 height 43
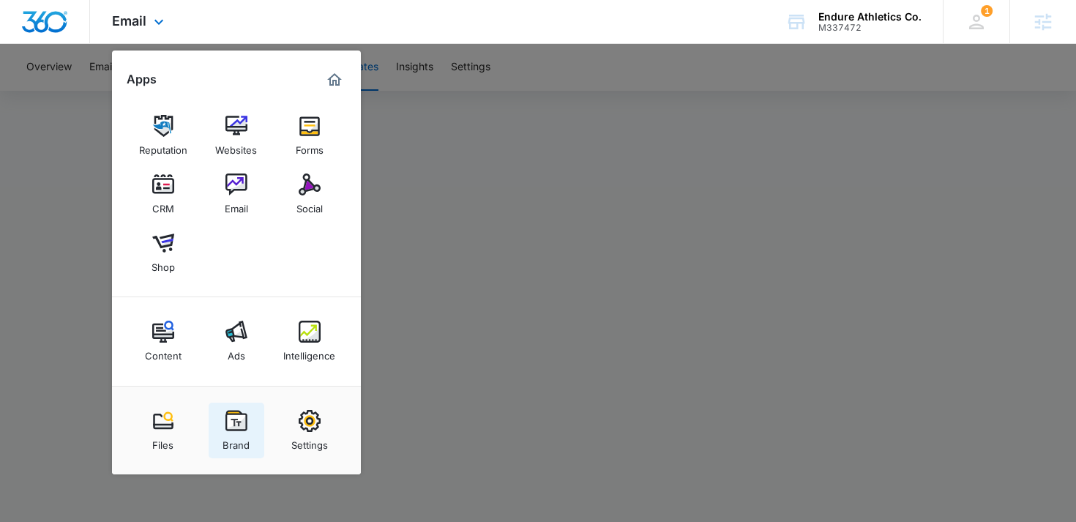
click at [231, 417] on img at bounding box center [236, 421] width 22 height 22
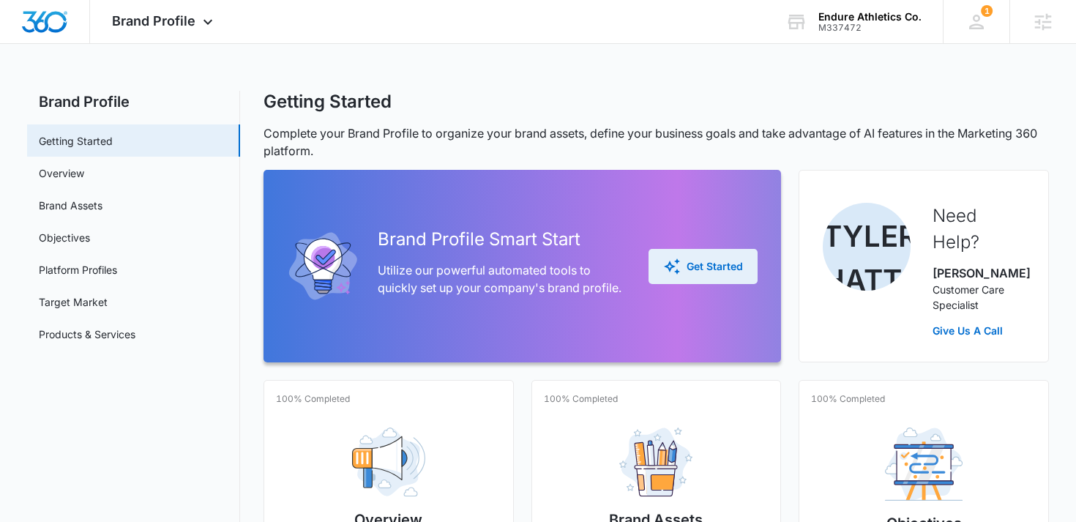
click at [739, 275] on button "Get Started" at bounding box center [703, 266] width 109 height 35
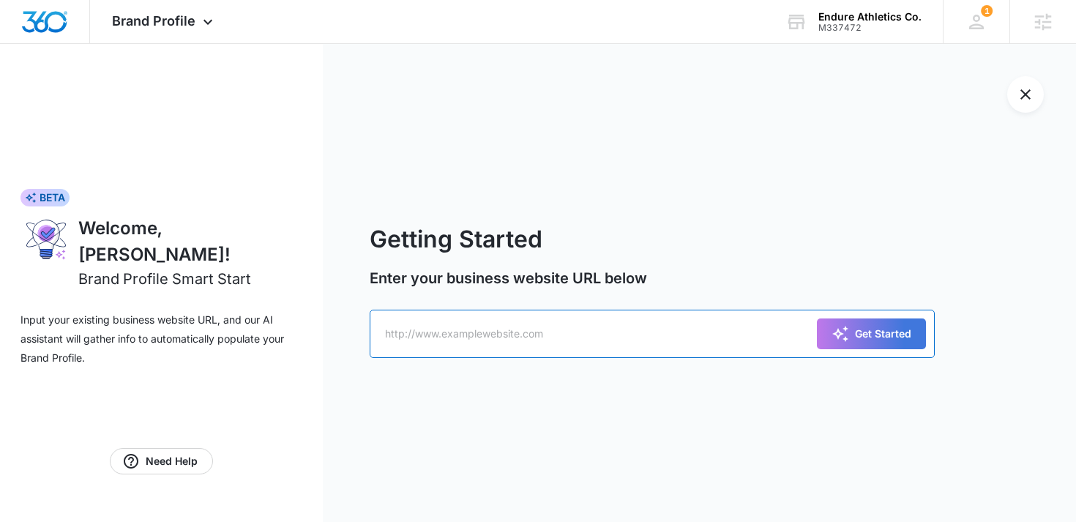
click at [542, 335] on input "text" at bounding box center [652, 334] width 565 height 48
paste input "https://endureathleticsco.com/"
type input "https://endureathleticsco.com/"
click at [837, 329] on icon "submit" at bounding box center [840, 334] width 16 height 16
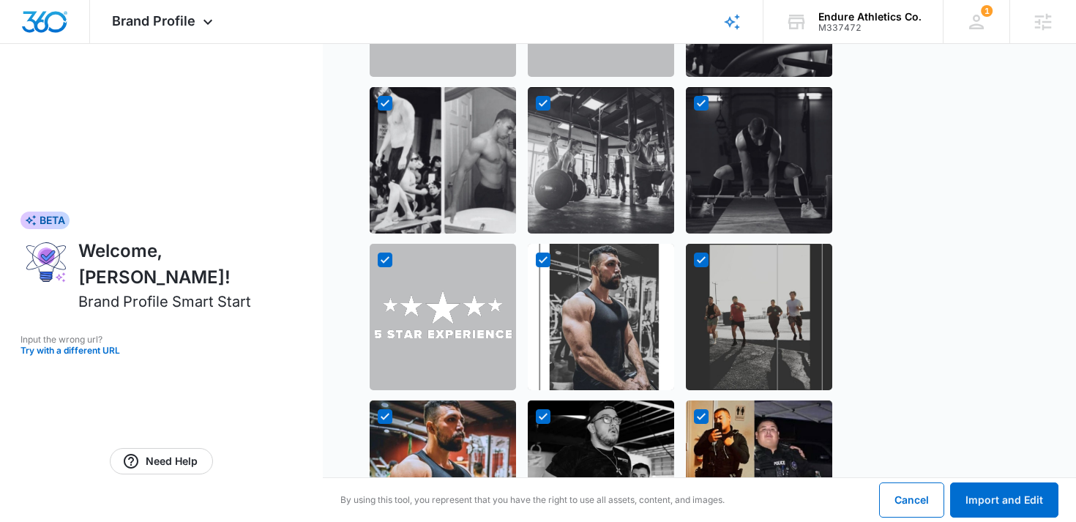
scroll to position [1438, 0]
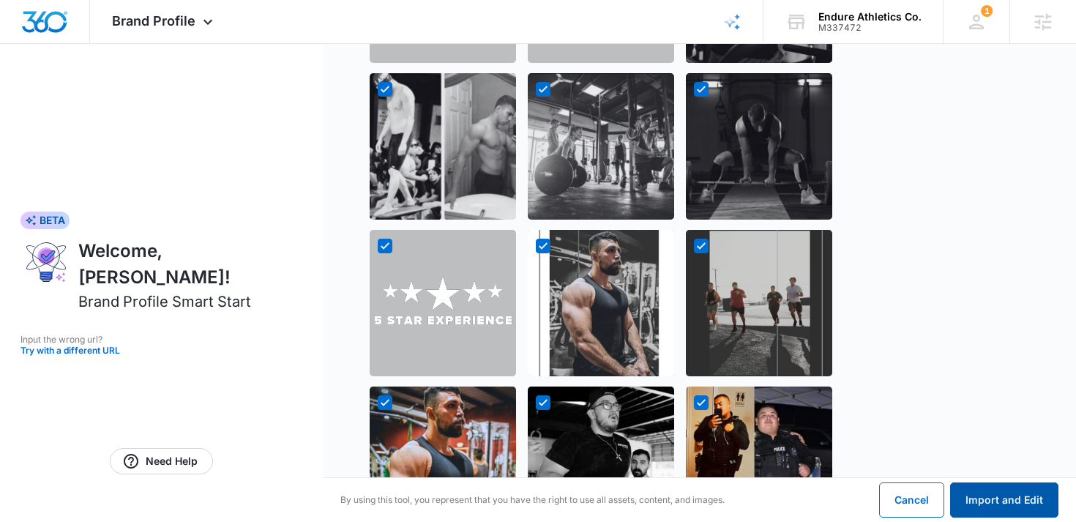
click at [1029, 502] on button "Import and Edit" at bounding box center [1004, 499] width 108 height 35
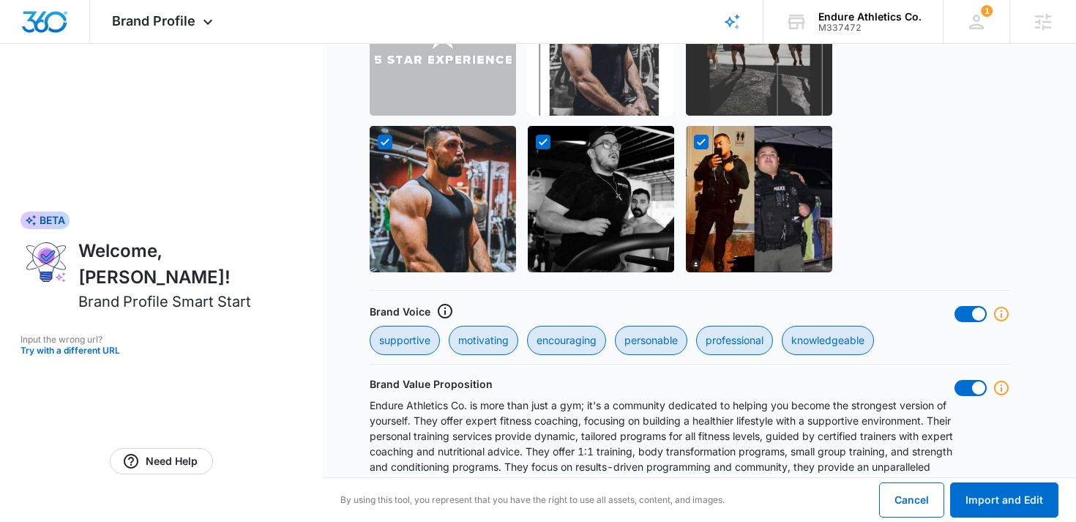
scroll to position [1760, 0]
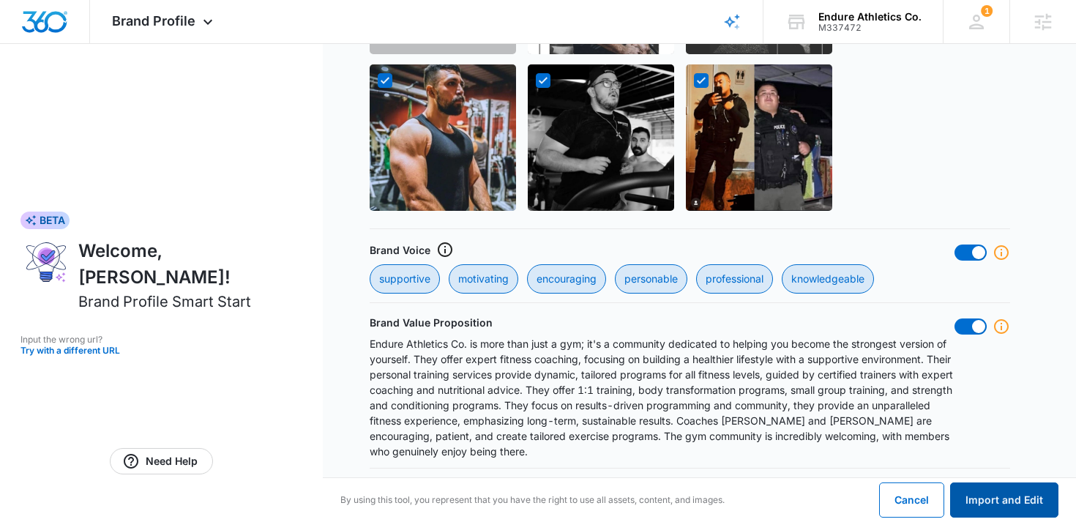
click at [1003, 490] on button "Import and Edit" at bounding box center [1004, 499] width 108 height 35
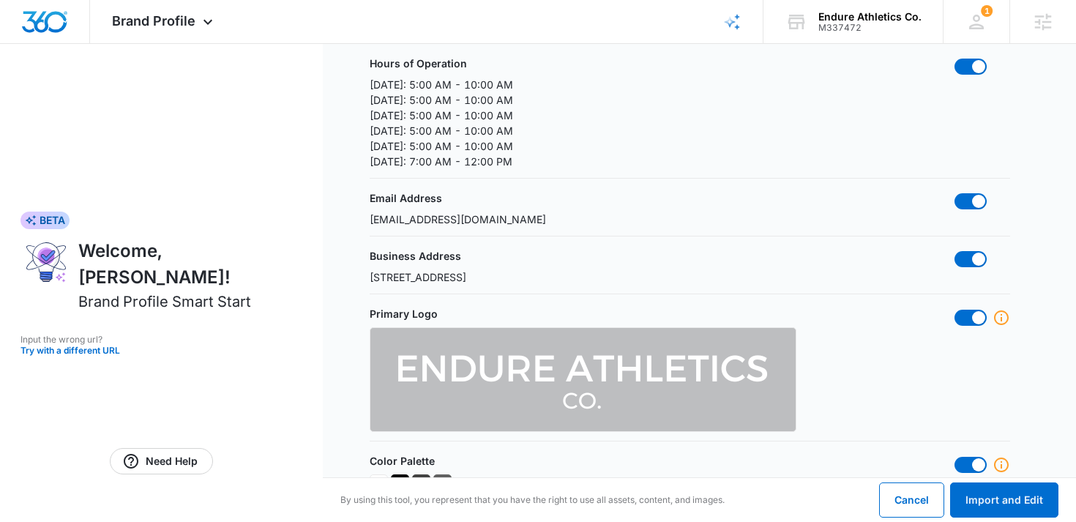
scroll to position [267, 0]
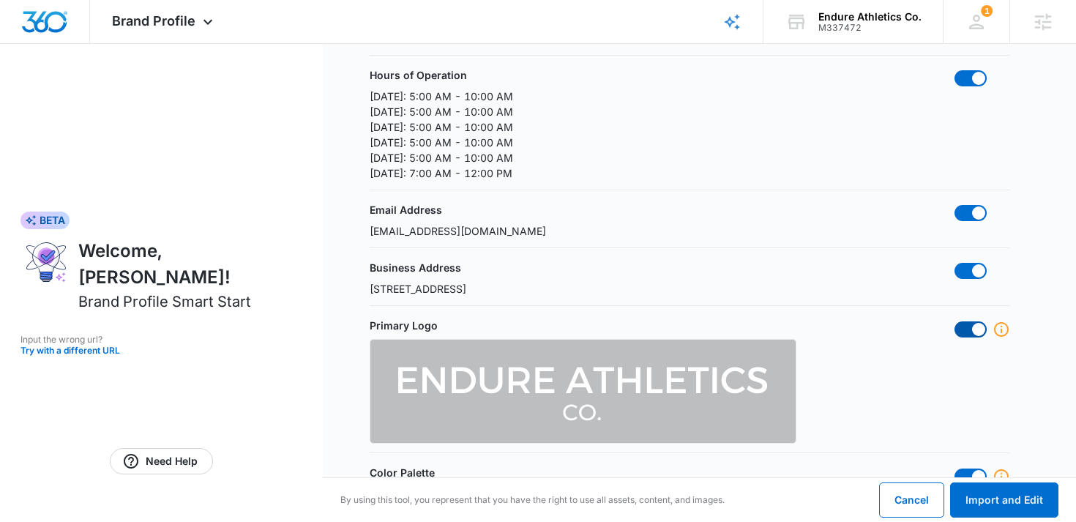
click at [974, 334] on span at bounding box center [978, 329] width 13 height 13
click at [955, 321] on input "checkbox" at bounding box center [954, 321] width 1 height 1
checkbox input "false"
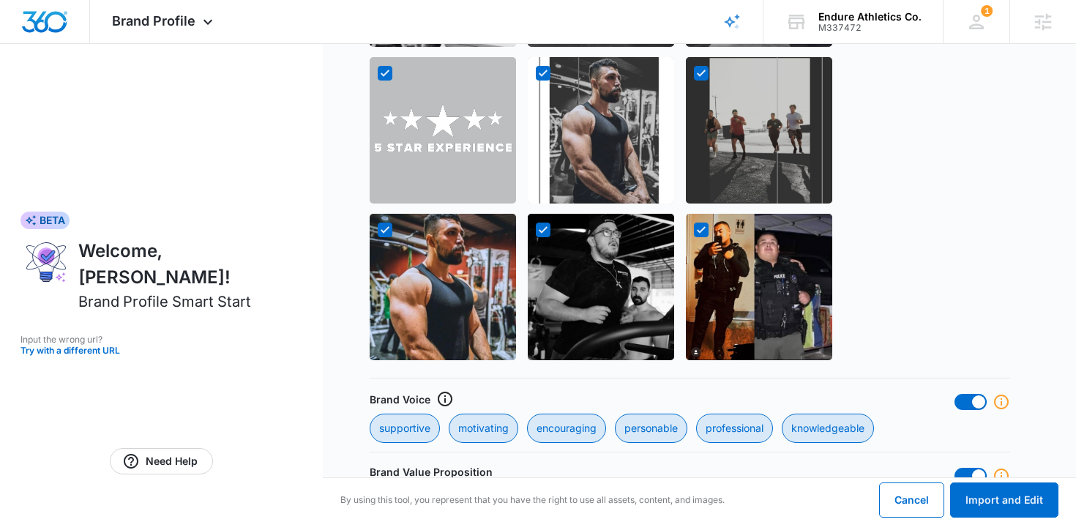
scroll to position [1667, 0]
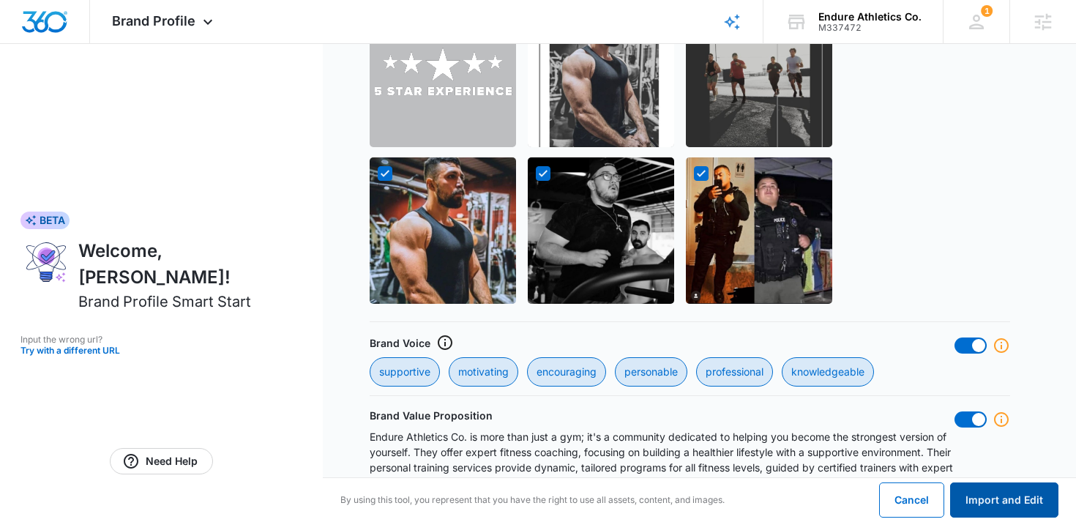
click at [984, 496] on button "Import and Edit" at bounding box center [1004, 499] width 108 height 35
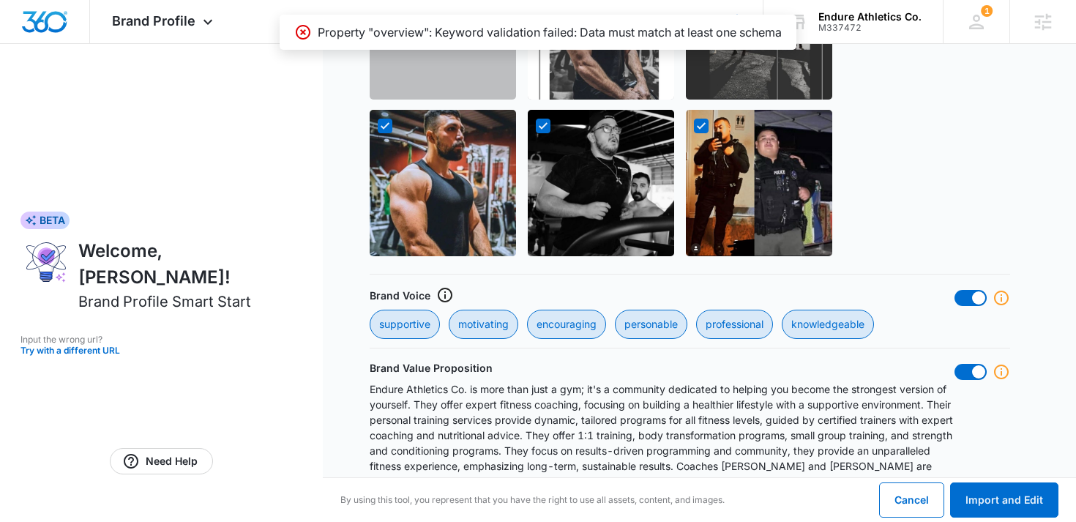
scroll to position [1760, 0]
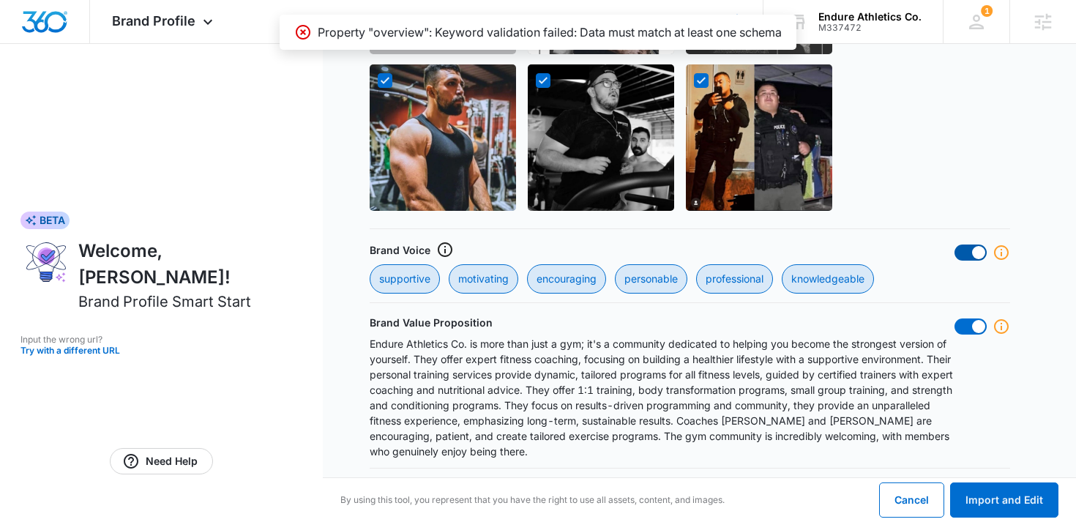
click at [971, 256] on span at bounding box center [971, 252] width 32 height 16
click at [955, 244] on input "checkbox" at bounding box center [954, 244] width 1 height 1
checkbox input "false"
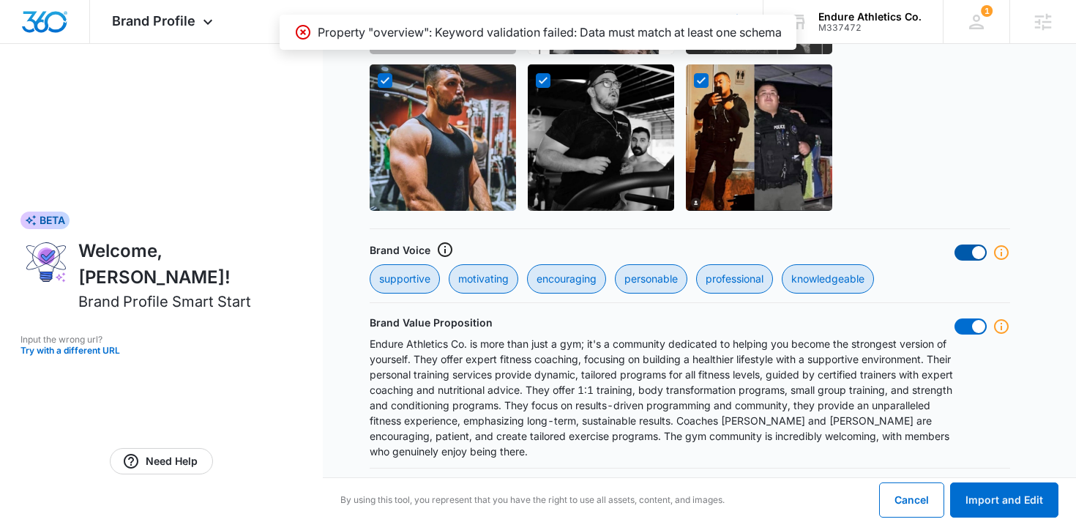
checkbox input "false"
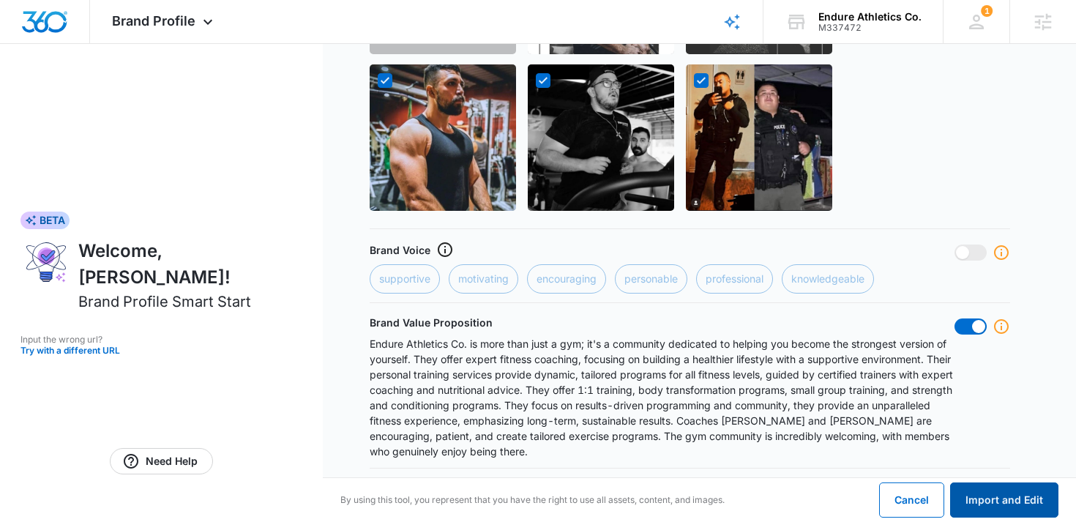
click at [1023, 488] on button "Import and Edit" at bounding box center [1004, 499] width 108 height 35
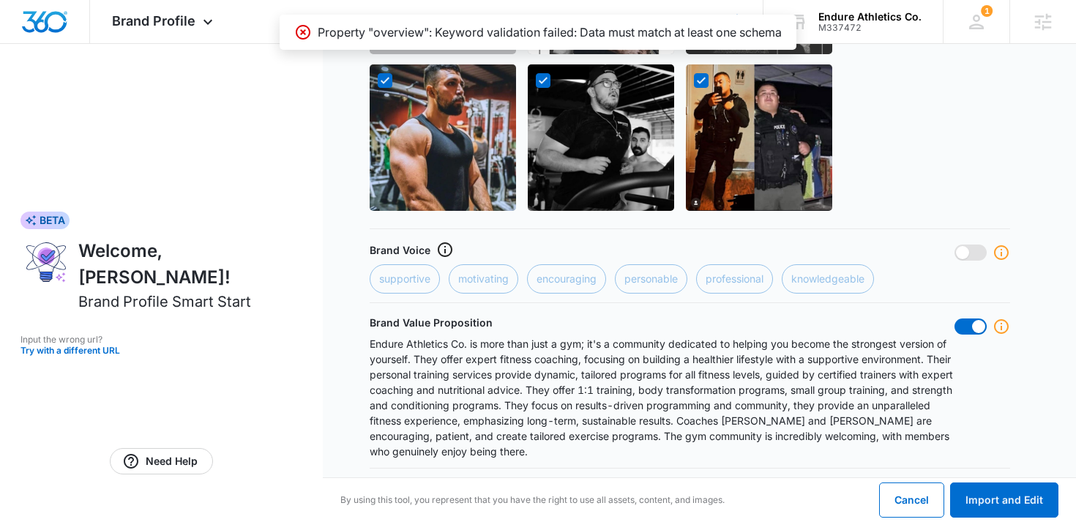
click at [974, 253] on span at bounding box center [971, 252] width 32 height 16
click at [955, 244] on input "checkbox" at bounding box center [954, 244] width 1 height 1
checkbox input "true"
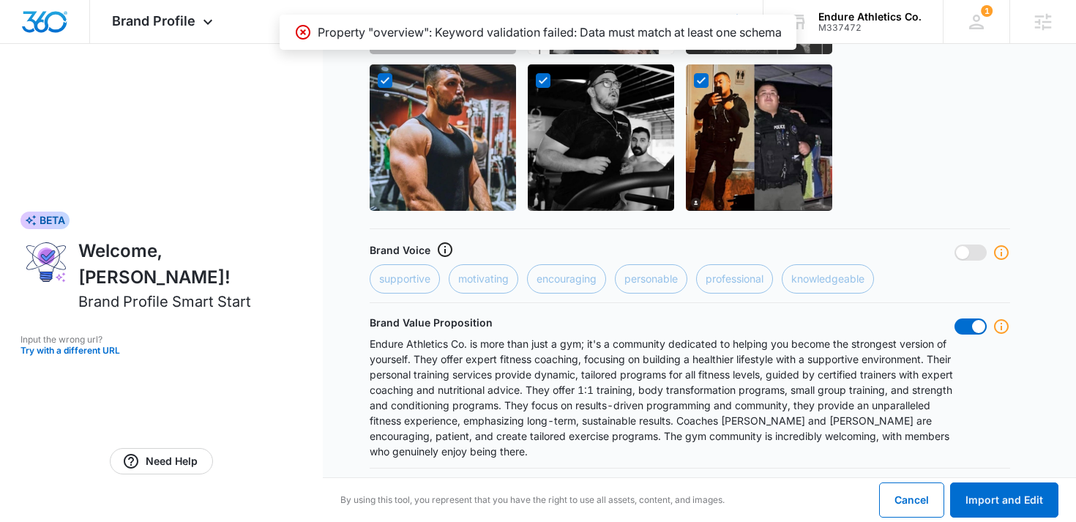
checkbox input "true"
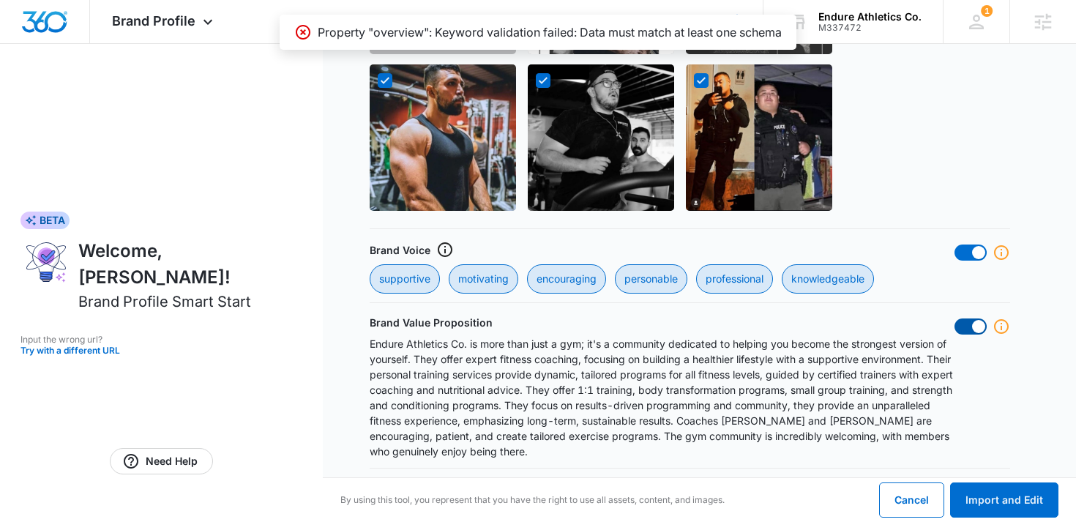
click at [971, 320] on span at bounding box center [971, 326] width 32 height 16
click at [955, 318] on input "checkbox" at bounding box center [954, 318] width 1 height 1
click at [985, 504] on button "Import and Edit" at bounding box center [1004, 499] width 108 height 35
click at [967, 327] on span at bounding box center [962, 326] width 13 height 13
click at [955, 318] on input "checkbox" at bounding box center [954, 318] width 1 height 1
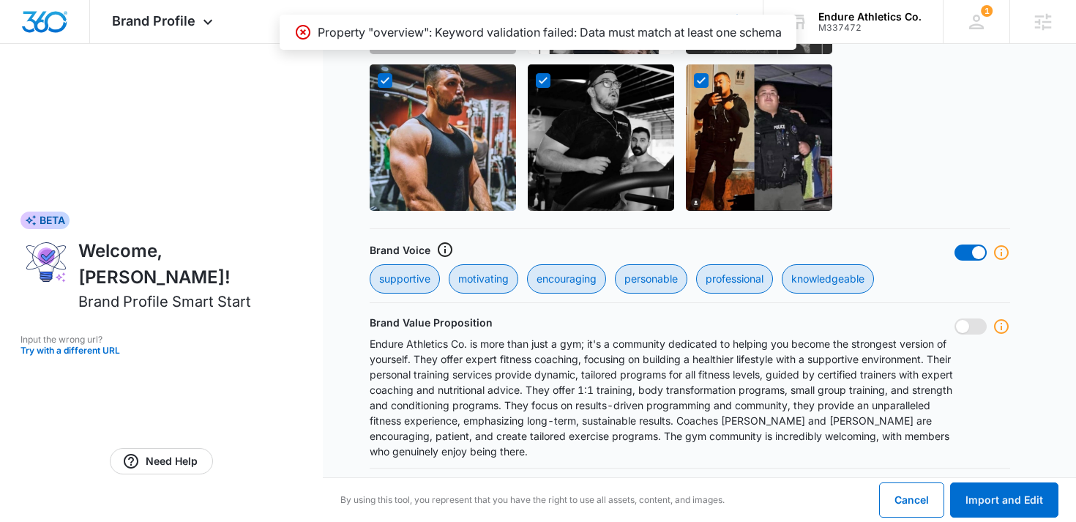
checkbox input "true"
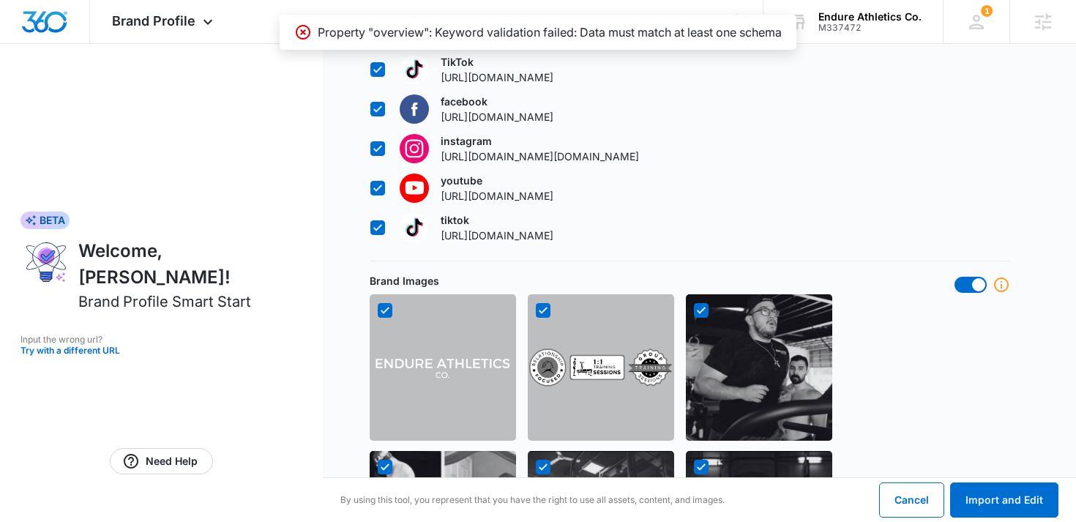
scroll to position [1061, 0]
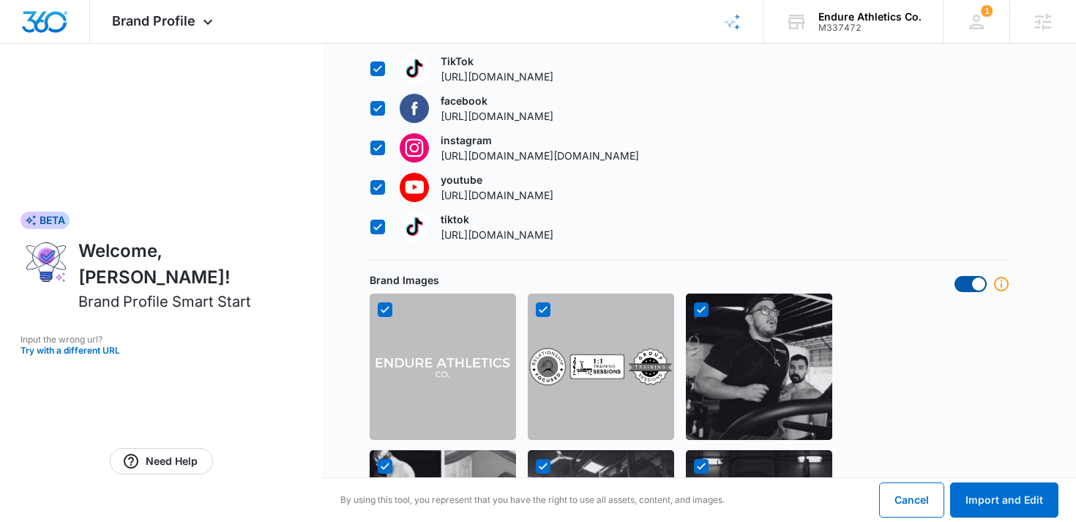
click at [972, 285] on span at bounding box center [978, 283] width 13 height 13
click at [955, 276] on input "checkbox" at bounding box center [954, 275] width 1 height 1
checkbox input "false"
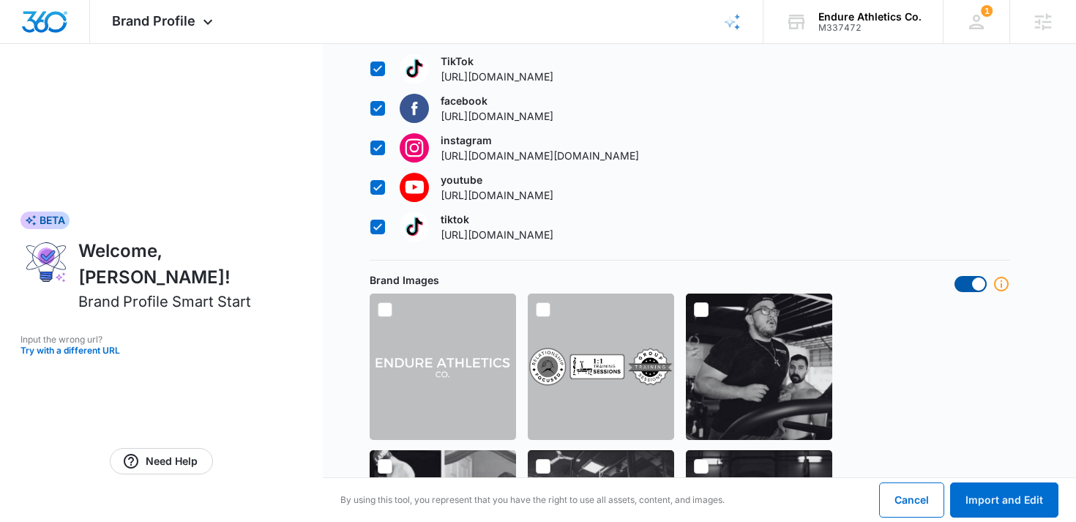
checkbox input "false"
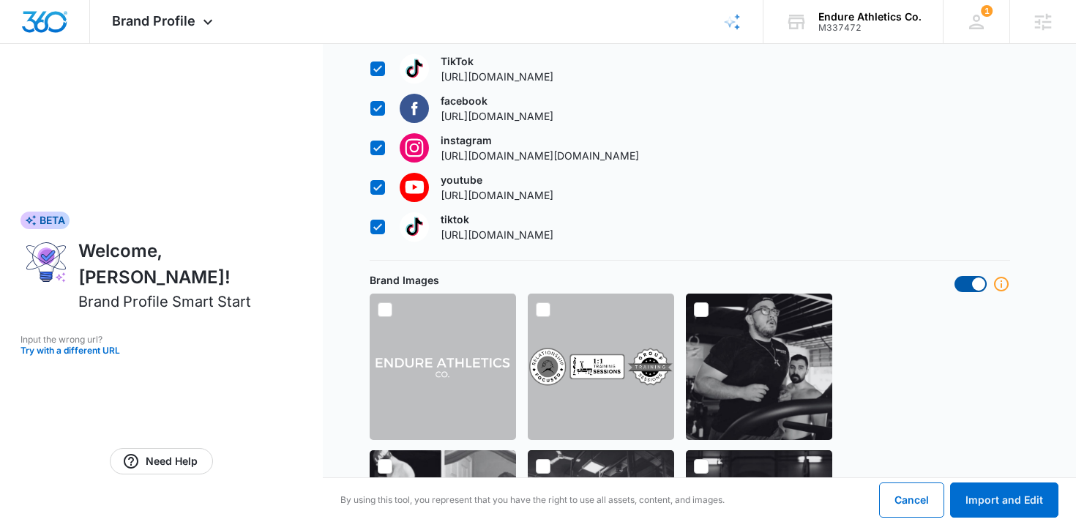
checkbox input "false"
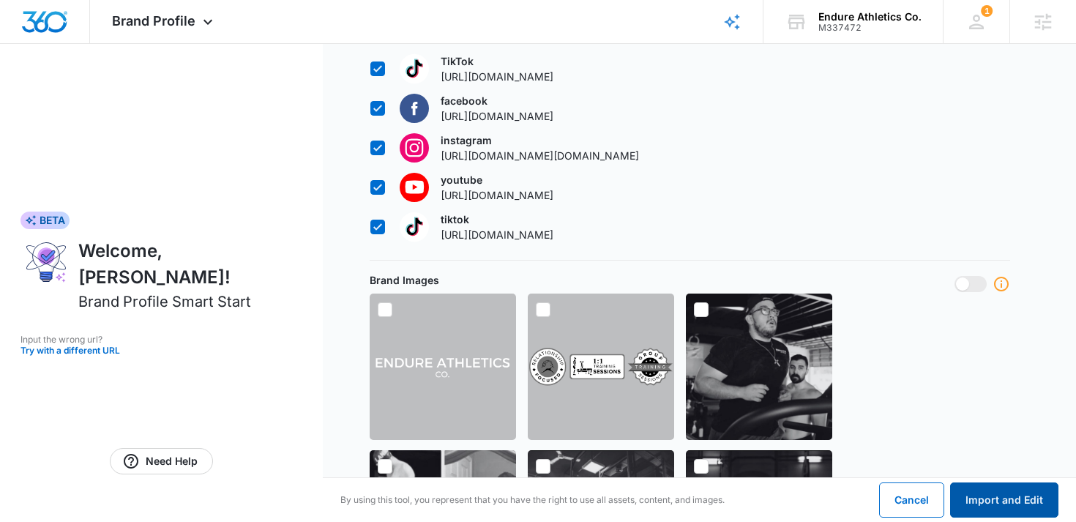
click at [994, 510] on button "Import and Edit" at bounding box center [1004, 499] width 108 height 35
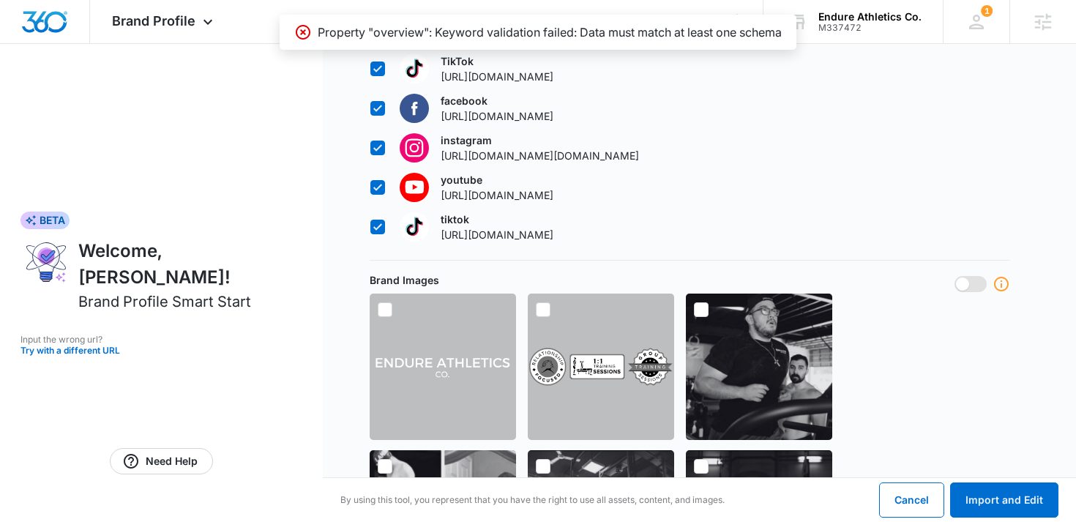
click at [977, 283] on span at bounding box center [971, 284] width 32 height 16
click at [955, 276] on input "checkbox" at bounding box center [954, 275] width 1 height 1
checkbox input "true"
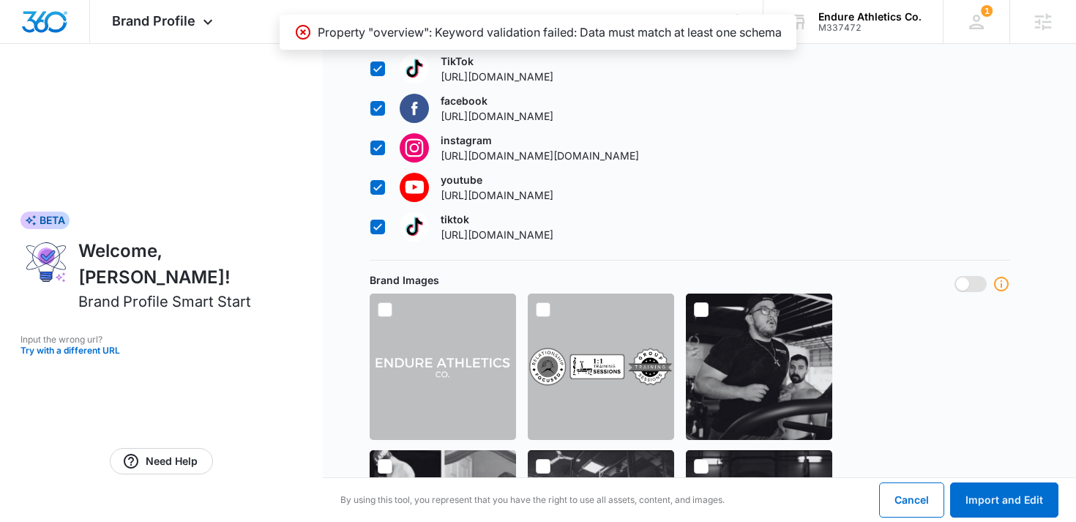
checkbox input "true"
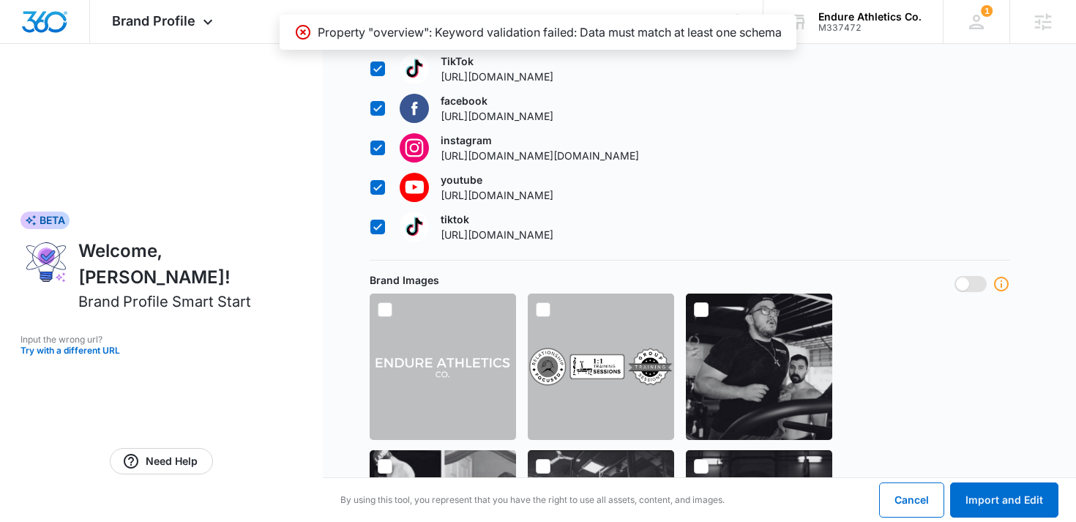
checkbox input "true"
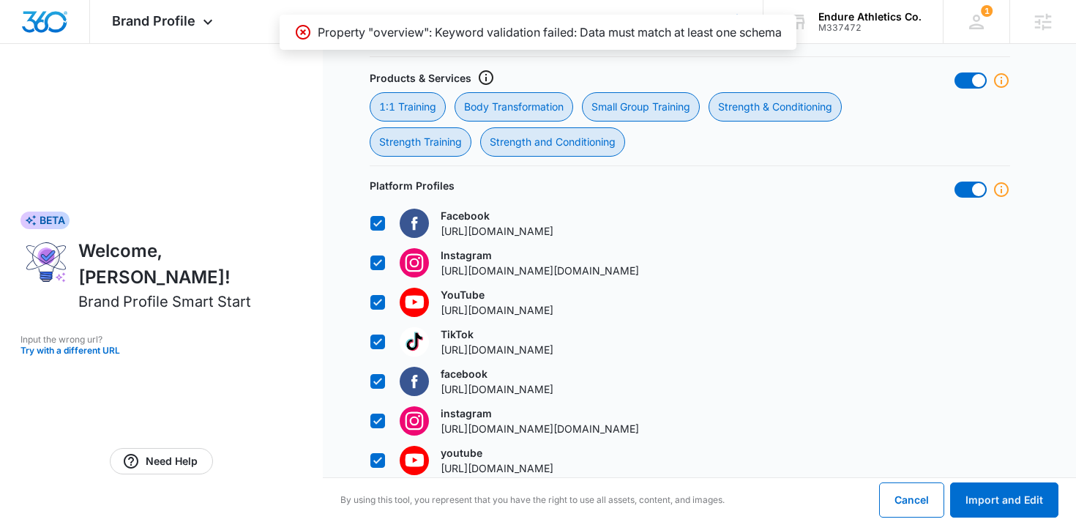
scroll to position [777, 0]
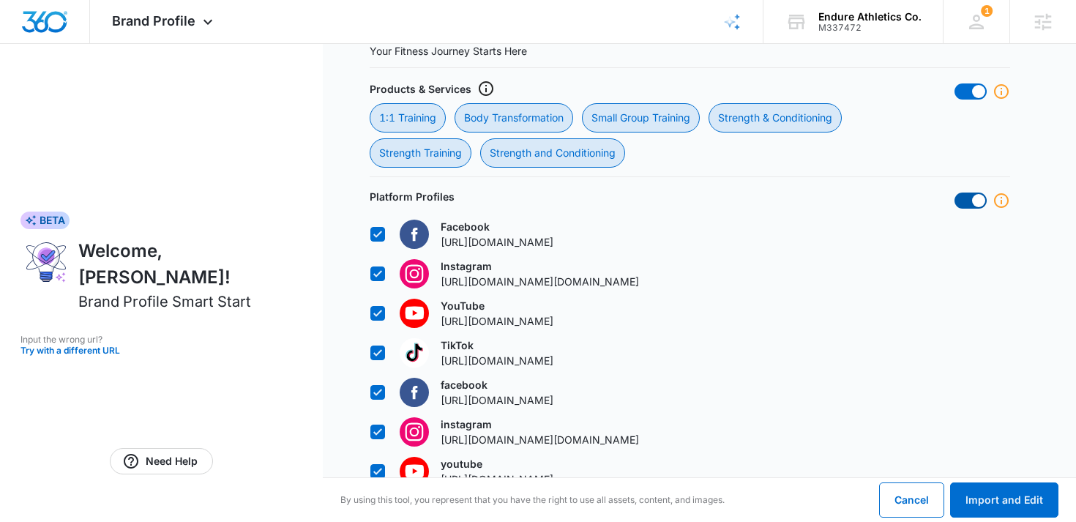
click at [975, 201] on span at bounding box center [978, 200] width 13 height 13
click at [955, 193] on input "checkbox" at bounding box center [954, 192] width 1 height 1
checkbox input "false"
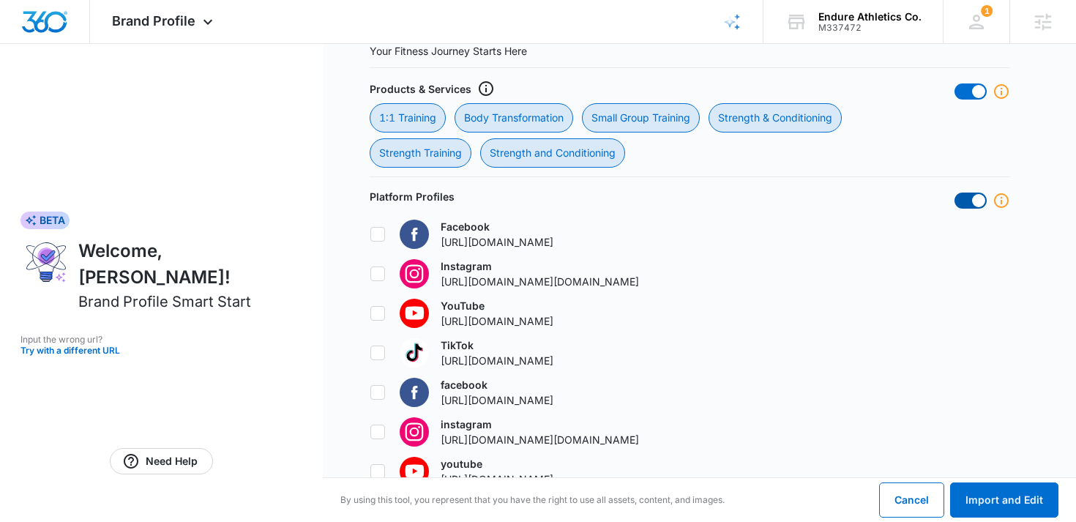
checkbox input "false"
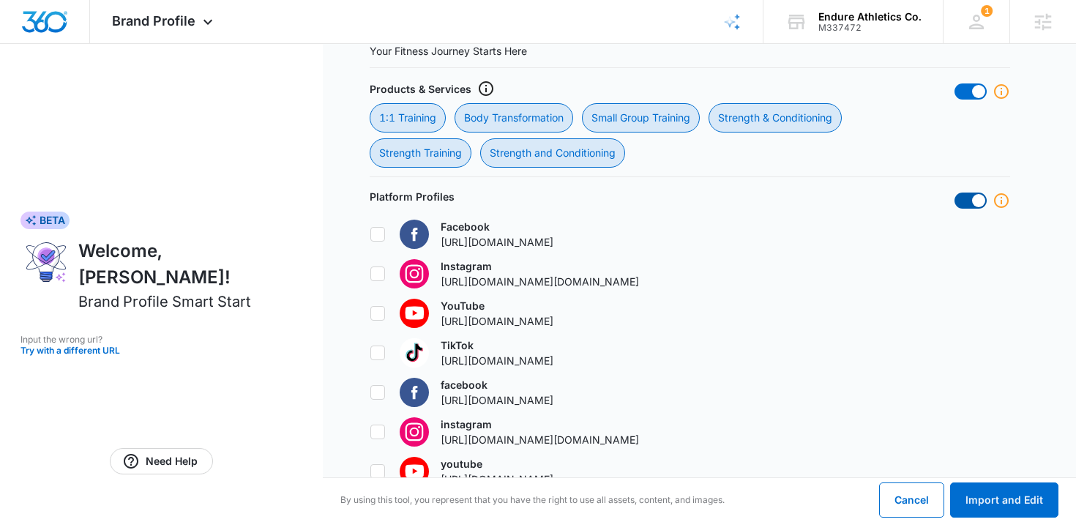
checkbox input "false"
click at [1003, 491] on button "Import and Edit" at bounding box center [1004, 499] width 108 height 35
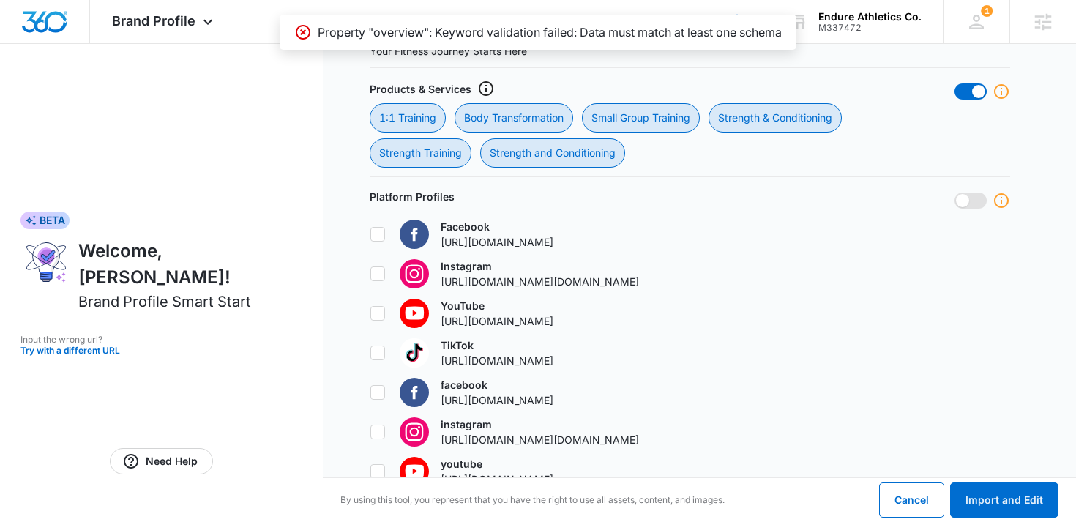
click at [957, 202] on span at bounding box center [962, 200] width 13 height 13
click at [955, 193] on input "checkbox" at bounding box center [954, 192] width 1 height 1
checkbox input "true"
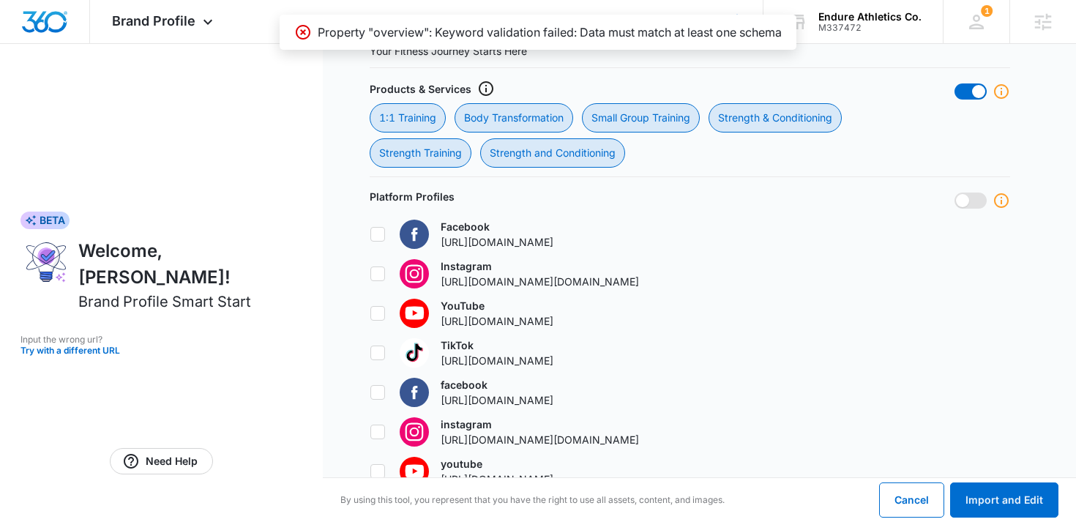
checkbox input "true"
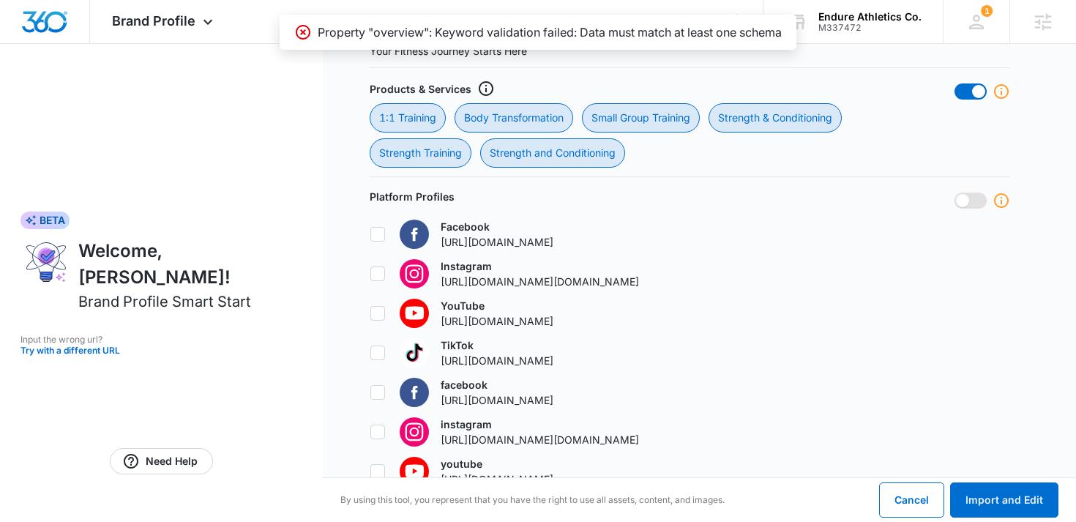
checkbox input "true"
click at [980, 87] on span at bounding box center [978, 91] width 13 height 13
click at [955, 83] on input "checkbox" at bounding box center [954, 83] width 1 height 1
checkbox input "false"
checkbox Training "false"
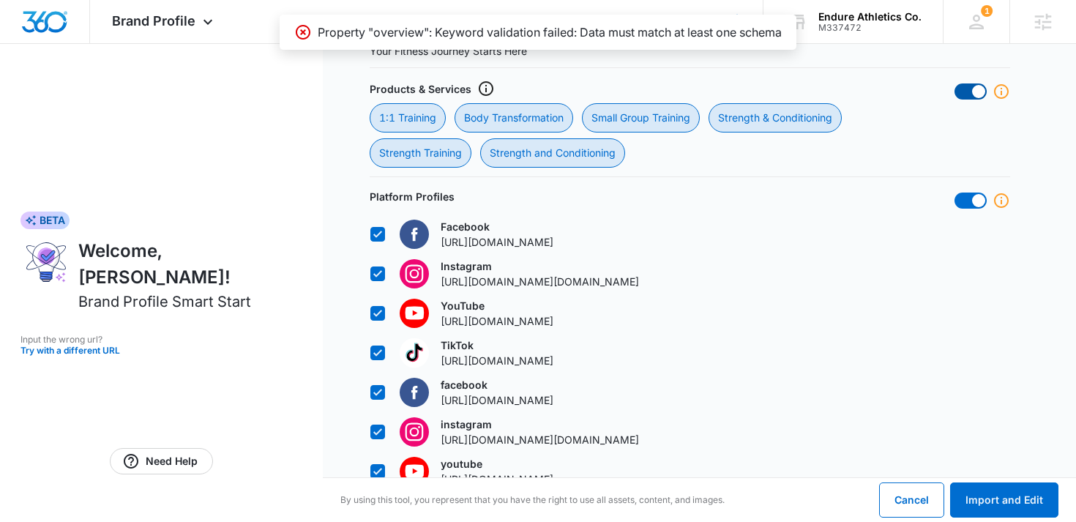
checkbox Transformation "false"
checkbox Training "false"
checkbox Conditioning "false"
checkbox Training "false"
checkbox Conditioning "false"
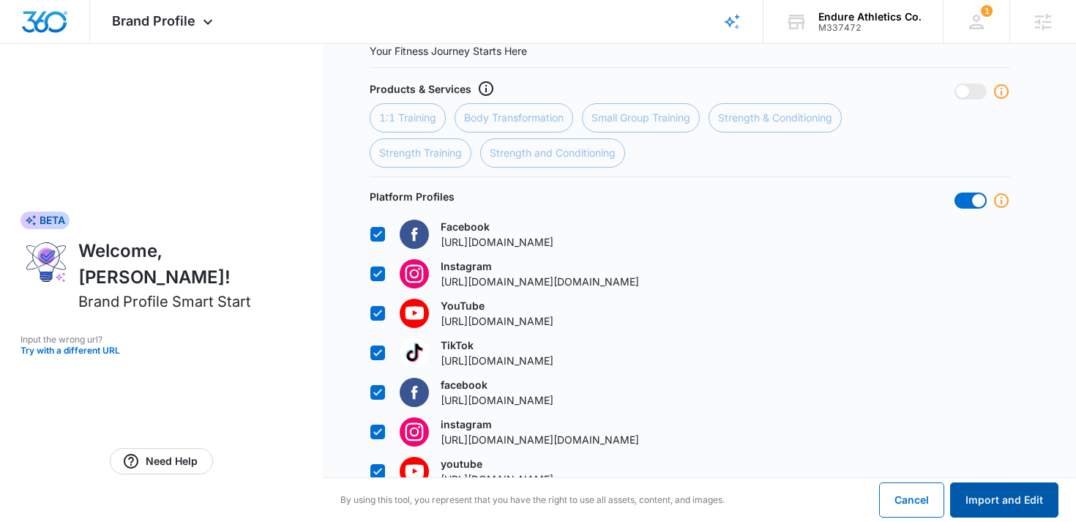
click at [1009, 502] on button "Import and Edit" at bounding box center [1004, 499] width 108 height 35
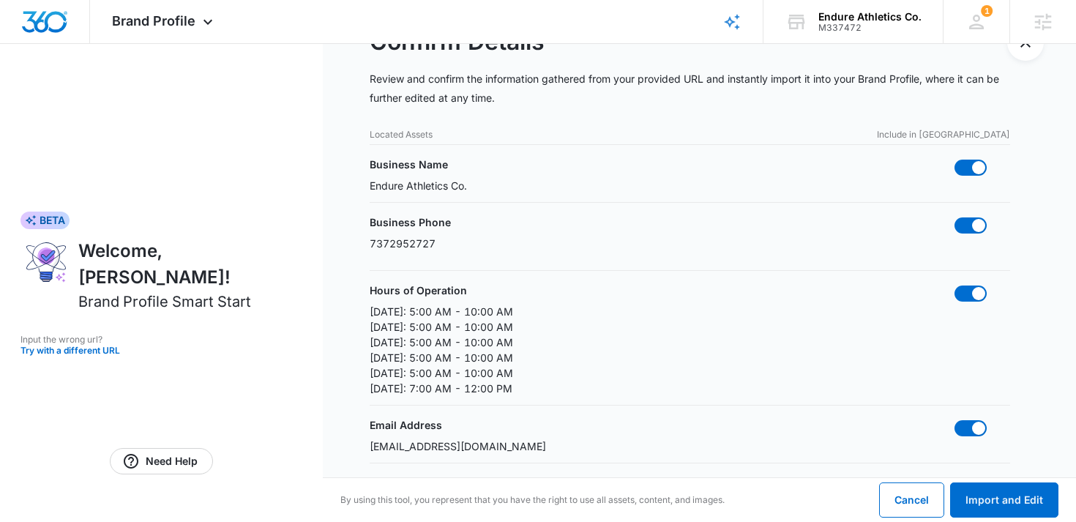
scroll to position [0, 0]
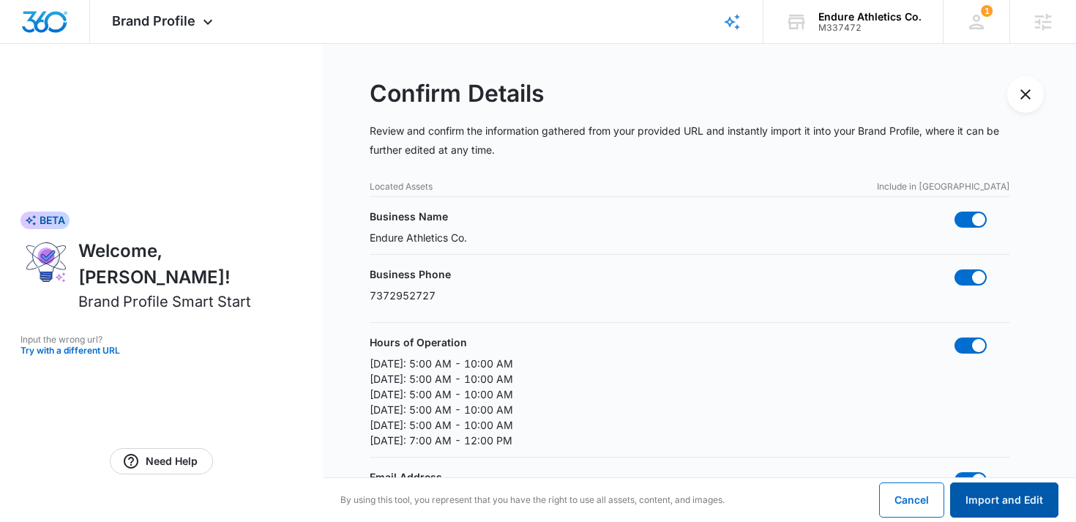
click at [1029, 510] on button "Import and Edit" at bounding box center [1004, 499] width 108 height 35
click at [979, 498] on button "Import and Edit" at bounding box center [1004, 499] width 108 height 35
click at [1009, 501] on button "Import and Edit" at bounding box center [1004, 499] width 108 height 35
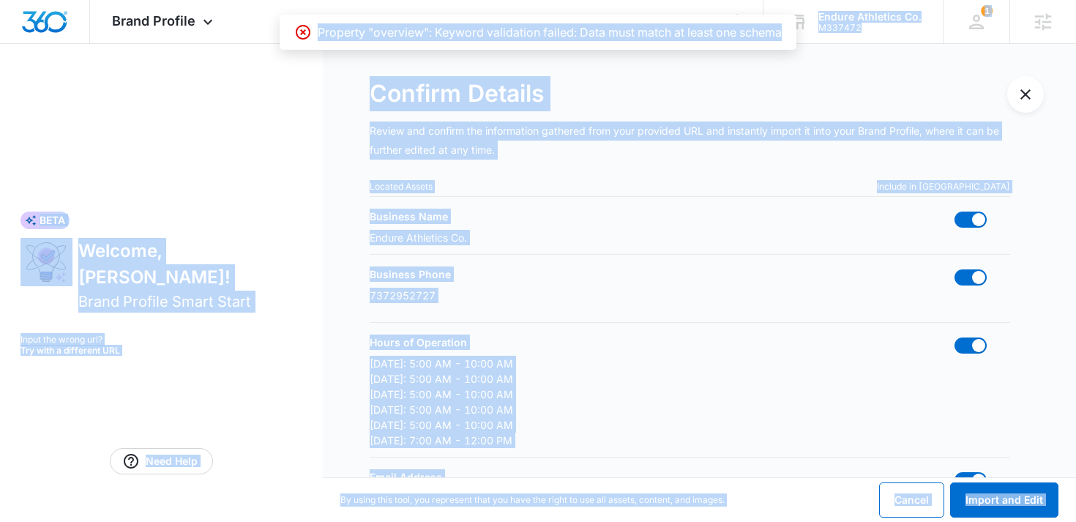
drag, startPoint x: 268, startPoint y: 6, endPoint x: 477, endPoint y: 45, distance: 212.9
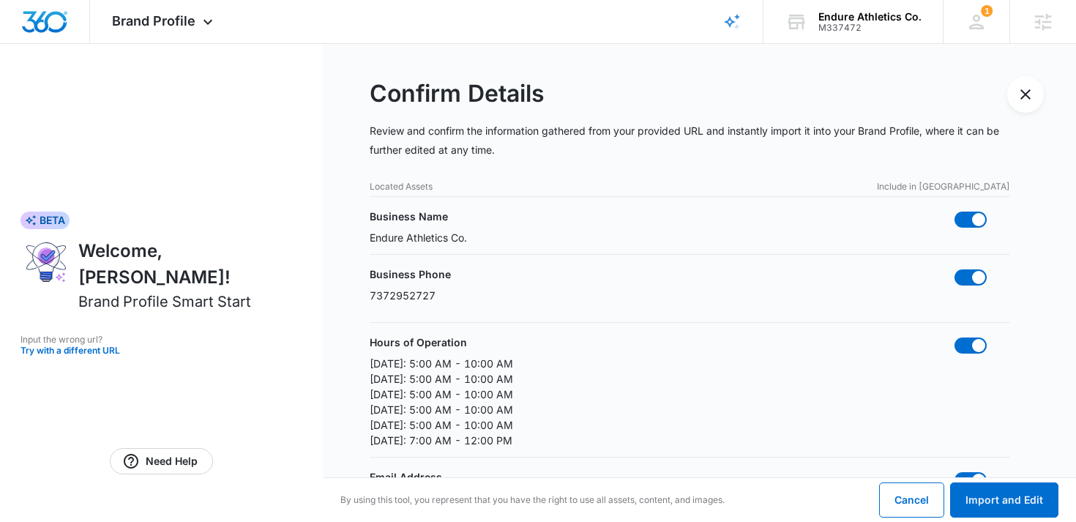
click at [643, 125] on p "Review and confirm the information gathered from your provided URL and instantl…" at bounding box center [690, 141] width 640 height 38
click at [995, 502] on button "Import and Edit" at bounding box center [1004, 499] width 108 height 35
click at [196, 27] on div "Brand Profile Apps Reputation Websites Forms CRM Email Social Shop Content Ads …" at bounding box center [164, 21] width 149 height 43
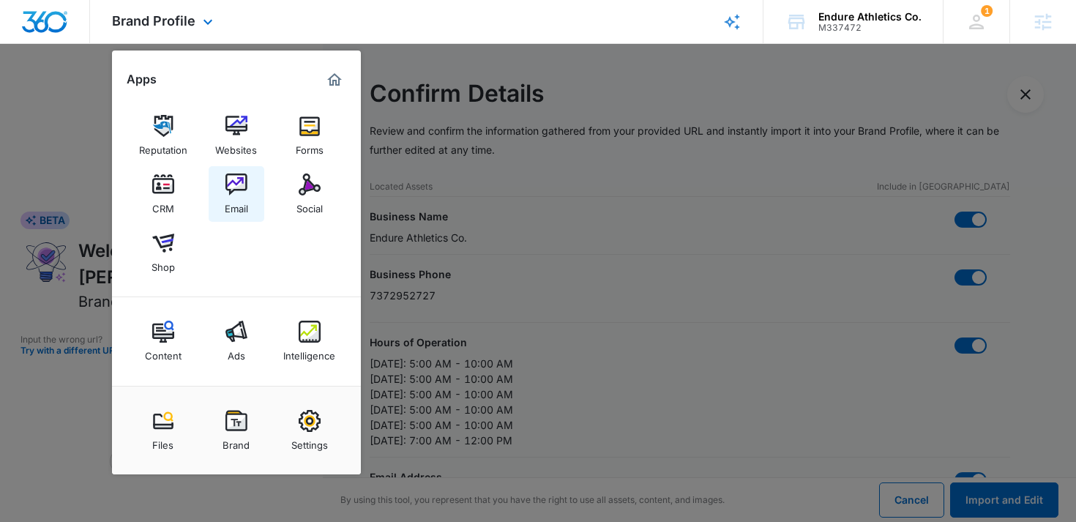
click at [255, 189] on link "Email" at bounding box center [237, 194] width 56 height 56
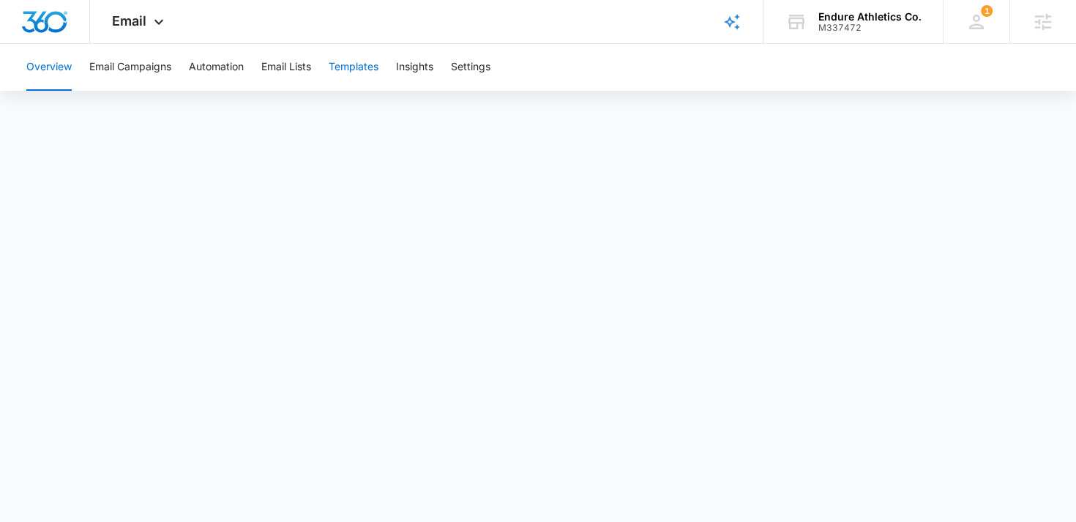
click at [364, 63] on button "Templates" at bounding box center [354, 67] width 50 height 47
click at [235, 65] on button "Automation" at bounding box center [216, 67] width 55 height 47
click at [156, 14] on div "Email Apps Reputation Websites Forms CRM Email Social Shop Content Ads Intellig…" at bounding box center [140, 21] width 100 height 43
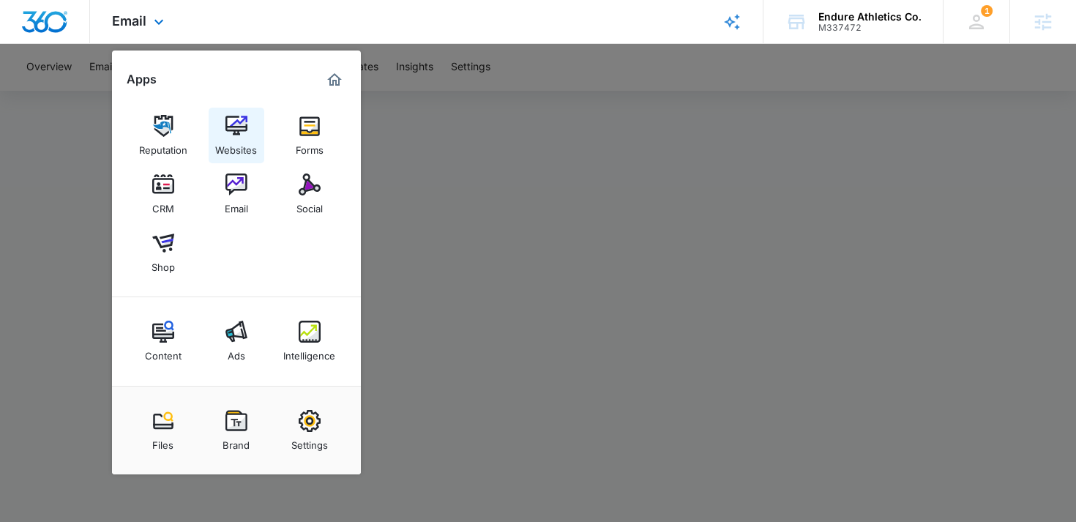
click at [239, 141] on div "Websites" at bounding box center [236, 146] width 42 height 19
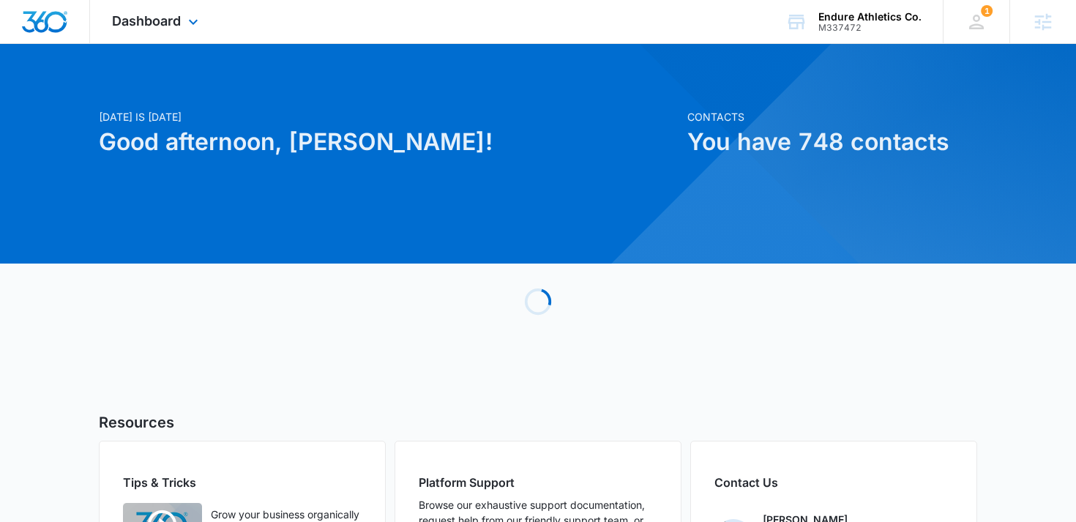
click at [176, 29] on div "Dashboard Apps Reputation Websites Forms CRM Email Social Shop Content Ads Inte…" at bounding box center [157, 21] width 134 height 43
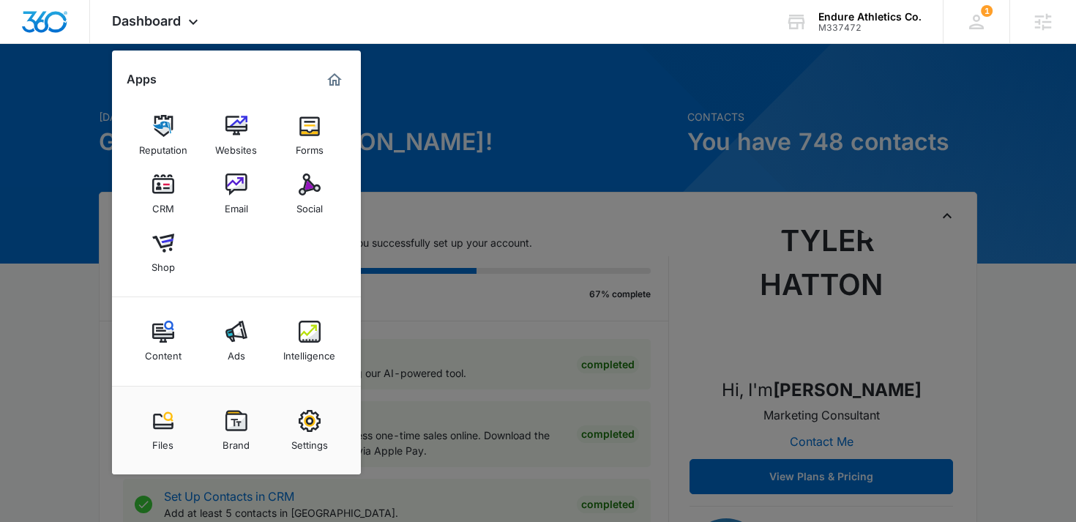
click at [317, 427] on img at bounding box center [310, 421] width 22 height 22
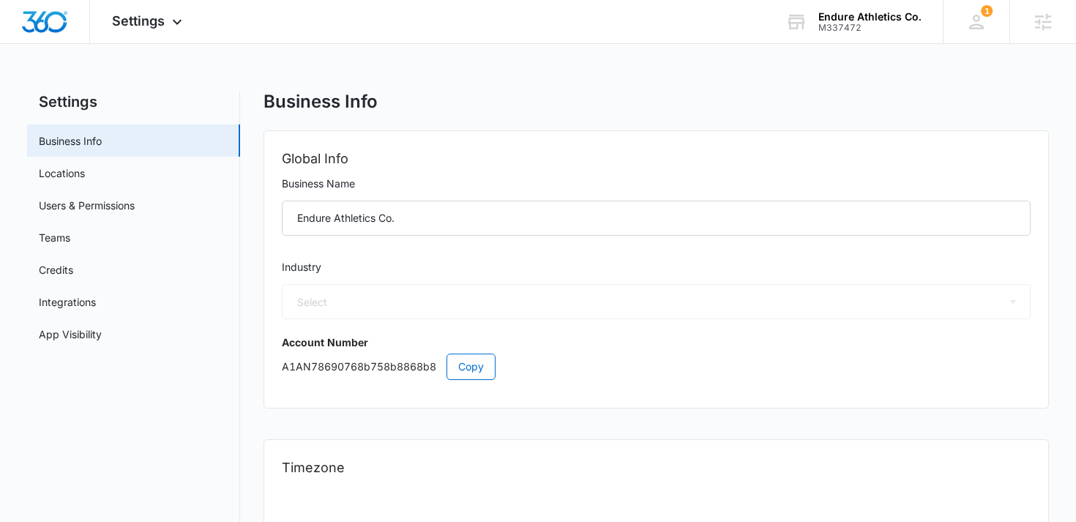
select select "36"
select select "US"
select select "America/[GEOGRAPHIC_DATA]"
click at [115, 198] on link "Users & Permissions" at bounding box center [87, 205] width 96 height 15
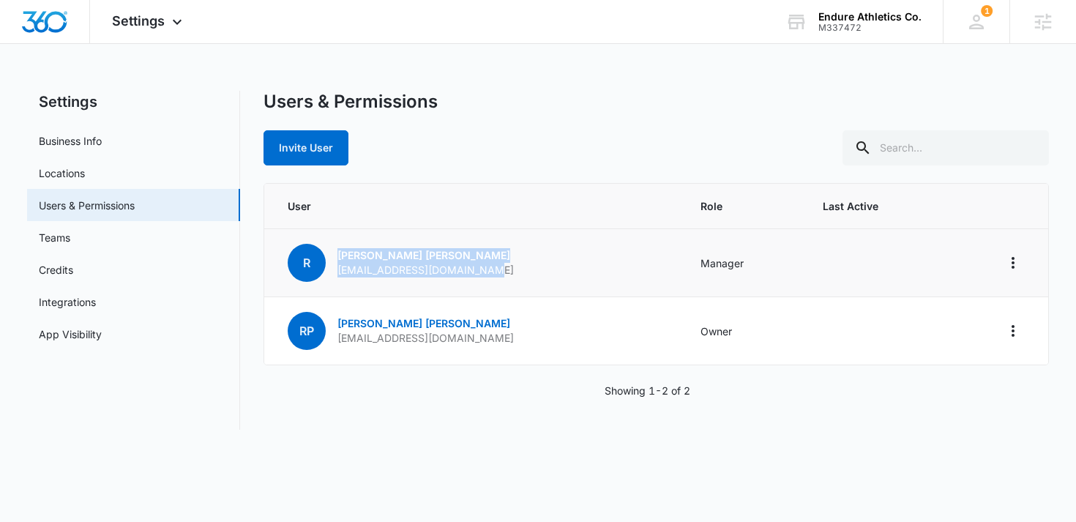
drag, startPoint x: 501, startPoint y: 268, endPoint x: 332, endPoint y: 258, distance: 170.1
click at [332, 257] on td "R [PERSON_NAME] [EMAIL_ADDRESS][DOMAIN_NAME]" at bounding box center [473, 263] width 419 height 68
copy div "[PERSON_NAME] [EMAIL_ADDRESS][DOMAIN_NAME]"
click at [157, 21] on span "Settings" at bounding box center [138, 20] width 53 height 15
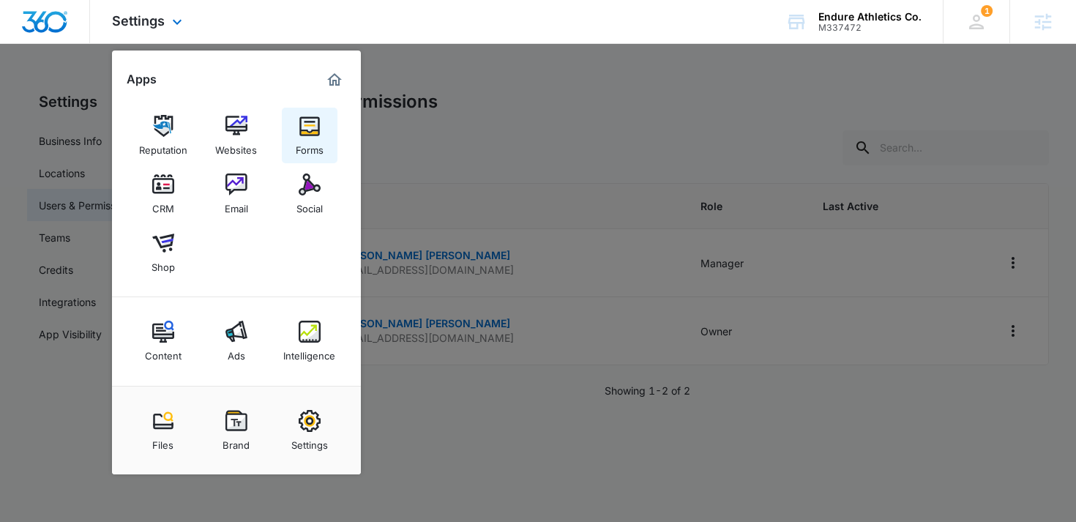
click at [314, 133] on img at bounding box center [310, 126] width 22 height 22
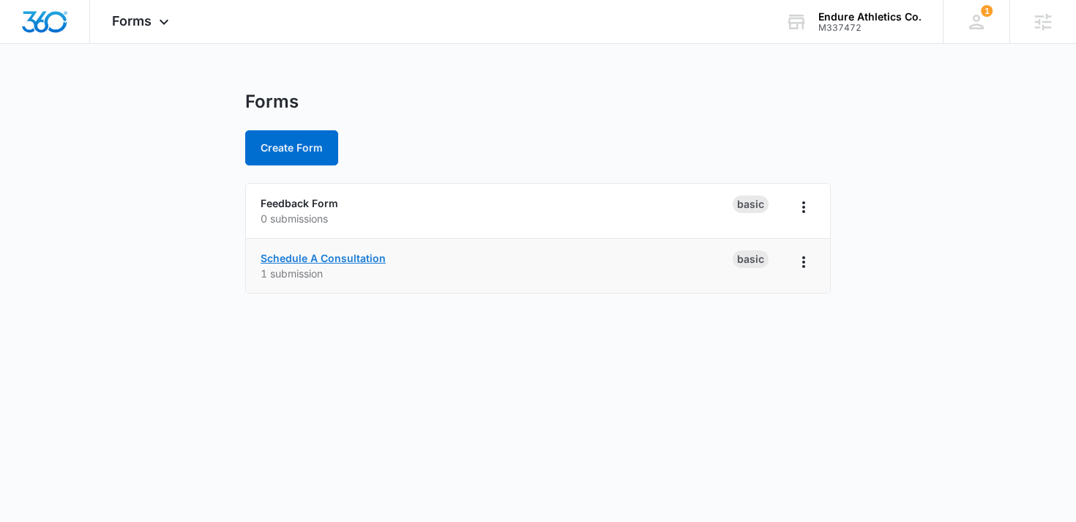
click at [324, 259] on link "Schedule A Consultation" at bounding box center [323, 258] width 125 height 12
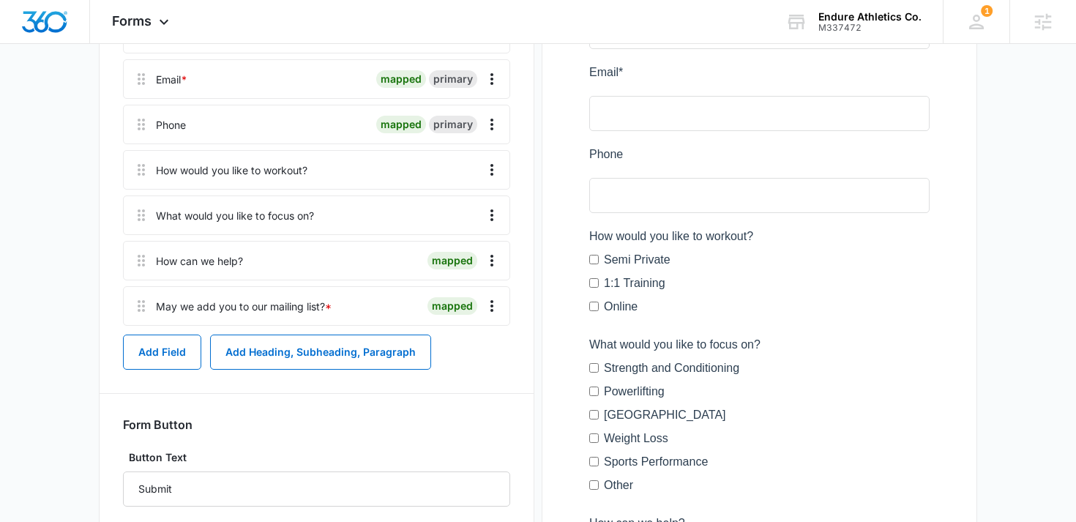
scroll to position [299, 0]
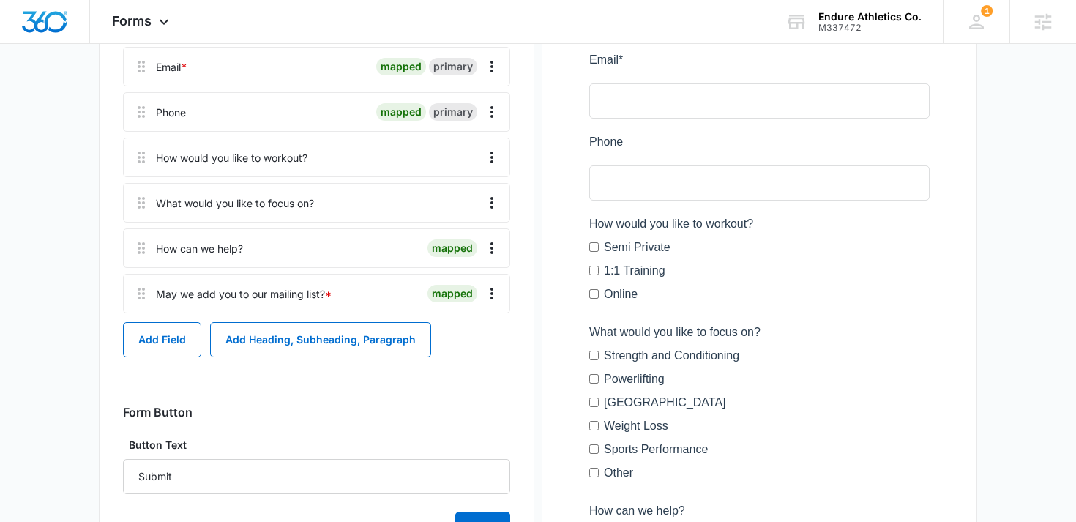
click at [766, 224] on div at bounding box center [759, 346] width 387 height 819
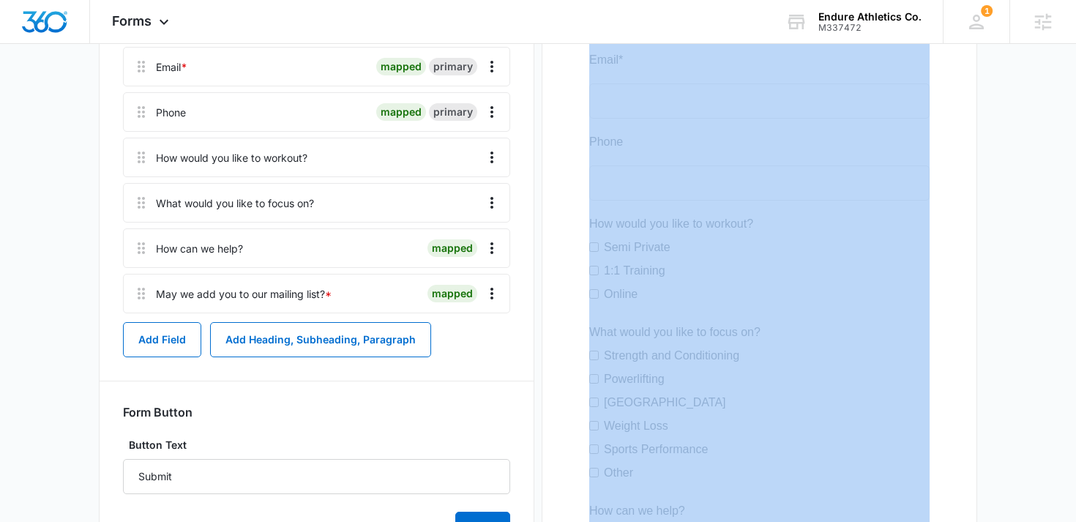
drag, startPoint x: 766, startPoint y: 224, endPoint x: 613, endPoint y: 227, distance: 153.7
click at [613, 227] on div at bounding box center [759, 346] width 387 height 819
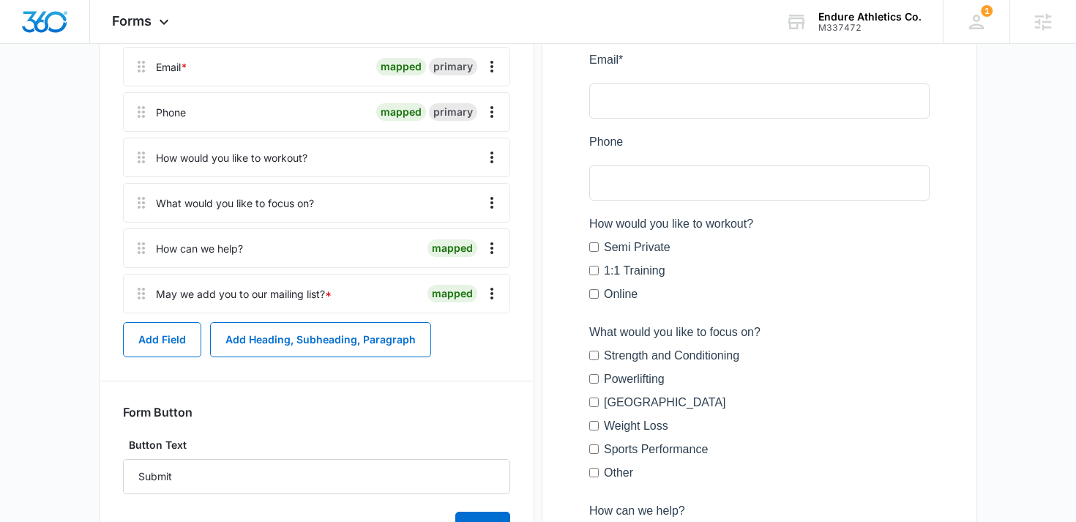
drag, startPoint x: 589, startPoint y: 221, endPoint x: 663, endPoint y: 225, distance: 74.0
click at [663, 225] on div at bounding box center [759, 346] width 387 height 819
